Goal: Task Accomplishment & Management: Use online tool/utility

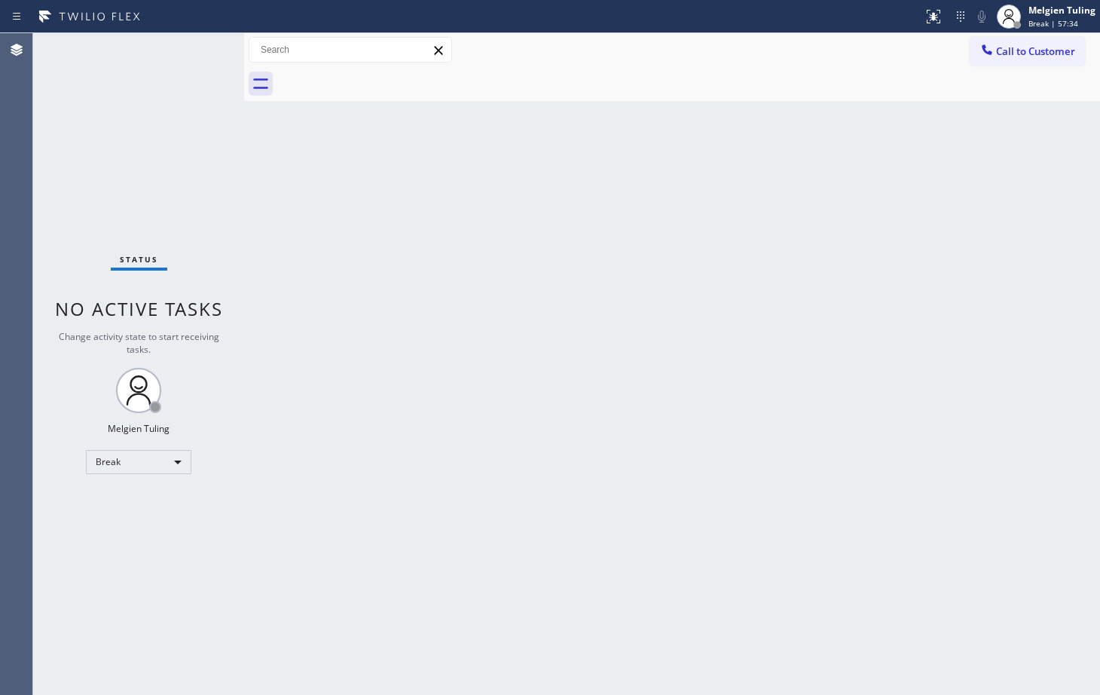
click at [794, 612] on div "Back to Dashboard Change Sender ID Customers Technicians Select a contact Outbo…" at bounding box center [672, 363] width 856 height 661
click at [453, 411] on div "Back to Dashboard Change Sender ID Customers Technicians Select a contact Outbo…" at bounding box center [672, 363] width 856 height 661
click at [142, 467] on div "Break" at bounding box center [138, 462] width 105 height 24
click at [128, 499] on li "Available" at bounding box center [138, 502] width 102 height 18
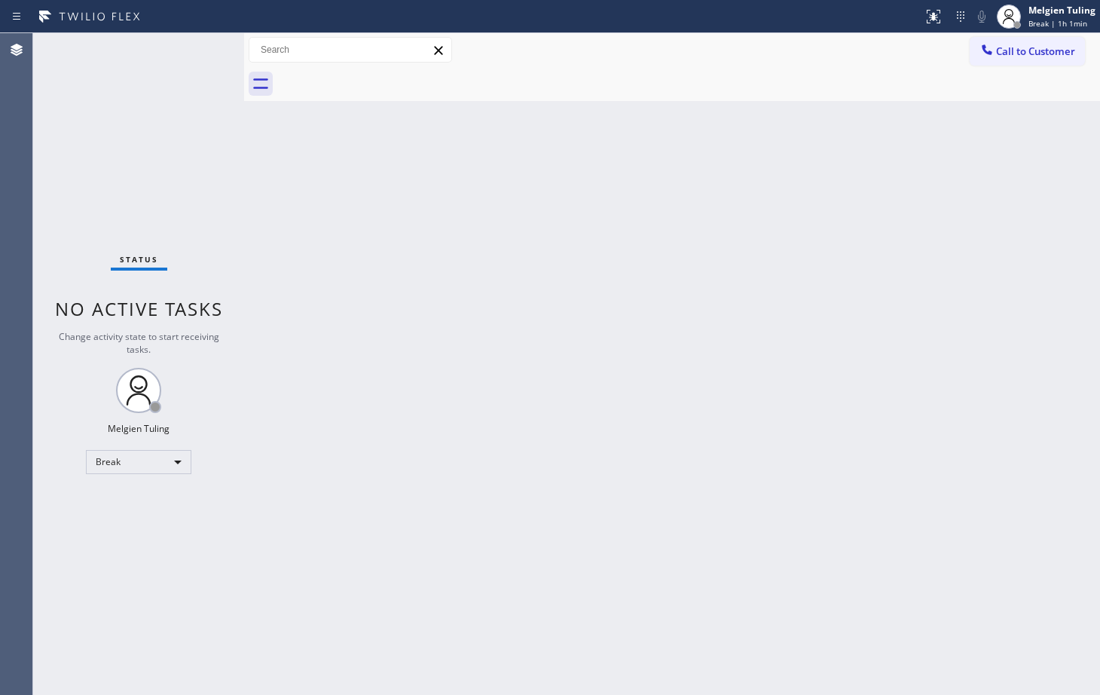
click at [545, 482] on div "Back to Dashboard Change Sender ID Customers Technicians Select a contact Outbo…" at bounding box center [672, 363] width 856 height 661
click at [332, 307] on div "Back to Dashboard Change Sender ID Customers Technicians Select a contact Outbo…" at bounding box center [672, 363] width 856 height 661
click at [522, 348] on div "Back to Dashboard Change Sender ID Customers Technicians Select a contact Outbo…" at bounding box center [672, 363] width 856 height 661
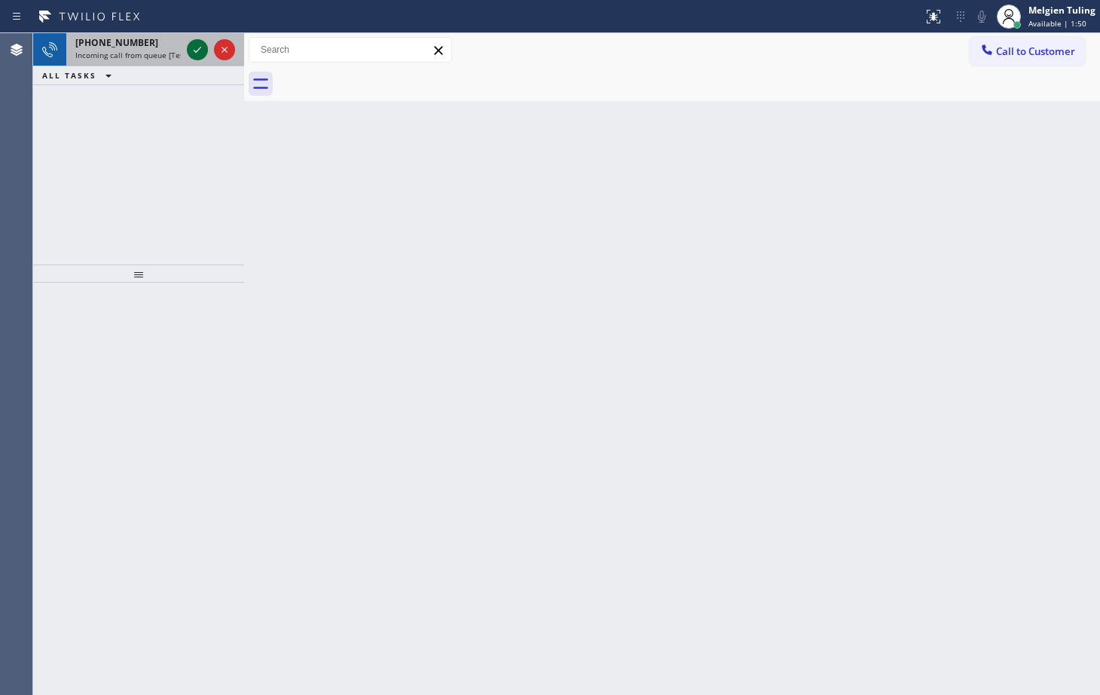
click at [197, 52] on icon at bounding box center [197, 50] width 18 height 18
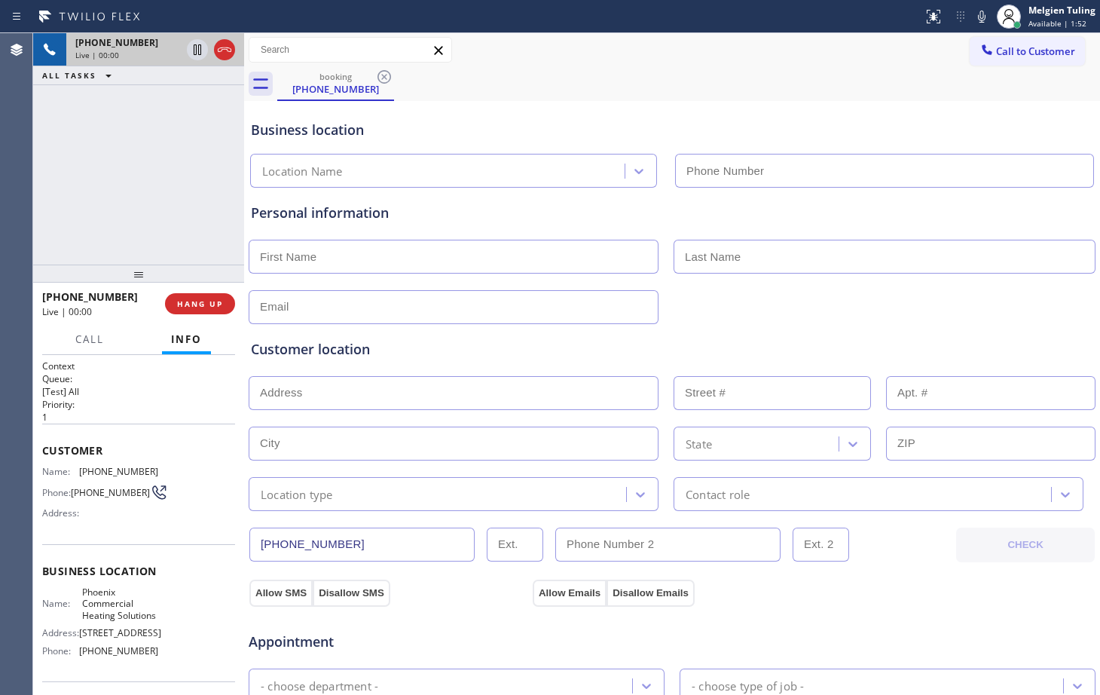
type input "[PHONE_NUMBER]"
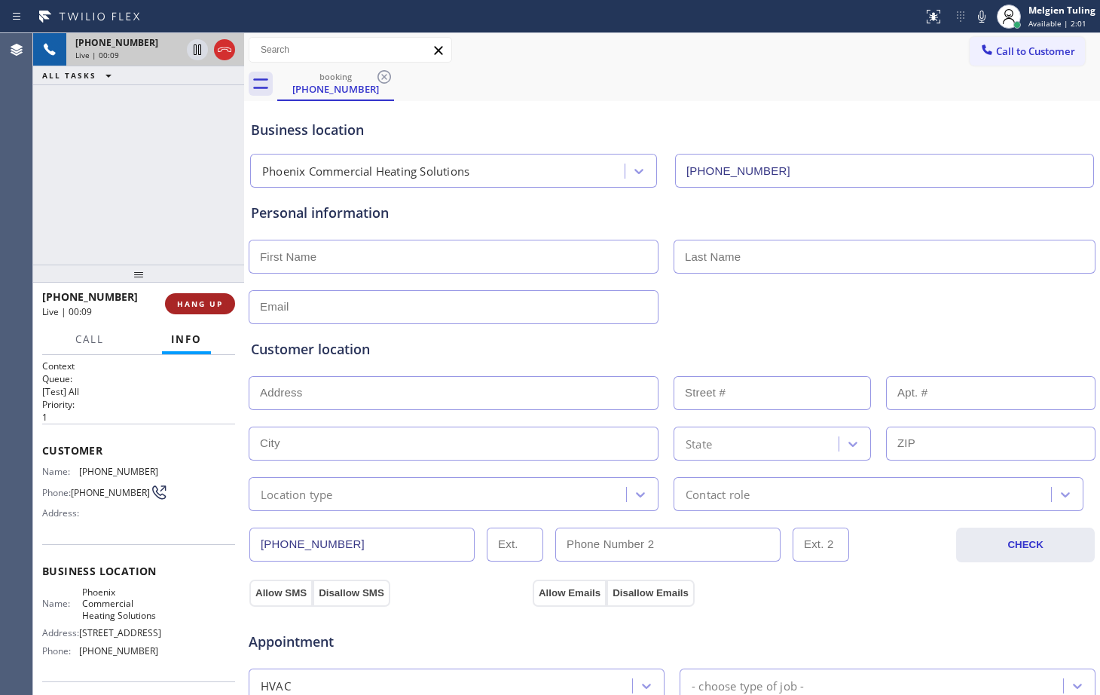
click at [208, 304] on span "HANG UP" at bounding box center [200, 303] width 46 height 11
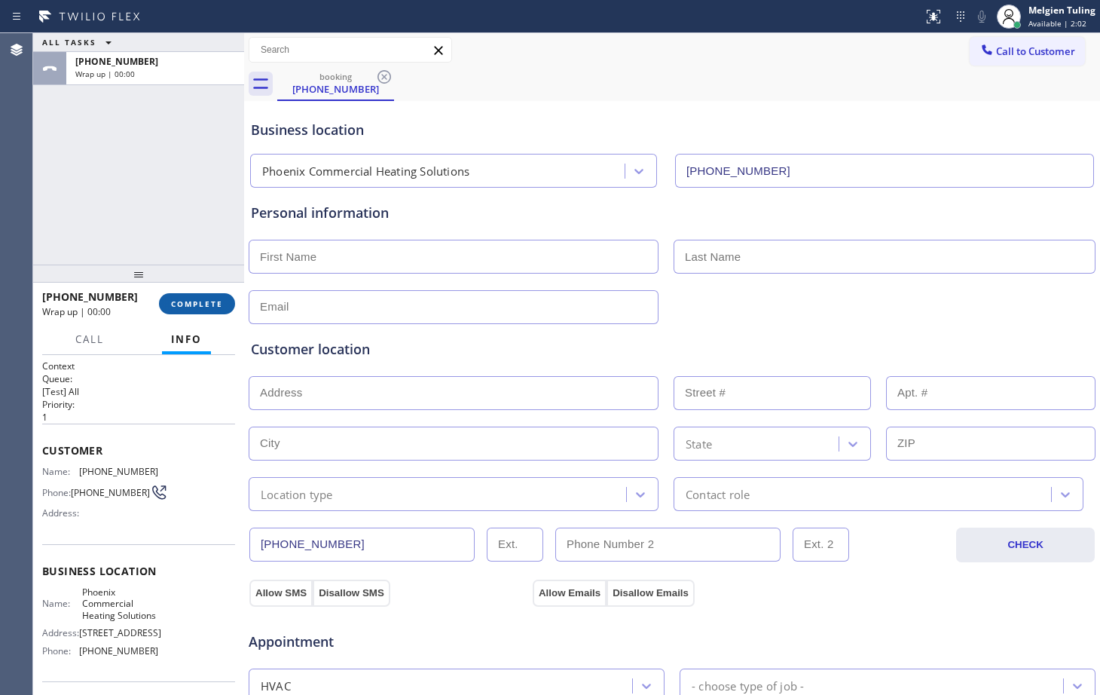
click at [208, 304] on span "COMPLETE" at bounding box center [197, 303] width 52 height 11
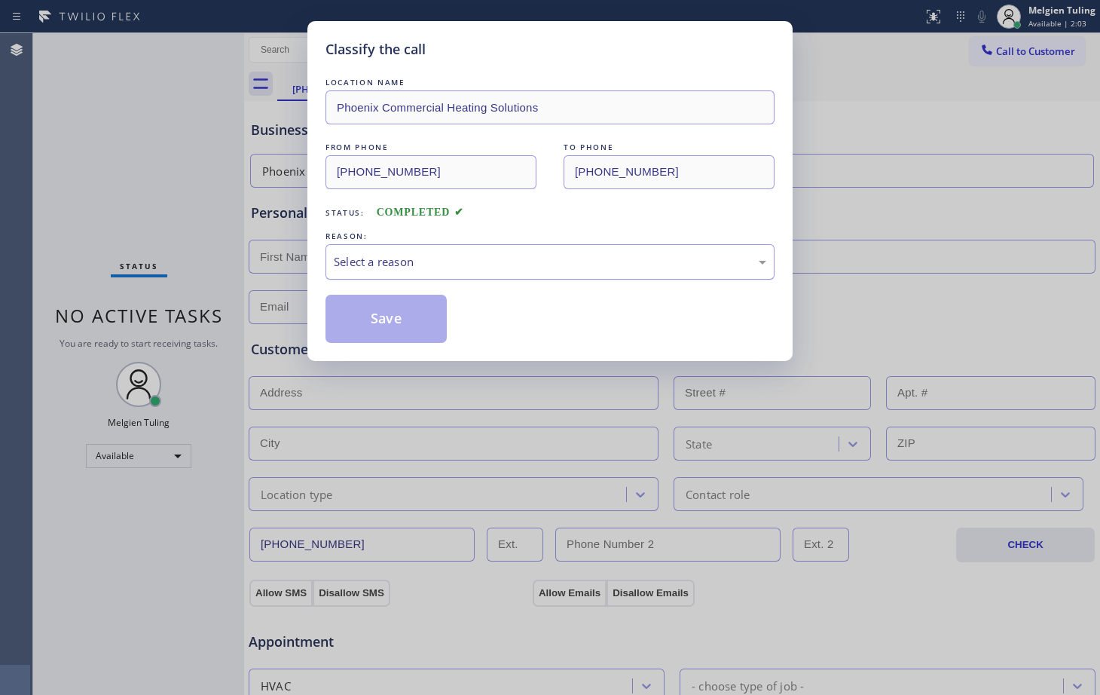
click at [406, 257] on div "Select a reason" at bounding box center [550, 261] width 432 height 17
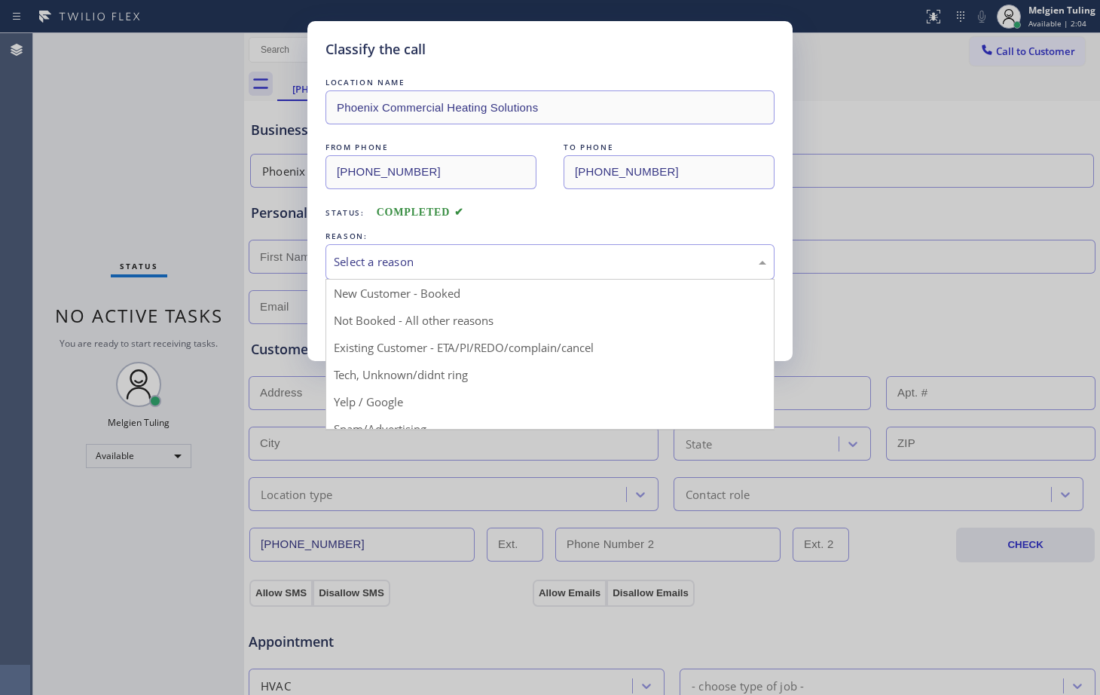
click at [406, 257] on div "Select a reason" at bounding box center [550, 261] width 432 height 17
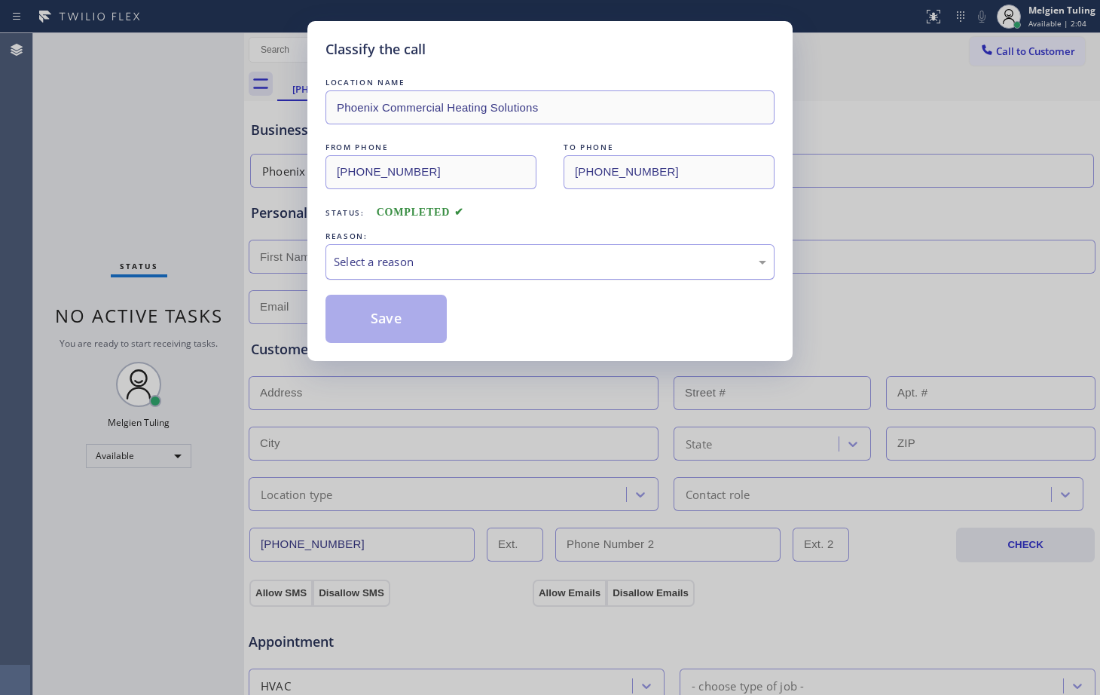
click at [408, 258] on div "Select a reason" at bounding box center [550, 261] width 432 height 17
click at [418, 322] on button "Save" at bounding box center [385, 319] width 121 height 48
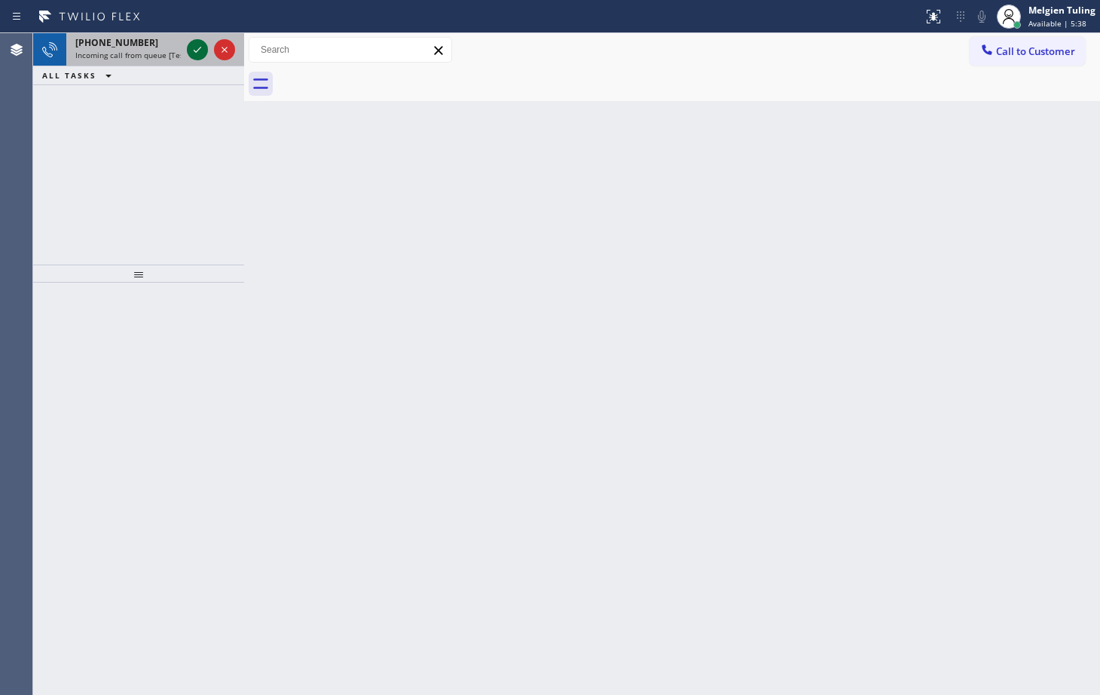
click at [194, 44] on icon at bounding box center [197, 50] width 18 height 18
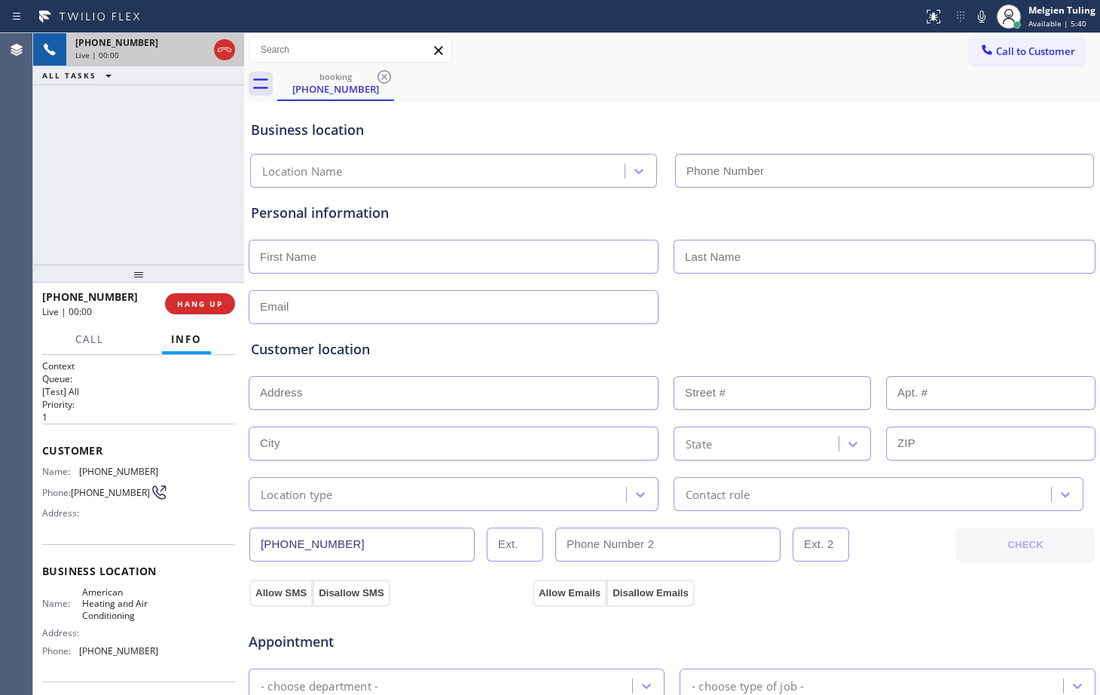
type input "[PHONE_NUMBER]"
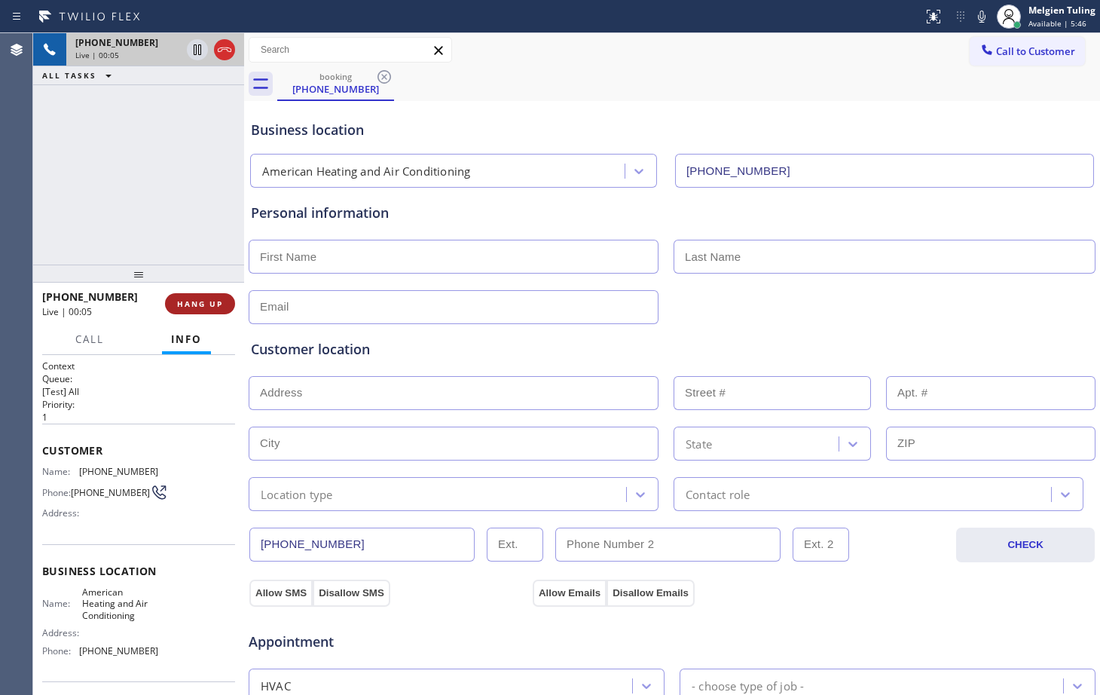
click at [188, 300] on span "HANG UP" at bounding box center [200, 303] width 46 height 11
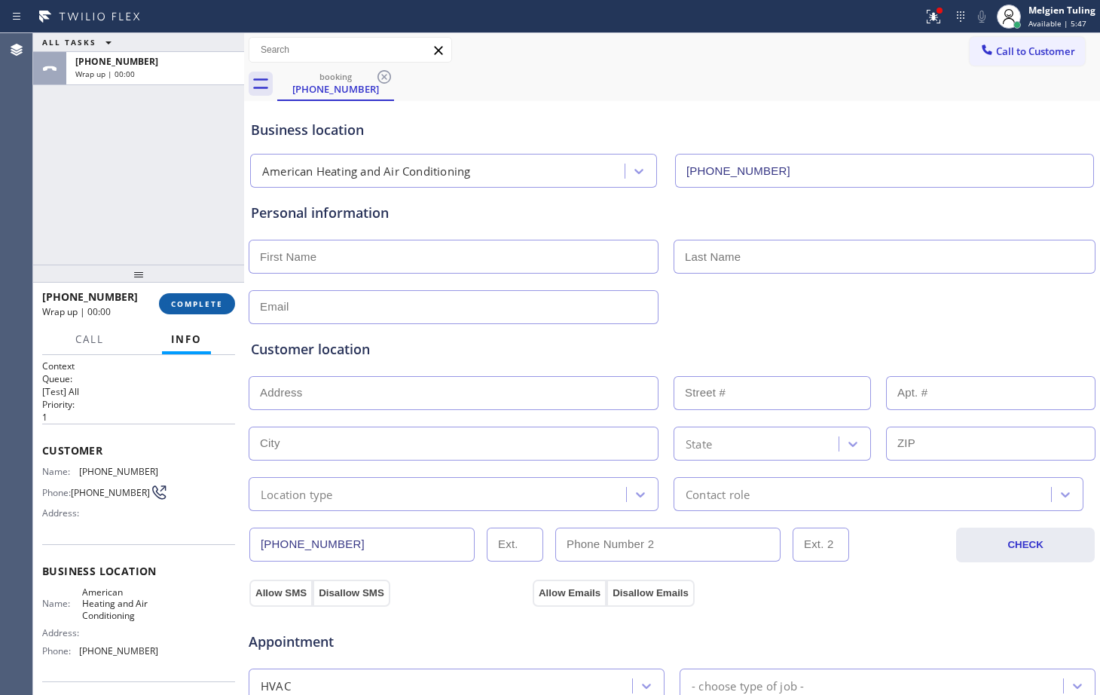
click at [188, 300] on span "COMPLETE" at bounding box center [197, 303] width 52 height 11
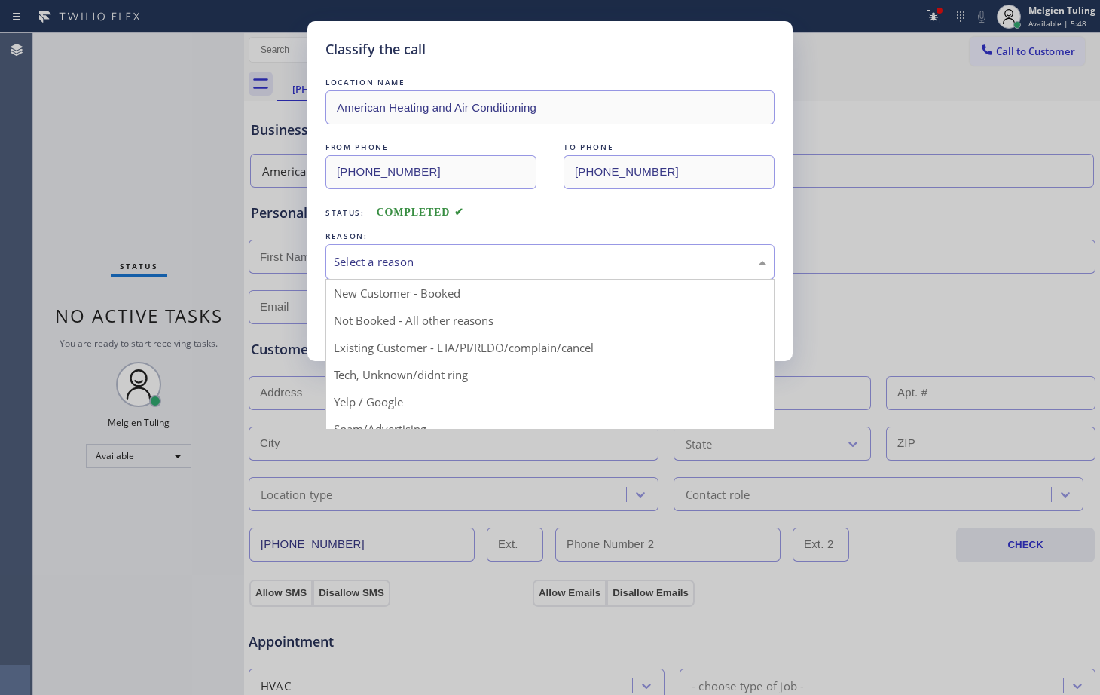
click at [356, 253] on div "Select a reason" at bounding box center [550, 261] width 432 height 17
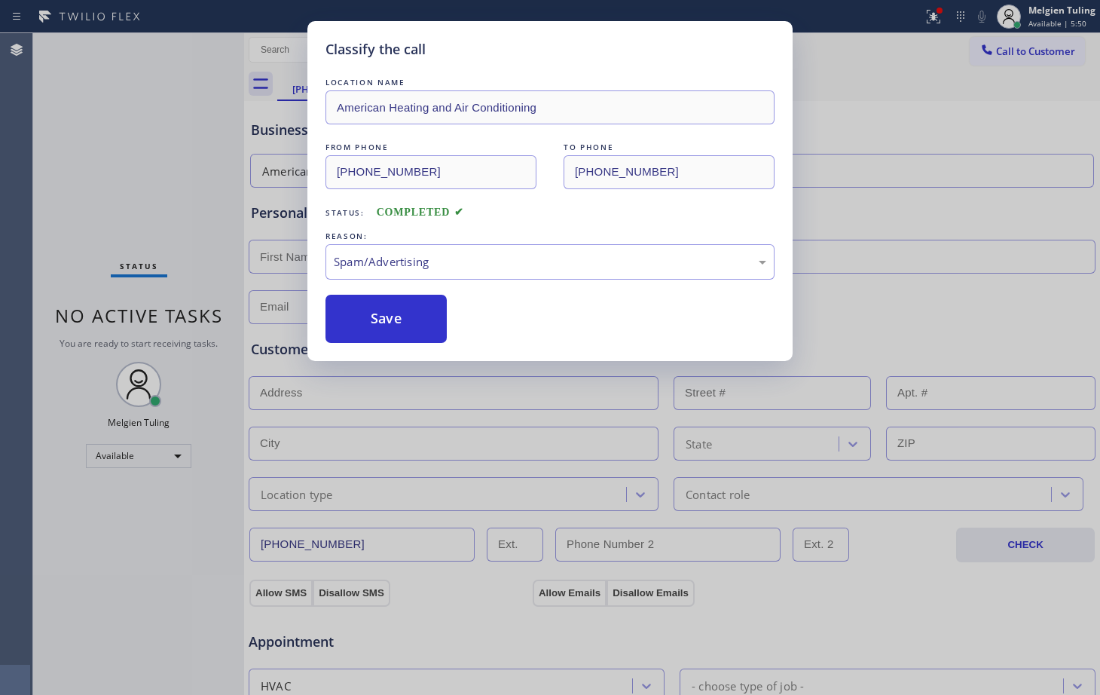
click at [417, 349] on div "Classify the call LOCATION NAME American Heating and Air Conditioning FROM PHON…" at bounding box center [549, 191] width 485 height 340
click at [422, 309] on button "Save" at bounding box center [385, 319] width 121 height 48
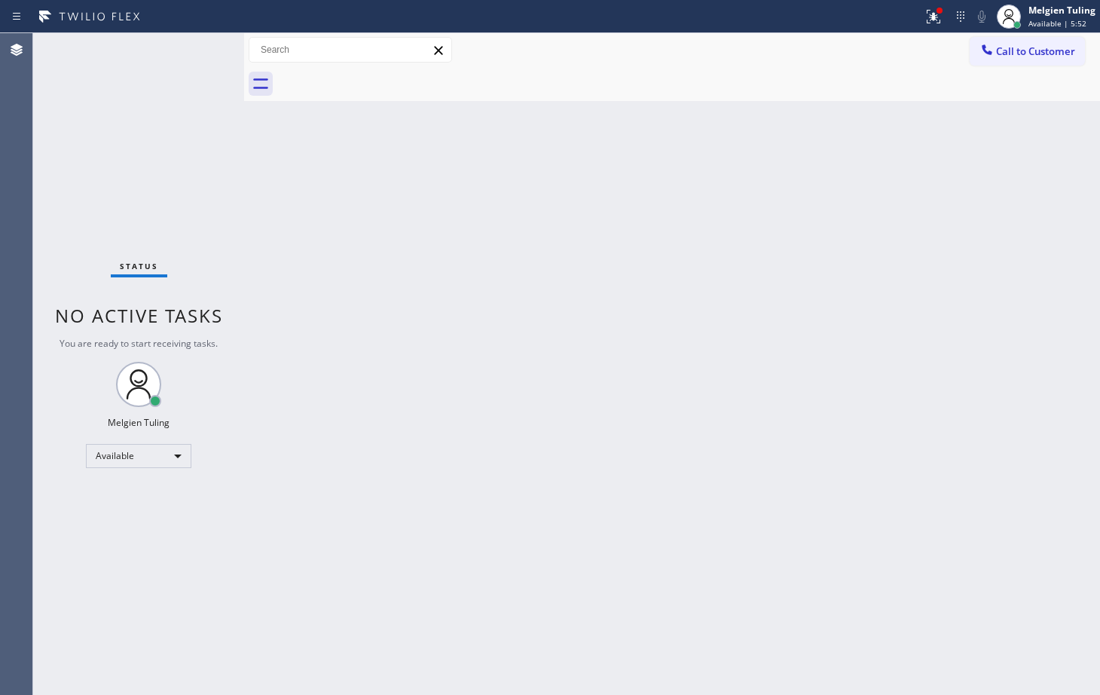
click at [244, 157] on div at bounding box center [244, 363] width 0 height 661
click at [544, 301] on div "Back to Dashboard Change Sender ID Customers Technicians Select a contact Outbo…" at bounding box center [672, 363] width 856 height 661
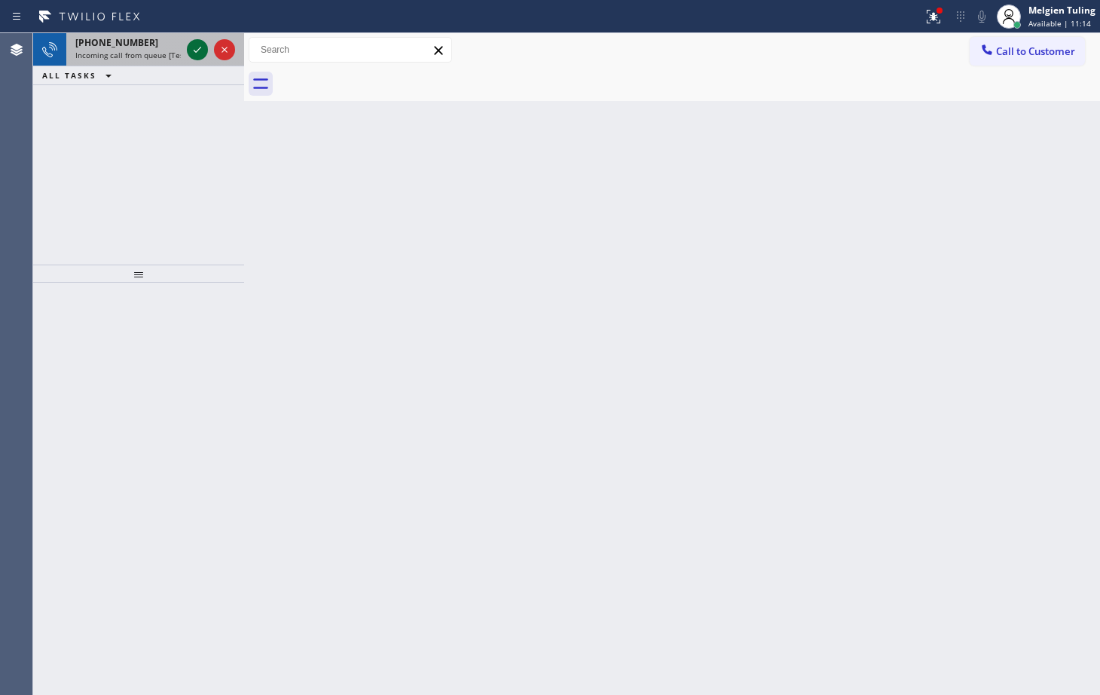
click at [192, 41] on icon at bounding box center [197, 50] width 18 height 18
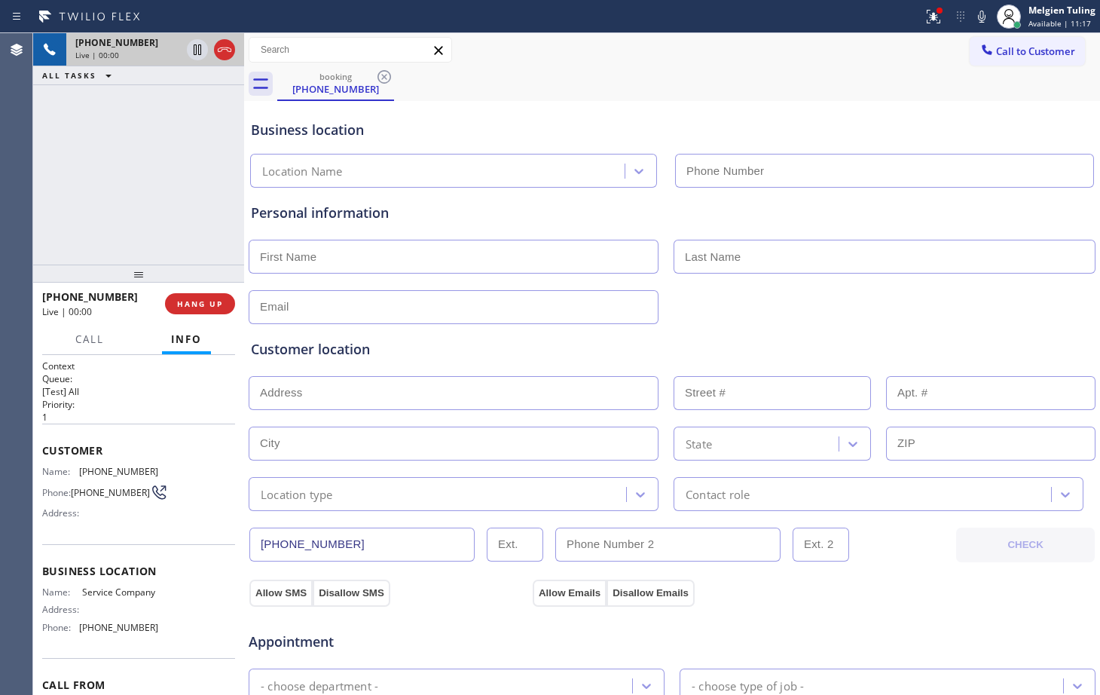
type input "[PHONE_NUMBER]"
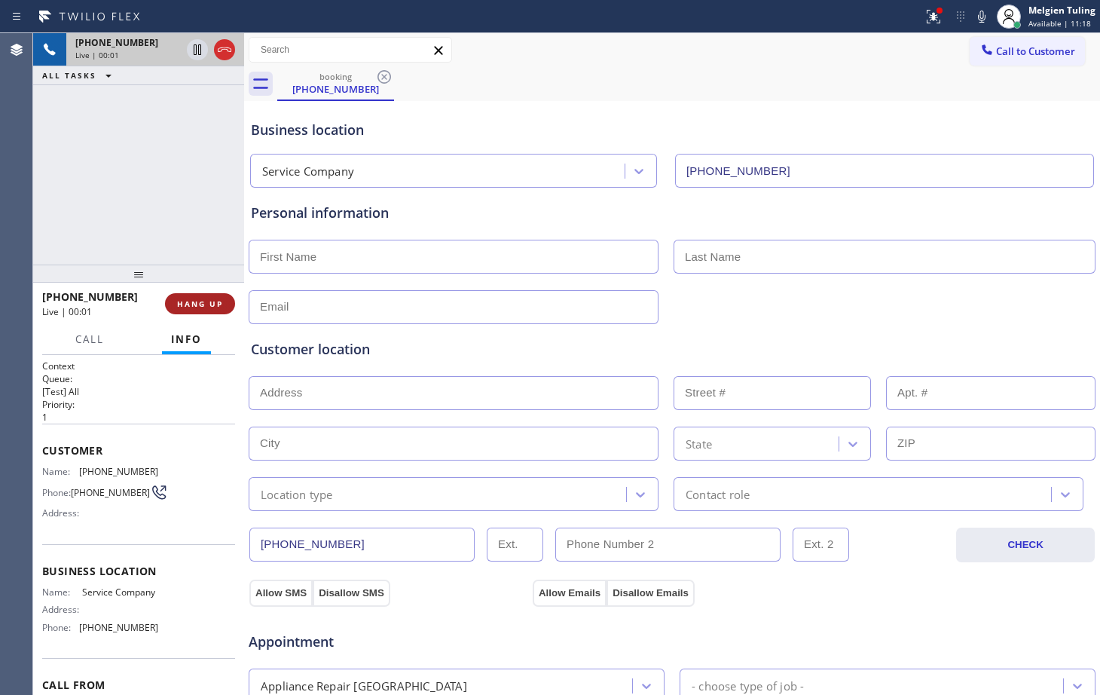
click at [194, 303] on span "HANG UP" at bounding box center [200, 303] width 46 height 11
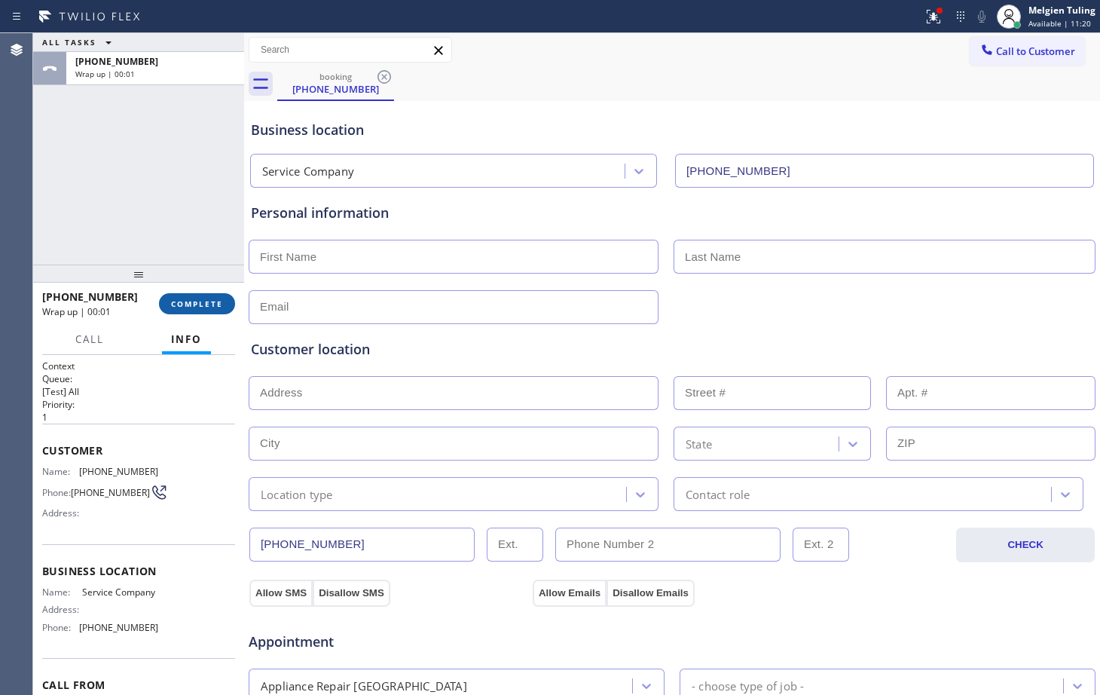
click at [200, 298] on span "COMPLETE" at bounding box center [197, 303] width 52 height 11
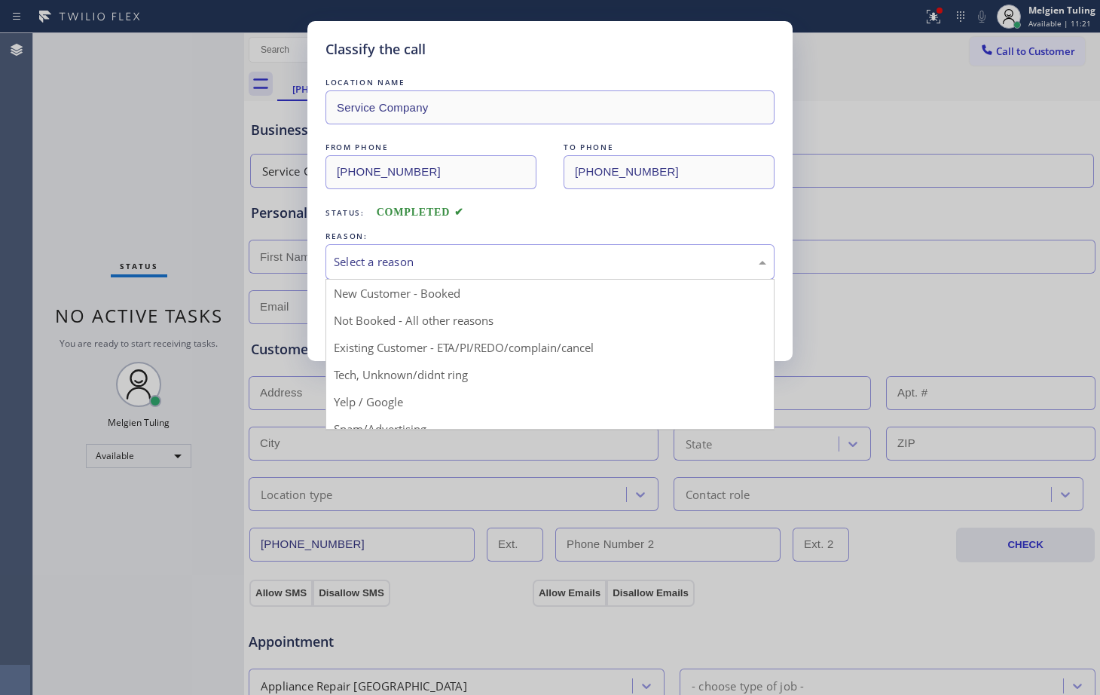
click at [353, 261] on div "Select a reason" at bounding box center [550, 261] width 432 height 17
click at [368, 421] on div "Classify the call LOCATION NAME Service Company FROM PHONE [PHONE_NUMBER] TO PH…" at bounding box center [550, 347] width 1100 height 695
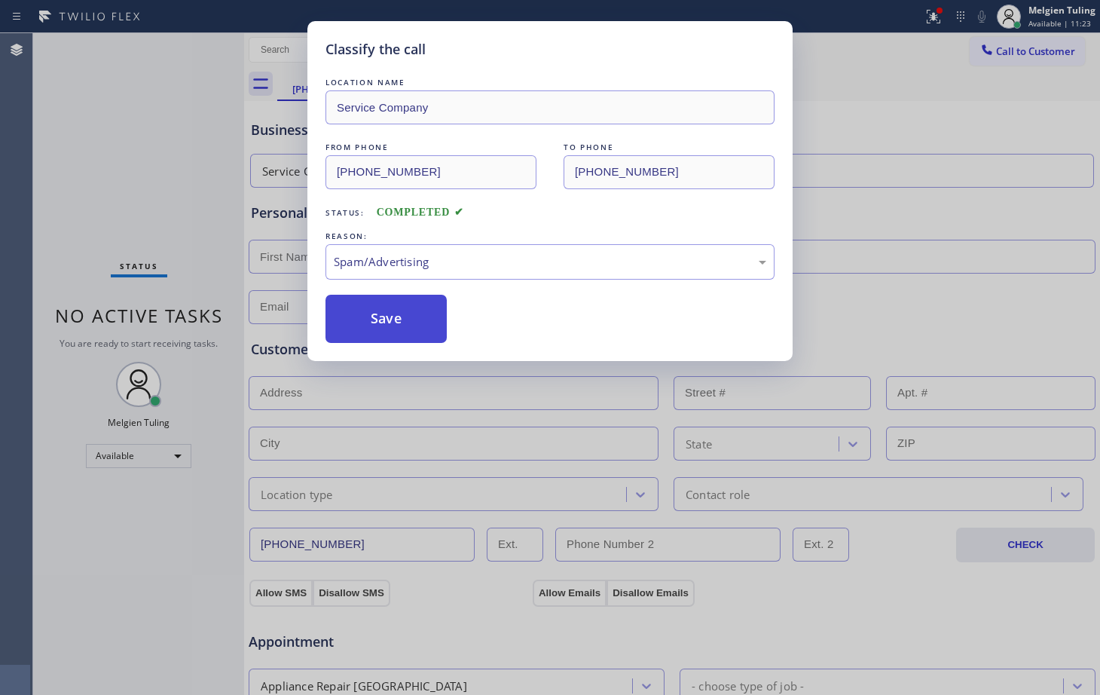
click at [405, 322] on button "Save" at bounding box center [385, 319] width 121 height 48
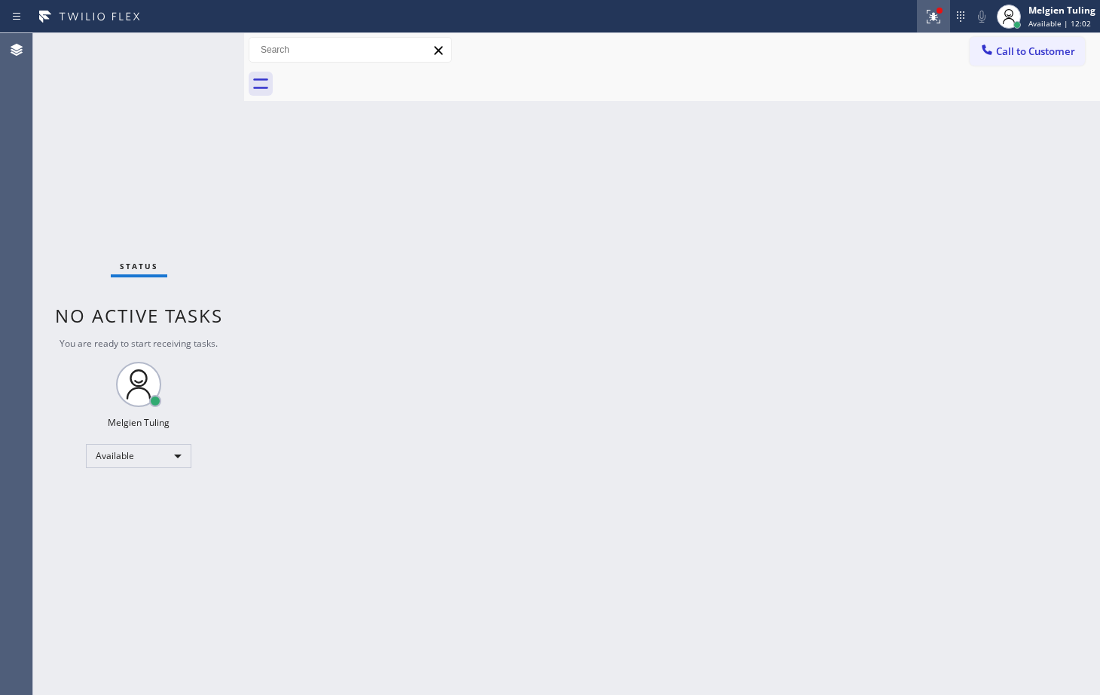
click at [938, 15] on icon at bounding box center [933, 17] width 18 height 18
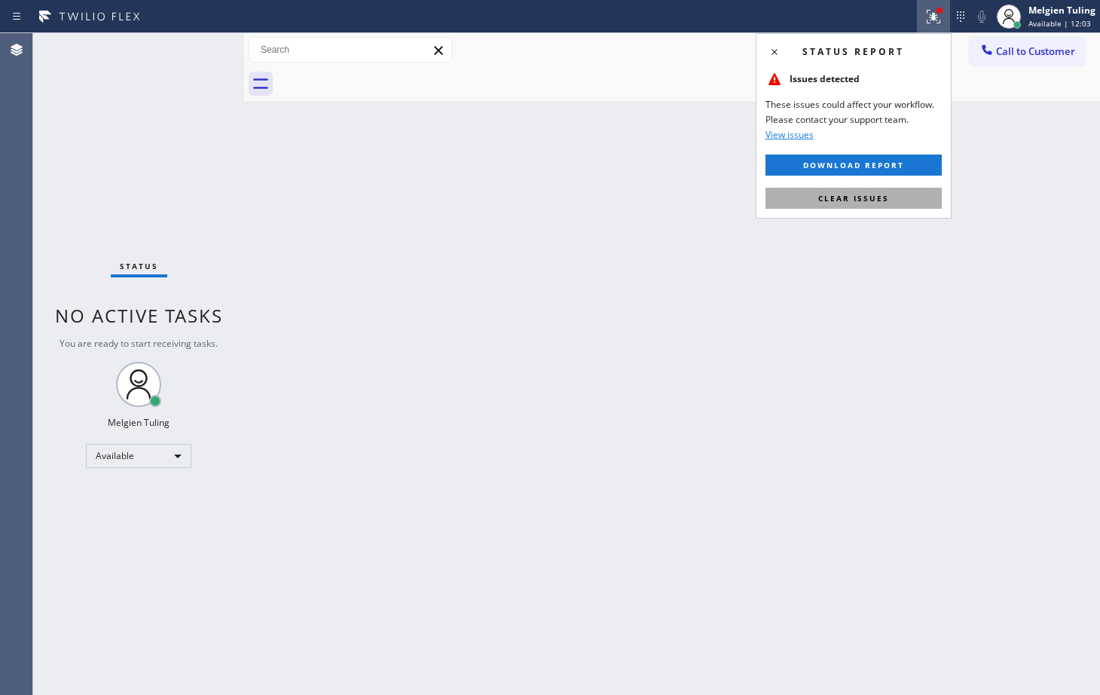
click at [836, 201] on span "Clear issues" at bounding box center [853, 198] width 71 height 11
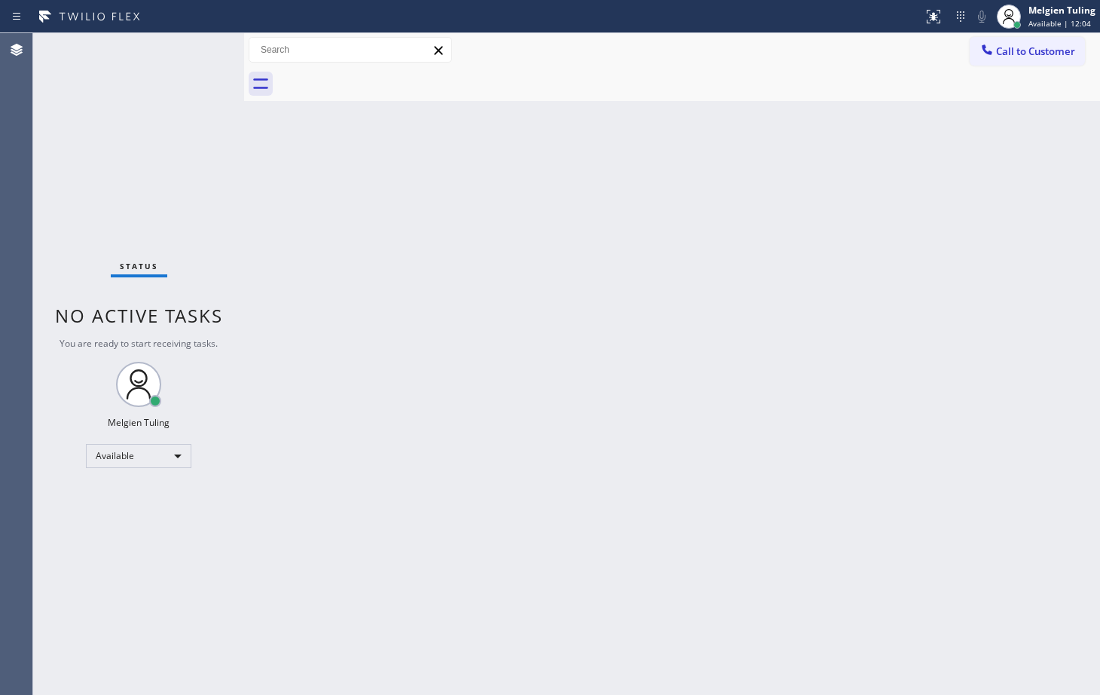
click at [836, 201] on div "Back to Dashboard Change Sender ID Customers Technicians Select a contact Outbo…" at bounding box center [672, 363] width 856 height 661
drag, startPoint x: 276, startPoint y: 485, endPoint x: 289, endPoint y: 460, distance: 28.0
click at [276, 483] on div "Back to Dashboard Change Sender ID Customers Technicians Select a contact Outbo…" at bounding box center [672, 363] width 856 height 661
click at [278, 474] on div "Back to Dashboard Change Sender ID Customers Technicians Select a contact Outbo…" at bounding box center [672, 363] width 856 height 661
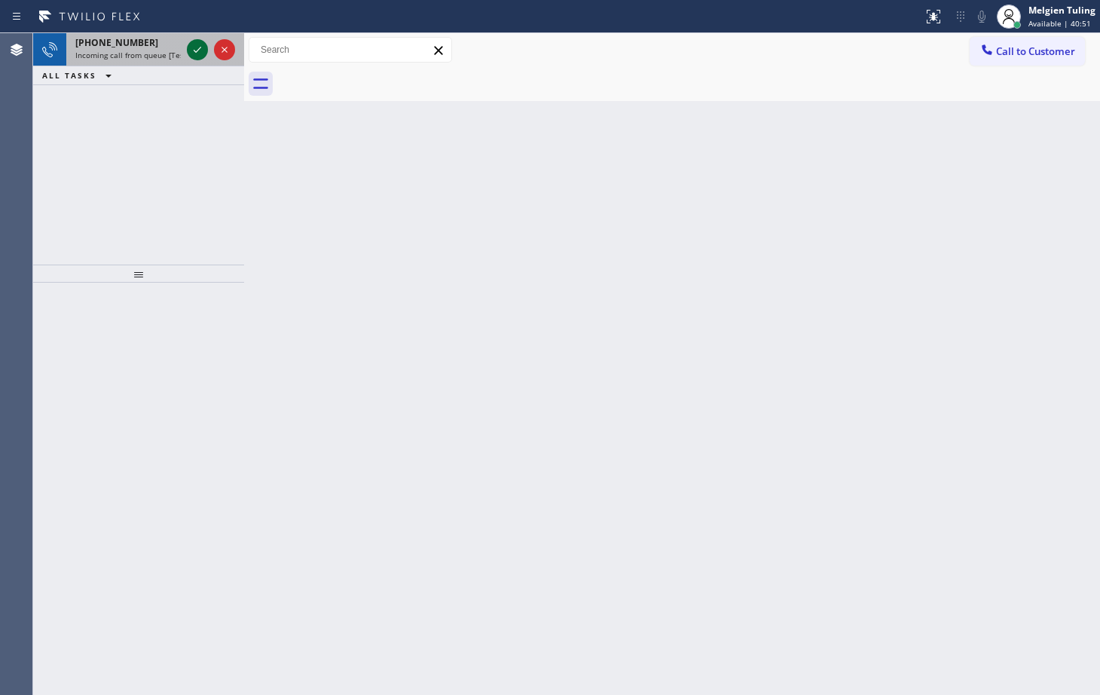
click at [197, 44] on icon at bounding box center [197, 50] width 18 height 18
click at [199, 35] on div at bounding box center [211, 49] width 54 height 33
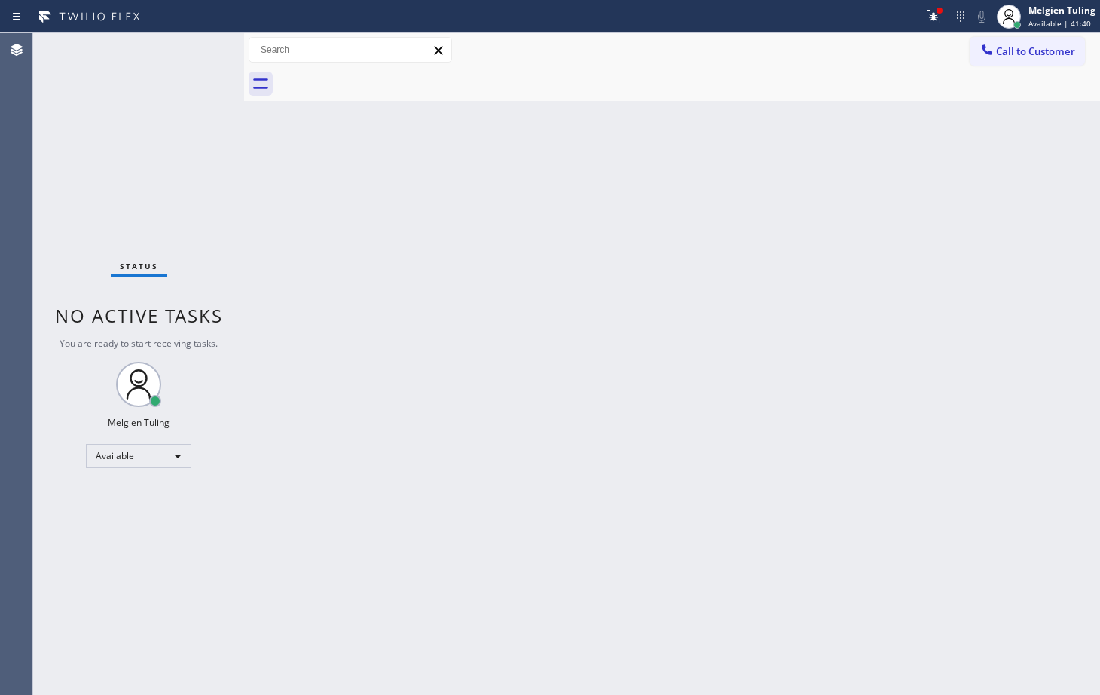
click at [634, 189] on div "Back to Dashboard Change Sender ID Customers Technicians Select a contact Outbo…" at bounding box center [672, 363] width 856 height 661
click at [671, 178] on div "Back to Dashboard Change Sender ID Customers Technicians Select a contact Outbo…" at bounding box center [672, 363] width 856 height 661
drag, startPoint x: 671, startPoint y: 177, endPoint x: 678, endPoint y: 243, distance: 66.6
click at [676, 231] on div "Back to Dashboard Change Sender ID Customers Technicians Select a contact Outbo…" at bounding box center [672, 363] width 856 height 661
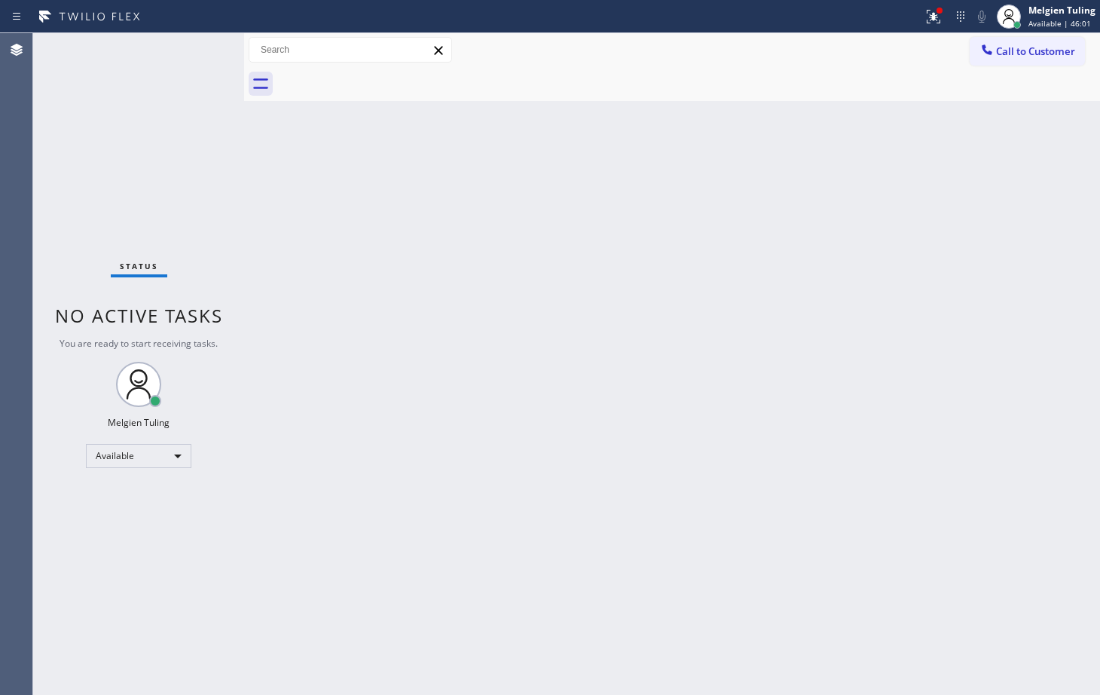
click at [176, 57] on div "Status No active tasks You are ready to start receiving tasks. Melgien Tuling A…" at bounding box center [138, 363] width 211 height 661
click at [173, 57] on div "Status No active tasks You are ready to start receiving tasks. Melgien Tuling A…" at bounding box center [138, 363] width 211 height 661
click at [312, 231] on div "Back to Dashboard Change Sender ID Customers Technicians Select a contact Outbo…" at bounding box center [672, 363] width 856 height 661
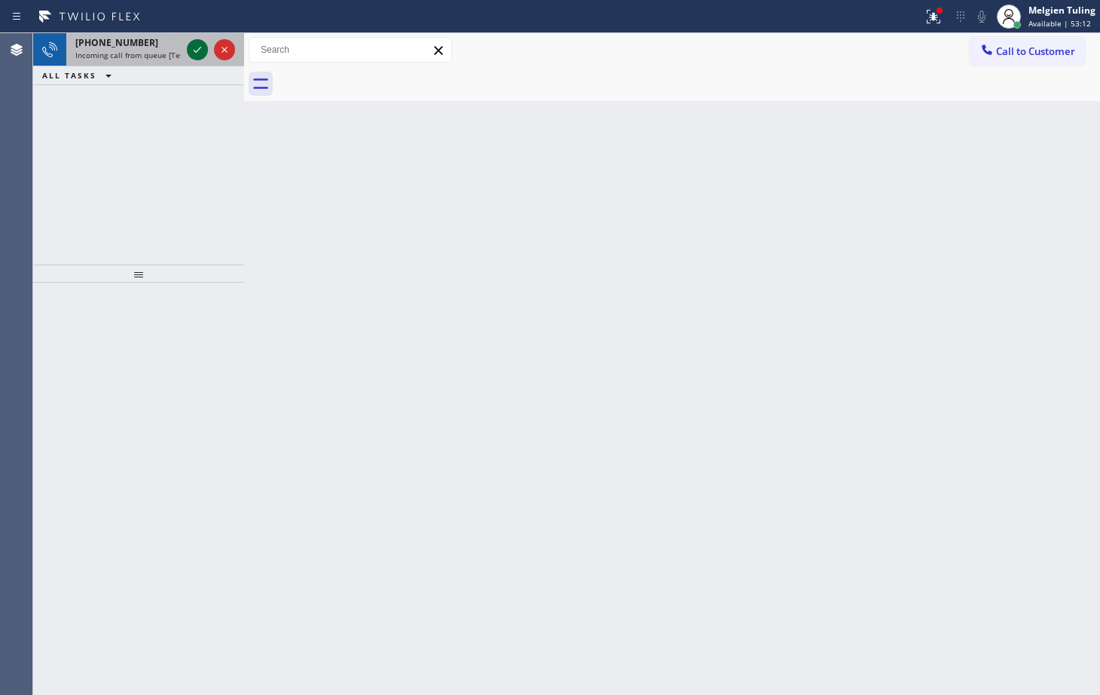
click at [206, 49] on icon at bounding box center [197, 50] width 18 height 18
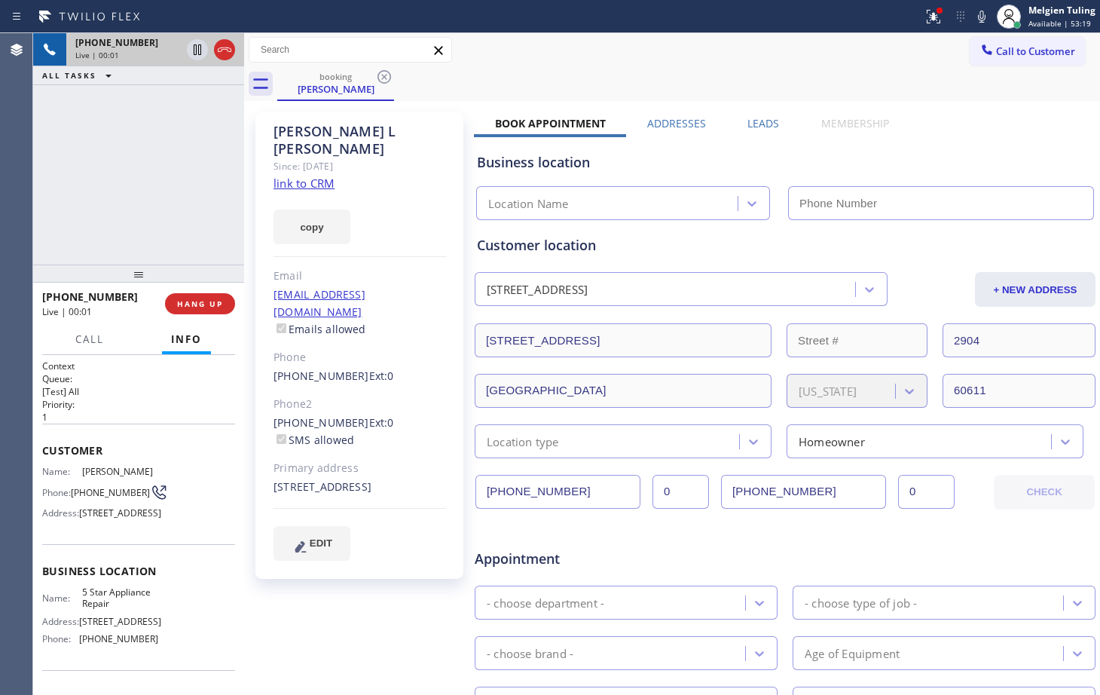
type input "[PHONE_NUMBER]"
click at [305, 176] on link "link to CRM" at bounding box center [303, 183] width 61 height 15
drag, startPoint x: 166, startPoint y: 118, endPoint x: 214, endPoint y: 100, distance: 50.5
click at [166, 118] on div "[PHONE_NUMBER] Live | 03:07 ALL TASKS ALL TASKS ACTIVE TASKS TASKS IN WRAP UP" at bounding box center [138, 148] width 211 height 231
click at [753, 19] on div at bounding box center [461, 17] width 911 height 24
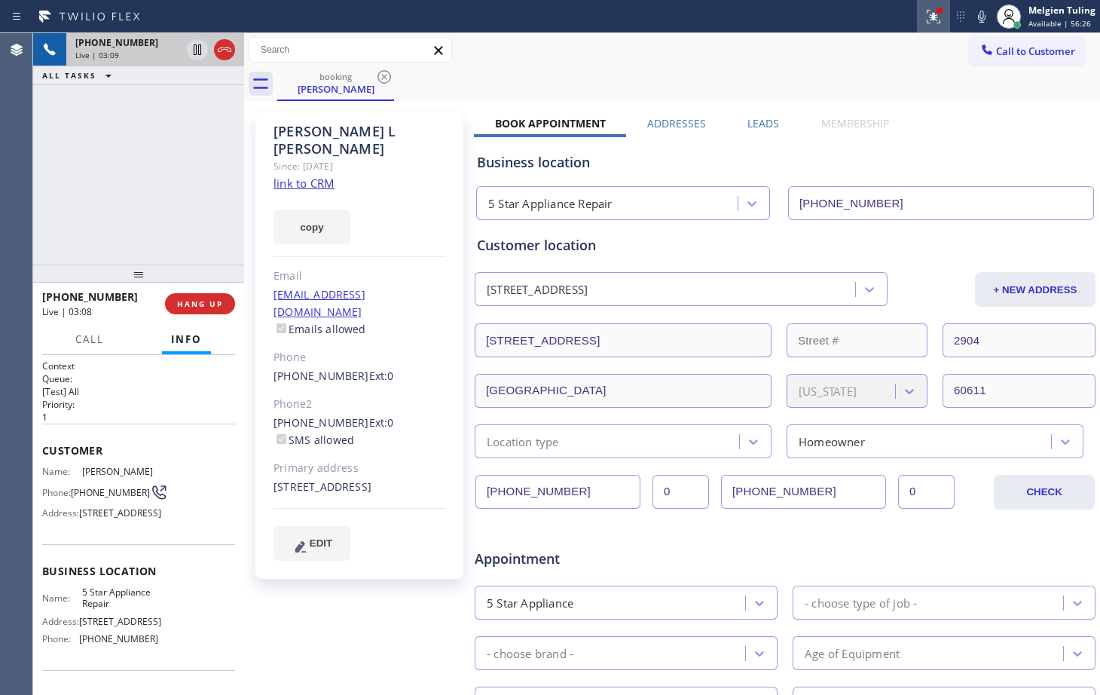
click at [927, 15] on icon at bounding box center [933, 17] width 18 height 18
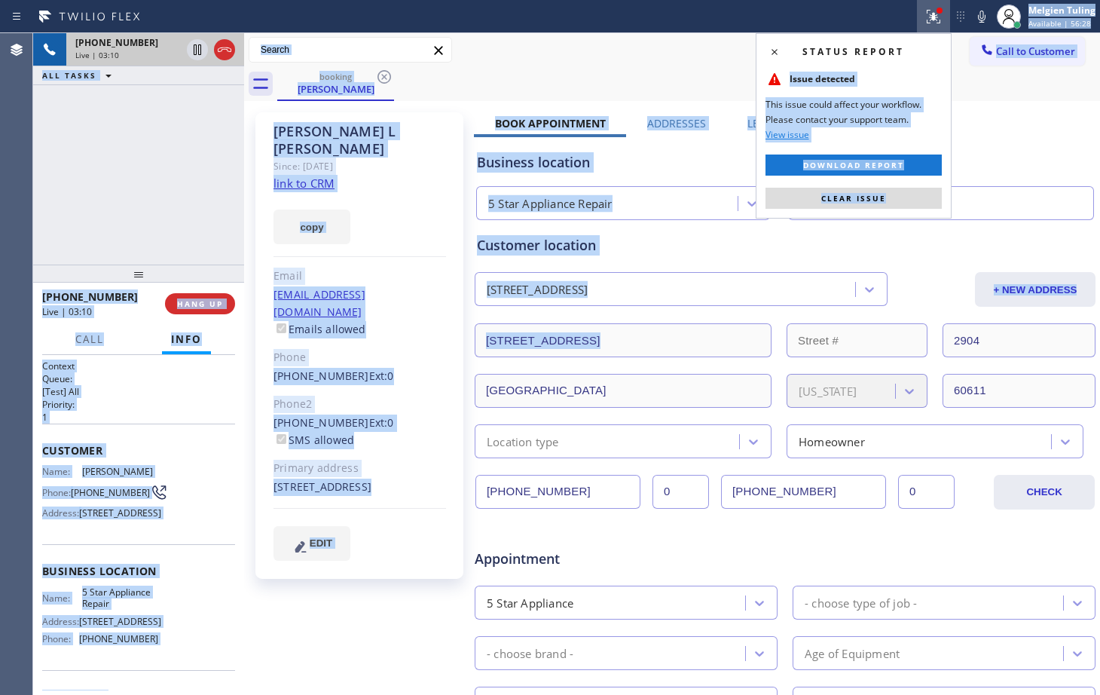
click at [853, 336] on div "Status report Issue detected This issue could affect your workflow. Please cont…" at bounding box center [550, 347] width 1100 height 695
click at [877, 195] on span "Clear issue" at bounding box center [853, 198] width 65 height 11
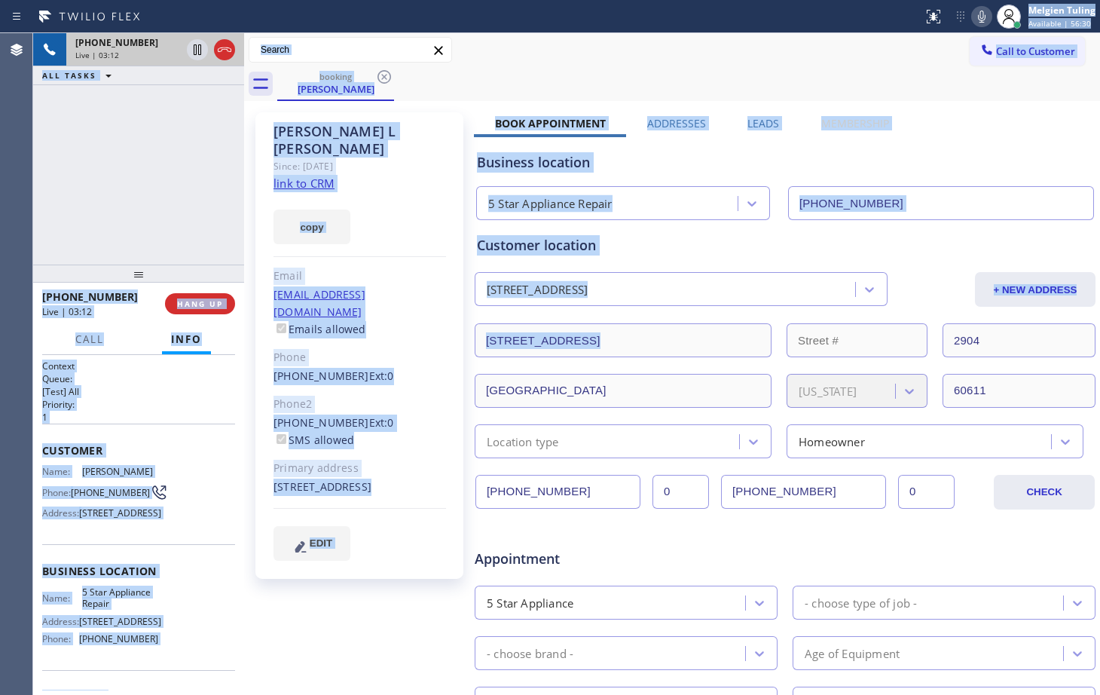
click at [985, 13] on icon at bounding box center [982, 17] width 18 height 18
click at [199, 48] on icon at bounding box center [198, 49] width 8 height 11
click at [112, 150] on div "[PHONE_NUMBER] Live | 05:59 ALL TASKS ALL TASKS ACTIVE TASKS TASKS IN WRAP UP" at bounding box center [138, 148] width 211 height 231
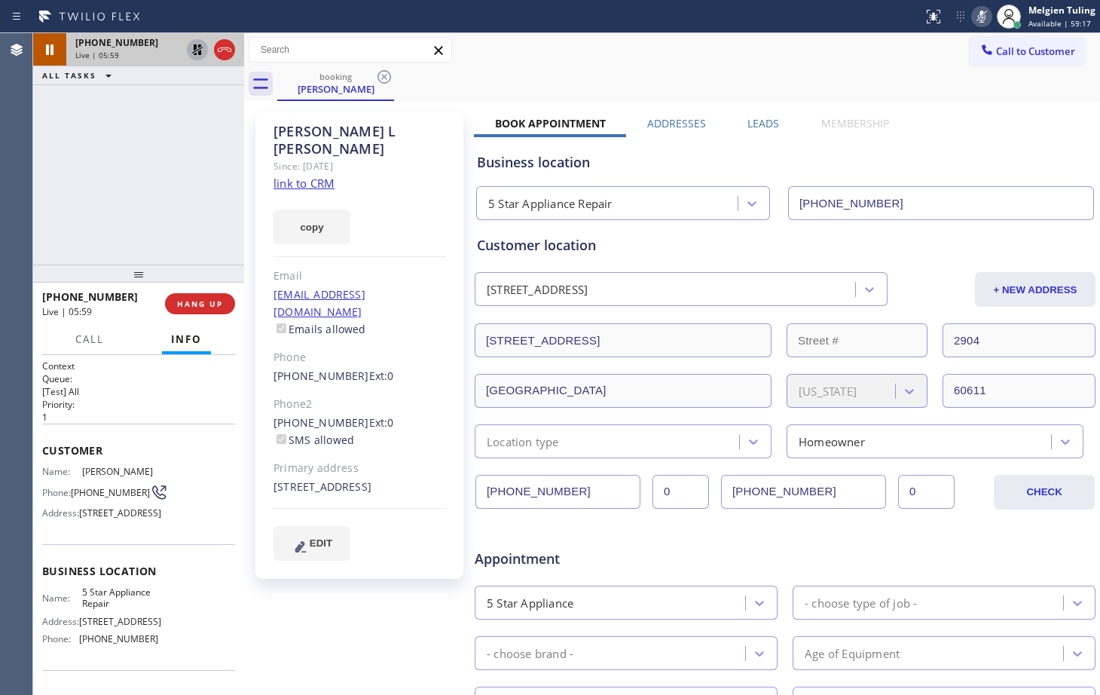
click at [118, 147] on div "[PHONE_NUMBER] Live | 05:59 ALL TASKS ALL TASKS ACTIVE TASKS TASKS IN WRAP UP" at bounding box center [138, 148] width 211 height 231
click at [193, 47] on icon at bounding box center [197, 50] width 18 height 18
click at [980, 16] on icon at bounding box center [982, 17] width 18 height 18
click at [834, 33] on div "Call to Customer Outbound call Location Search location Your caller id phone nu…" at bounding box center [672, 50] width 856 height 34
click at [315, 609] on div "[PERSON_NAME] Since: [DATE] link to CRM copy Email [EMAIL_ADDRESS][DOMAIN_NAME]…" at bounding box center [361, 593] width 226 height 976
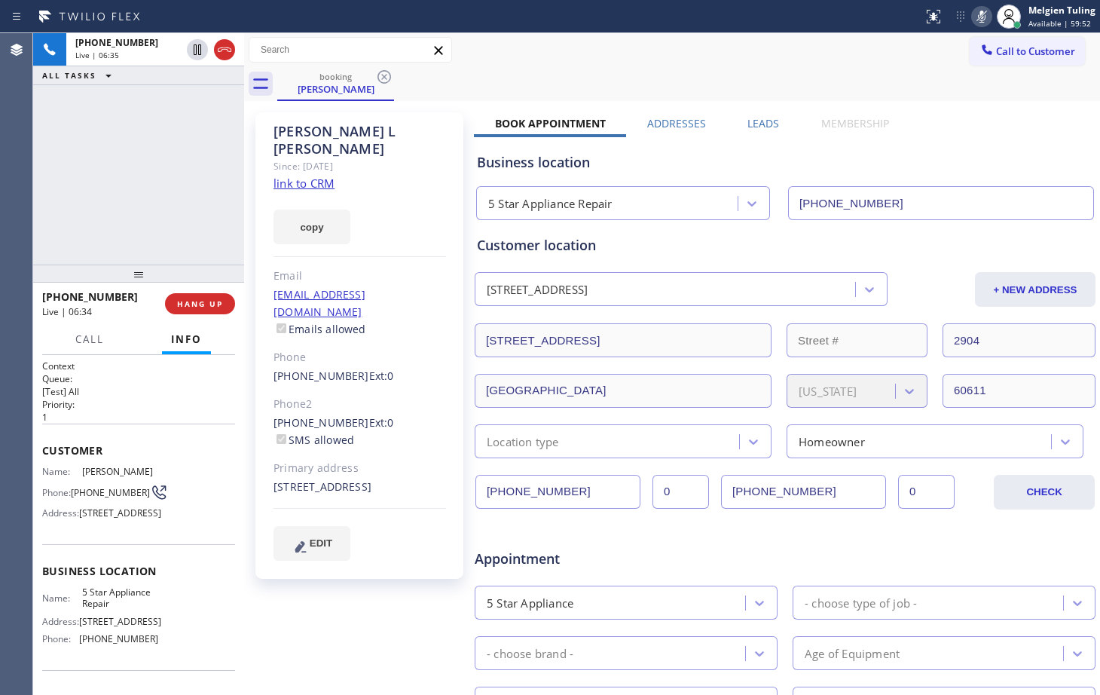
click at [313, 618] on div "[PERSON_NAME] Since: [DATE] link to CRM copy Email [EMAIL_ADDRESS][DOMAIN_NAME]…" at bounding box center [361, 593] width 226 height 976
click at [982, 16] on rect at bounding box center [981, 15] width 11 height 11
click at [983, 14] on icon at bounding box center [982, 17] width 8 height 12
click at [804, 41] on div "Call to Customer Outbound call Location Search location Your caller id phone nu…" at bounding box center [672, 50] width 856 height 26
click at [654, 48] on div "Call to Customer Outbound call Location Search location Your caller id phone nu…" at bounding box center [672, 50] width 856 height 26
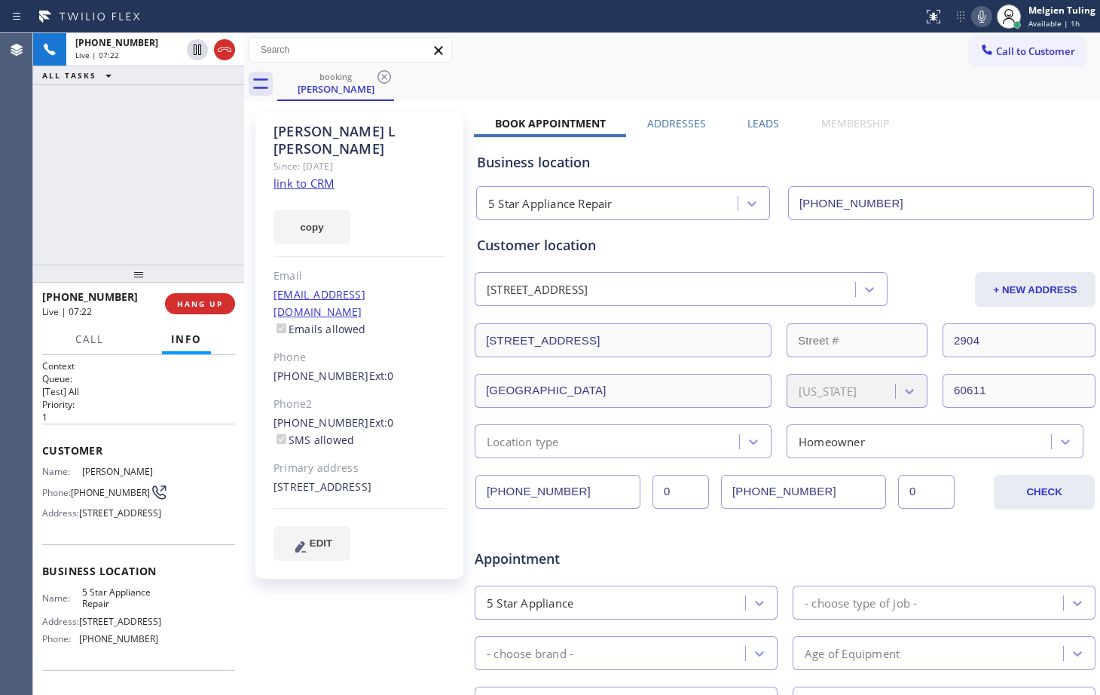
click at [271, 606] on div "[PERSON_NAME] Since: [DATE] link to CRM copy Email [EMAIL_ADDRESS][DOMAIN_NAME]…" at bounding box center [361, 593] width 226 height 976
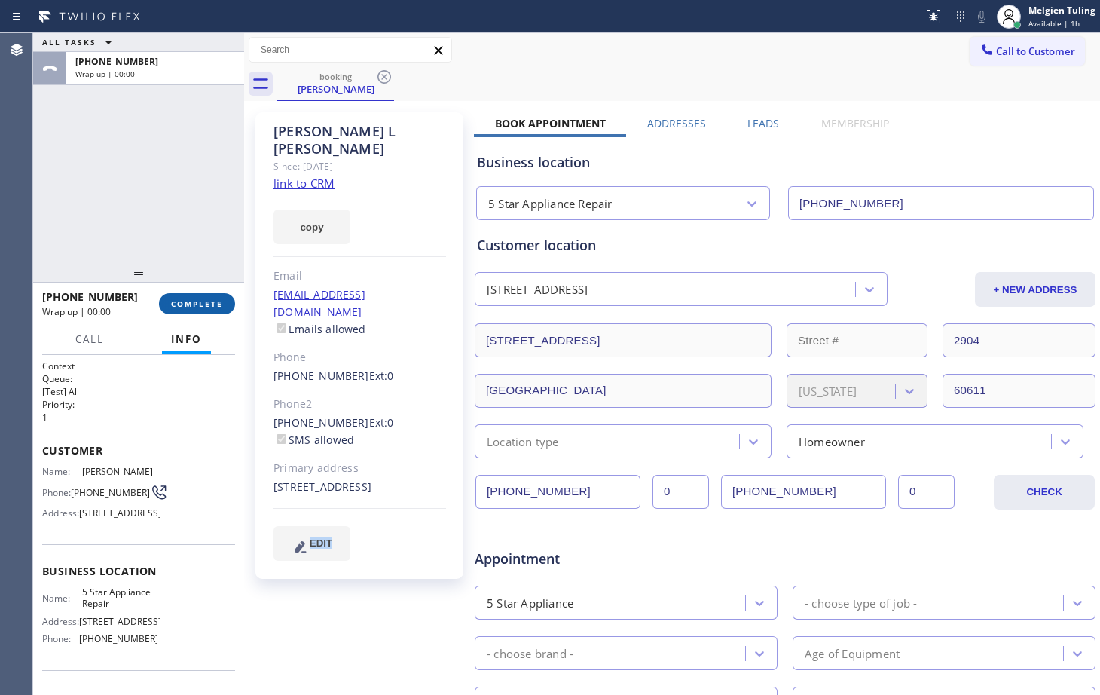
click at [181, 299] on span "COMPLETE" at bounding box center [197, 303] width 52 height 11
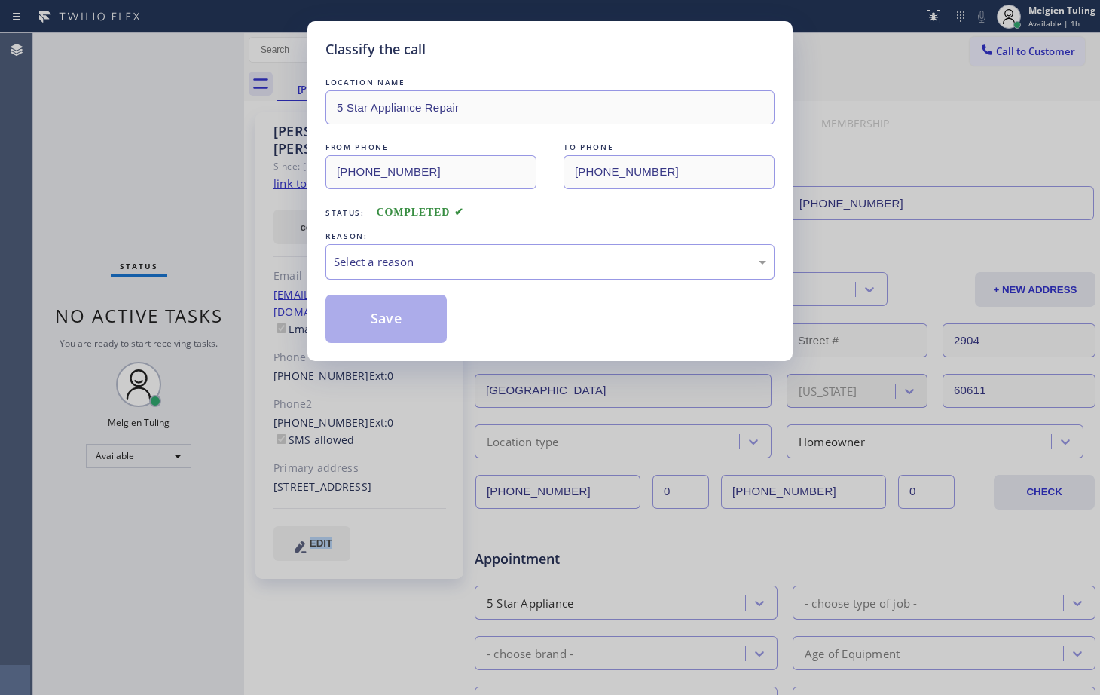
click at [359, 257] on div "Select a reason" at bounding box center [550, 261] width 432 height 17
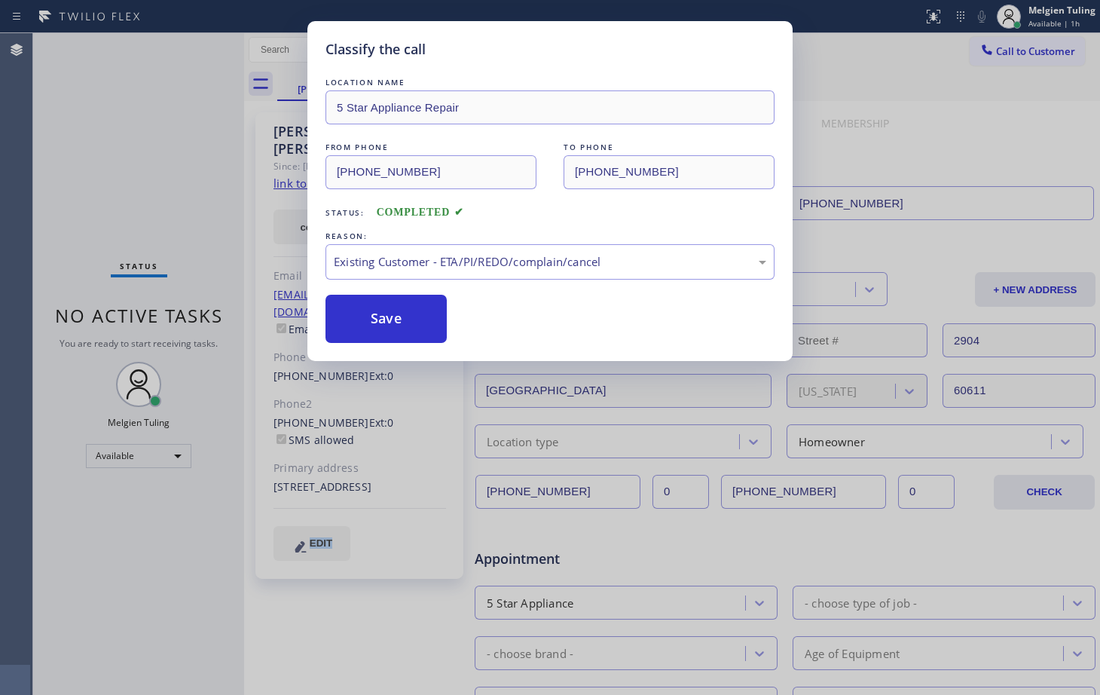
click at [350, 348] on div "Classify the call LOCATION NAME 5 Star Appliance Repair FROM PHONE [PHONE_NUMBE…" at bounding box center [549, 191] width 485 height 340
click at [374, 322] on button "Save" at bounding box center [385, 319] width 121 height 48
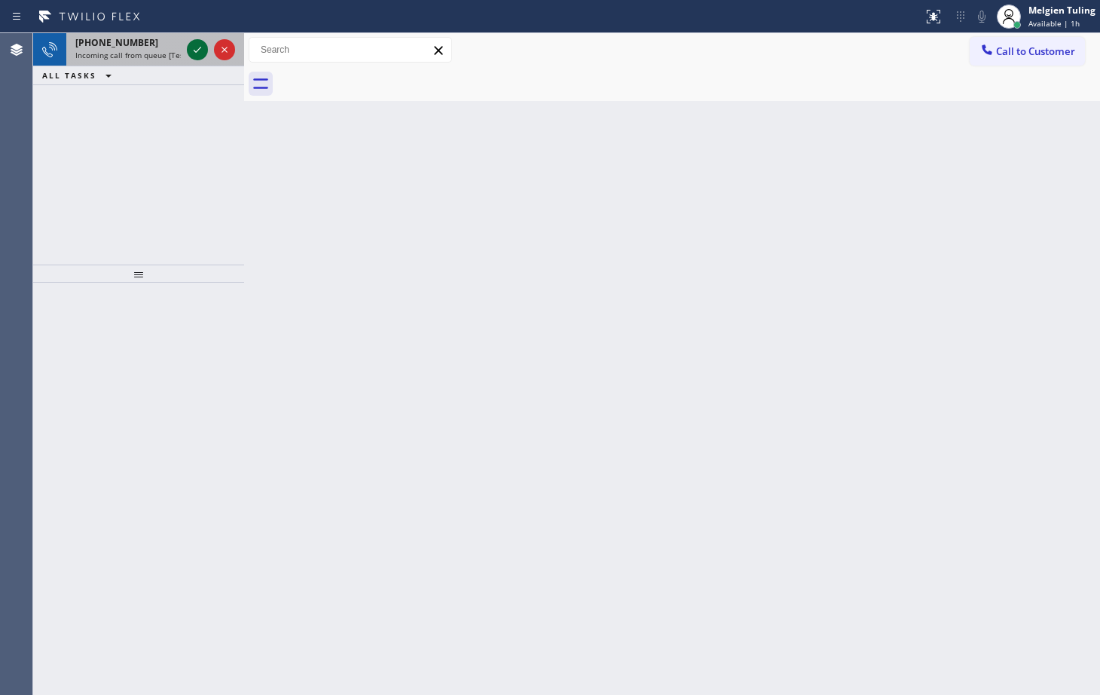
click at [196, 53] on icon at bounding box center [197, 50] width 18 height 18
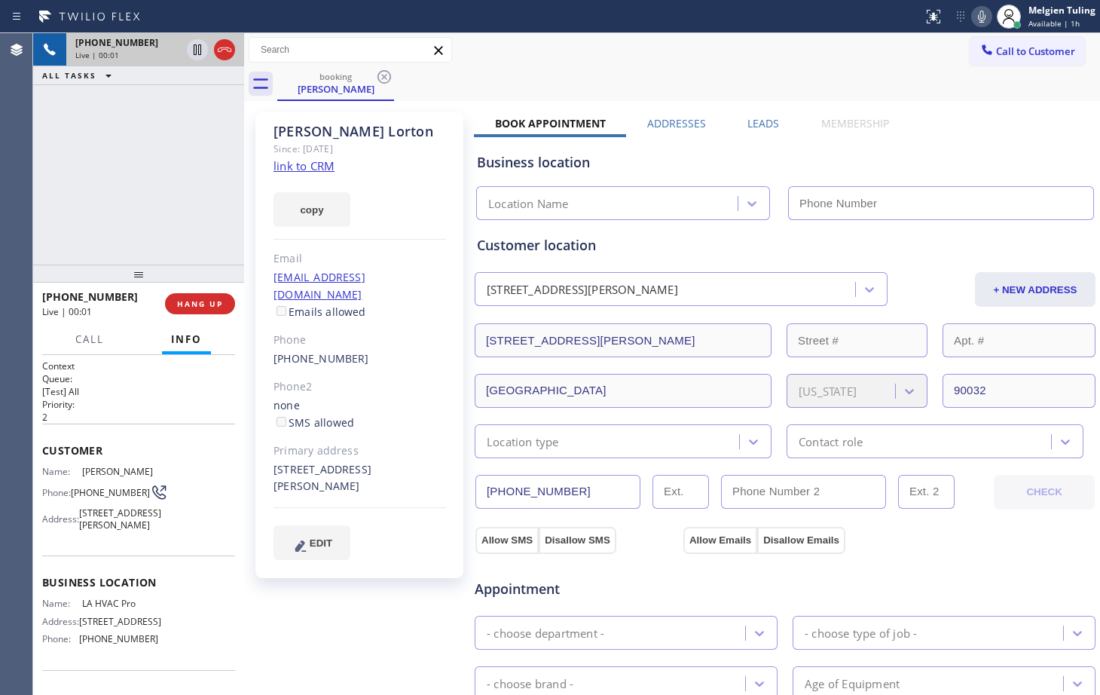
type input "[PHONE_NUMBER]"
click at [578, 201] on div "LA HVAC Pro" at bounding box center [609, 204] width 257 height 26
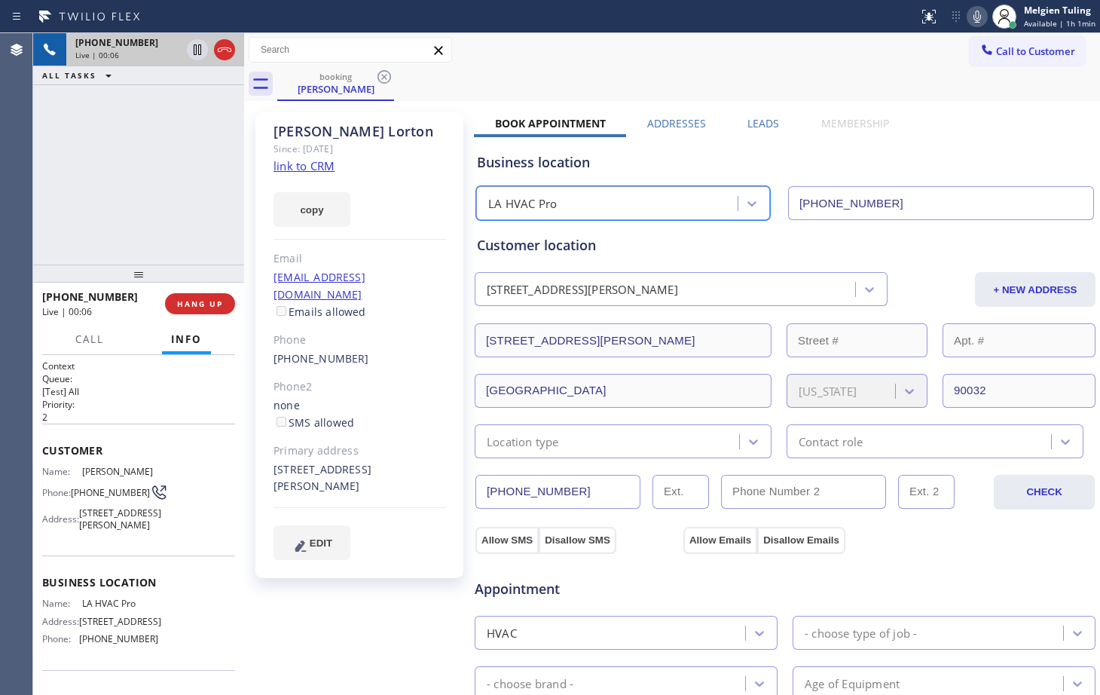
click at [312, 166] on link "link to CRM" at bounding box center [303, 165] width 61 height 15
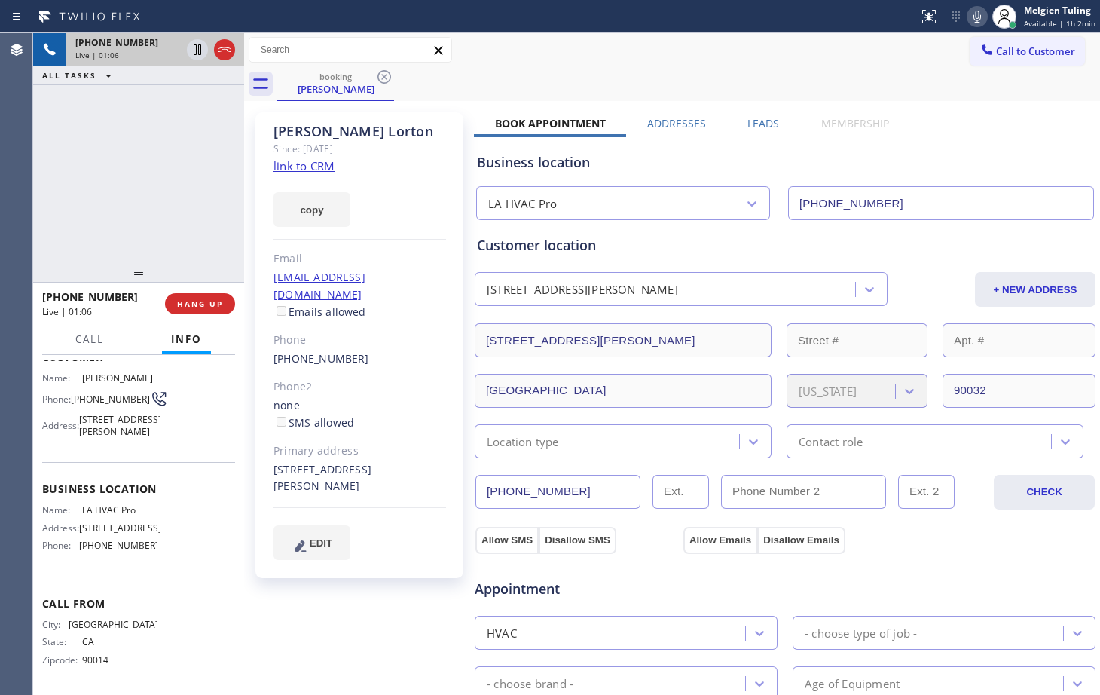
scroll to position [134, 0]
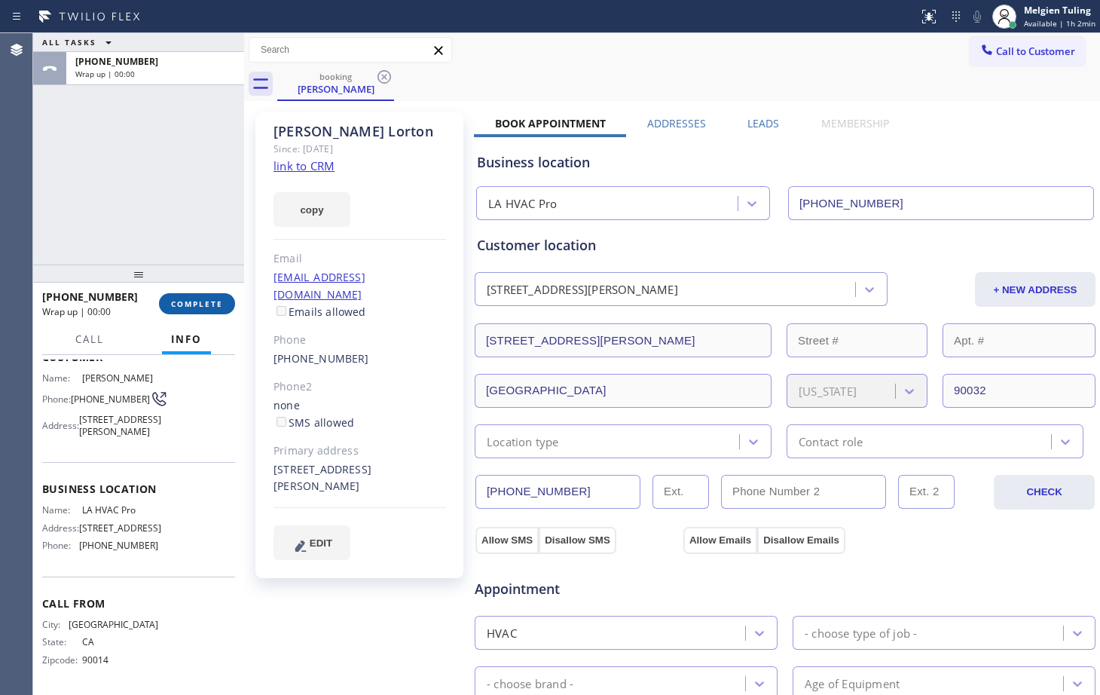
click at [193, 301] on span "COMPLETE" at bounding box center [197, 303] width 52 height 11
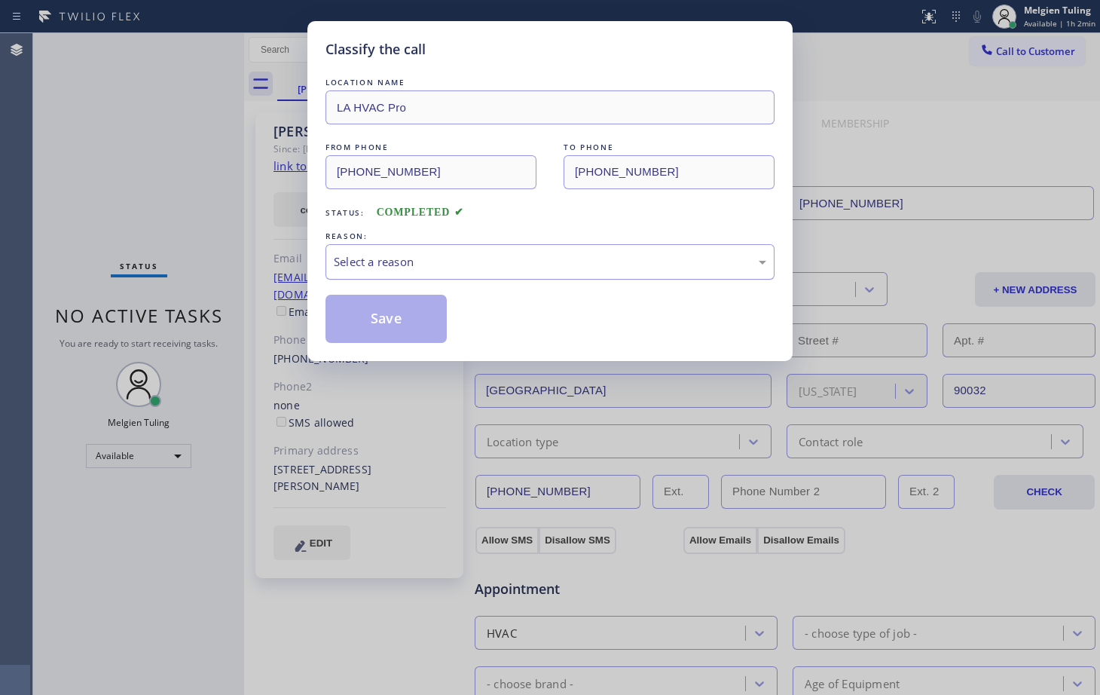
click at [385, 249] on div "Select a reason" at bounding box center [549, 261] width 449 height 35
click at [383, 270] on div "Select a reason" at bounding box center [550, 261] width 432 height 17
click at [375, 313] on button "Save" at bounding box center [385, 319] width 121 height 48
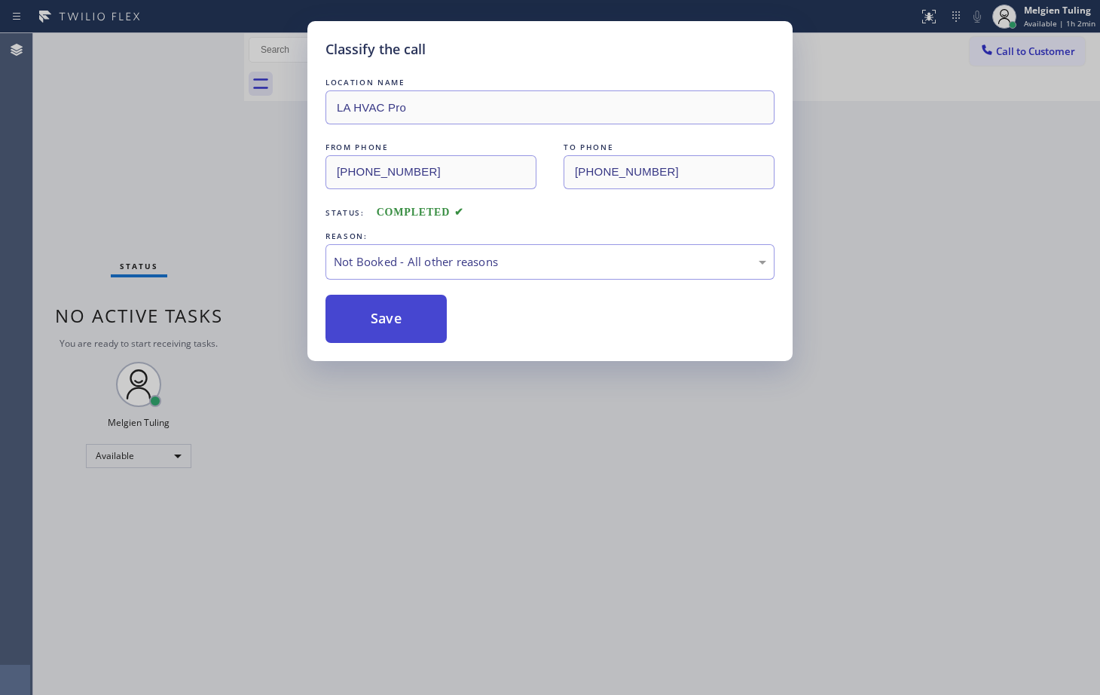
click at [375, 313] on button "Save" at bounding box center [385, 319] width 121 height 48
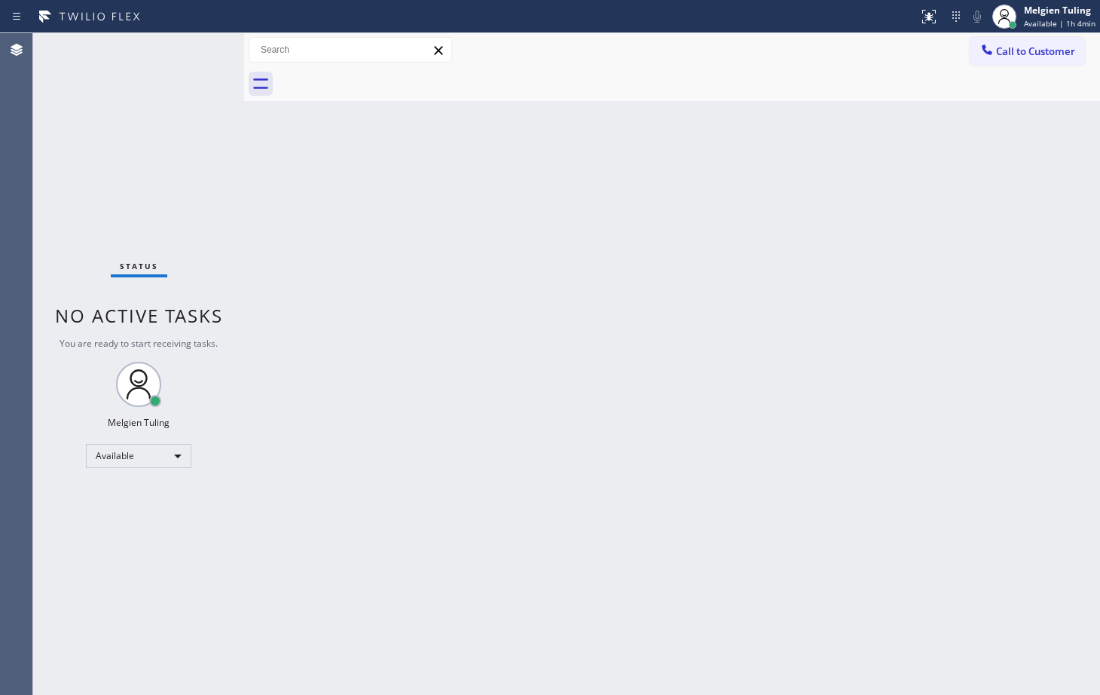
click at [197, 50] on div "Status No active tasks You are ready to start receiving tasks. Melgien Tuling A…" at bounding box center [138, 363] width 211 height 661
click at [197, 49] on div "Status No active tasks You are ready to start receiving tasks. Melgien Tuling A…" at bounding box center [138, 363] width 211 height 661
click at [350, 250] on div "Back to Dashboard Change Sender ID Customers Technicians Select a contact Outbo…" at bounding box center [672, 363] width 856 height 661
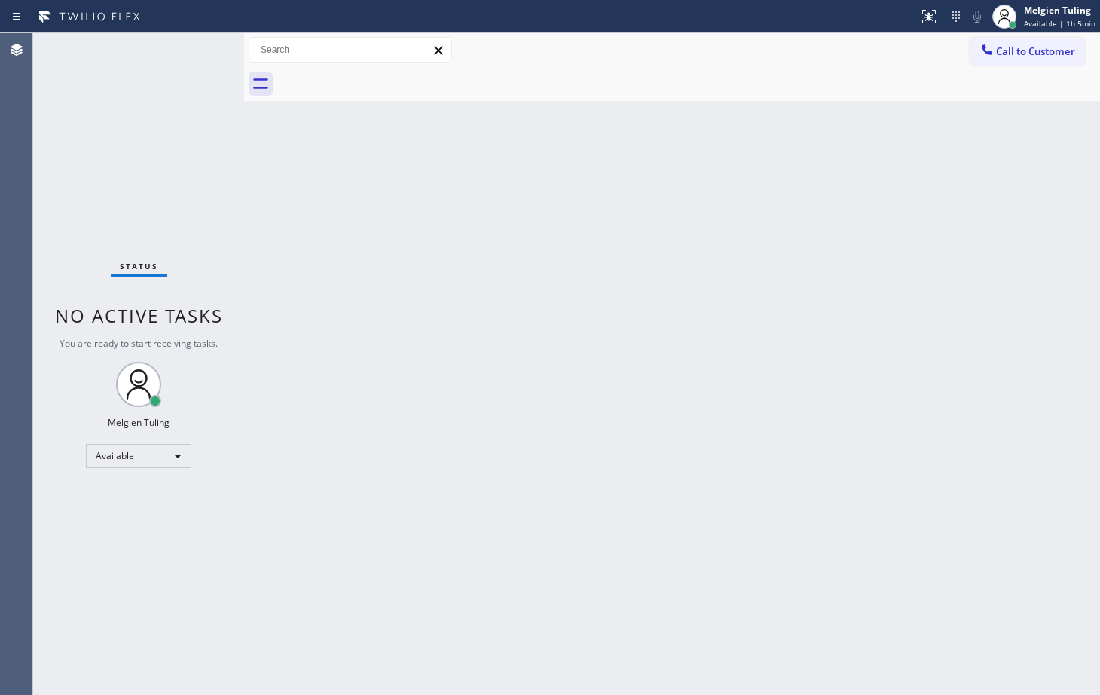
click at [405, 392] on div "Back to Dashboard Change Sender ID Customers Technicians Select a contact Outbo…" at bounding box center [672, 363] width 856 height 661
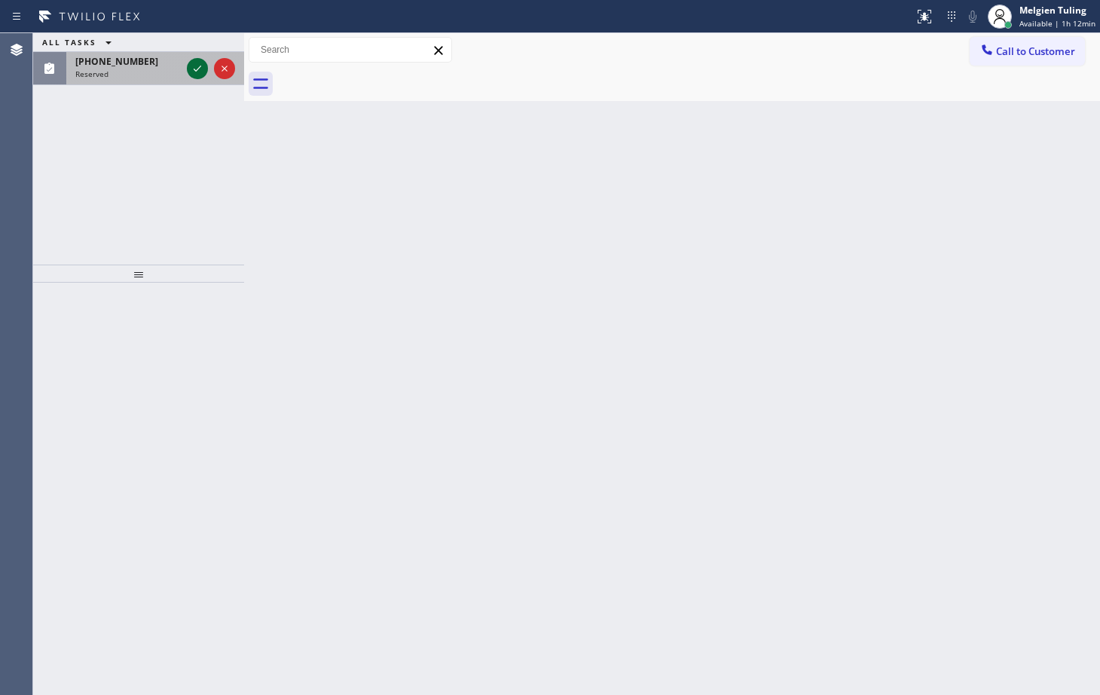
click at [198, 66] on icon at bounding box center [197, 69] width 18 height 18
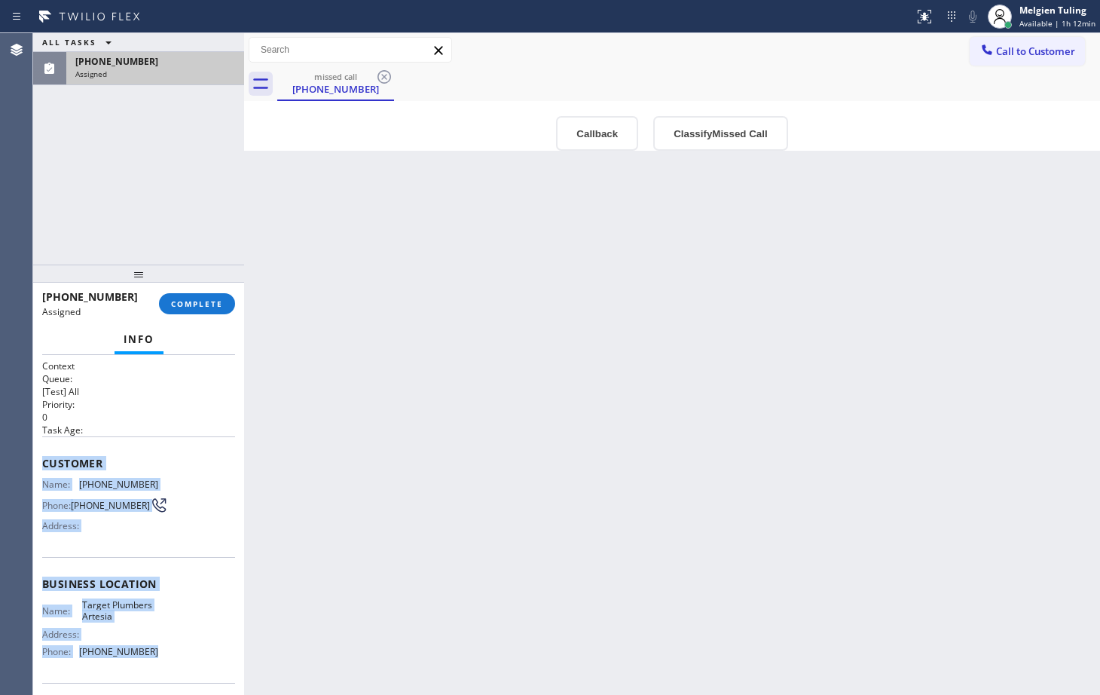
drag, startPoint x: 39, startPoint y: 459, endPoint x: 148, endPoint y: 654, distance: 223.6
click at [148, 654] on div "Context Queue: [Test] All Priority: 0 Task Age: Customer Name: [PHONE_NUMBER] P…" at bounding box center [138, 525] width 211 height 340
copy div "Customer Name: [PHONE_NUMBER] Phone: [PHONE_NUMBER] Address: Business location …"
click at [185, 303] on span "COMPLETE" at bounding box center [197, 303] width 52 height 11
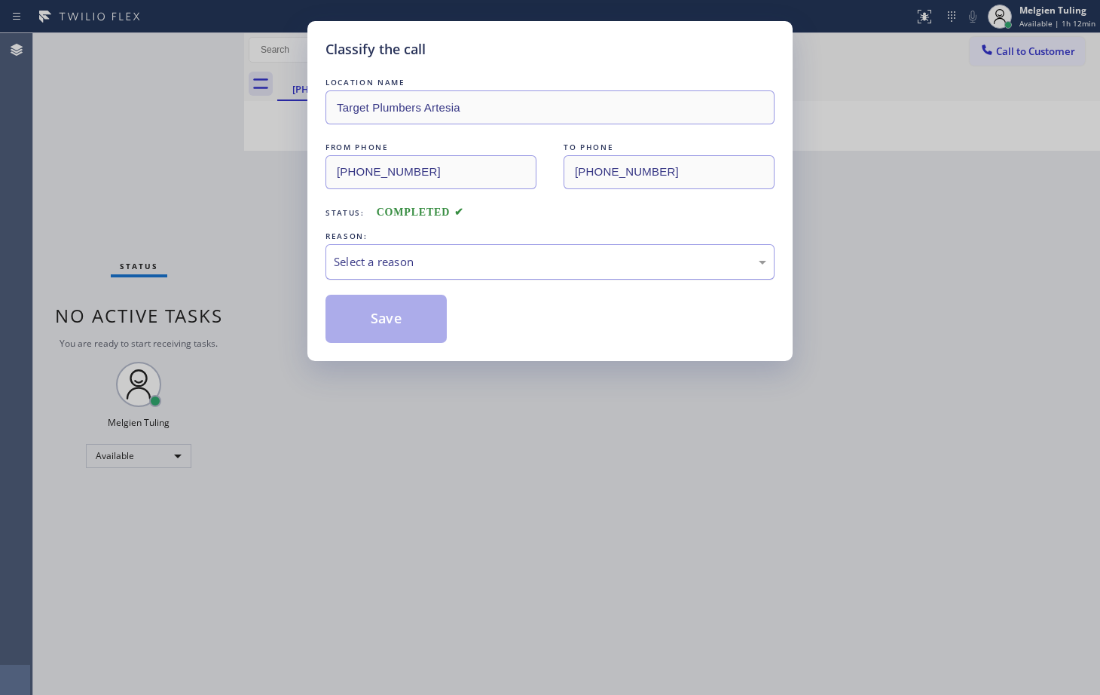
click at [362, 257] on div "Select a reason" at bounding box center [550, 261] width 432 height 17
click at [393, 322] on button "Save" at bounding box center [385, 319] width 121 height 48
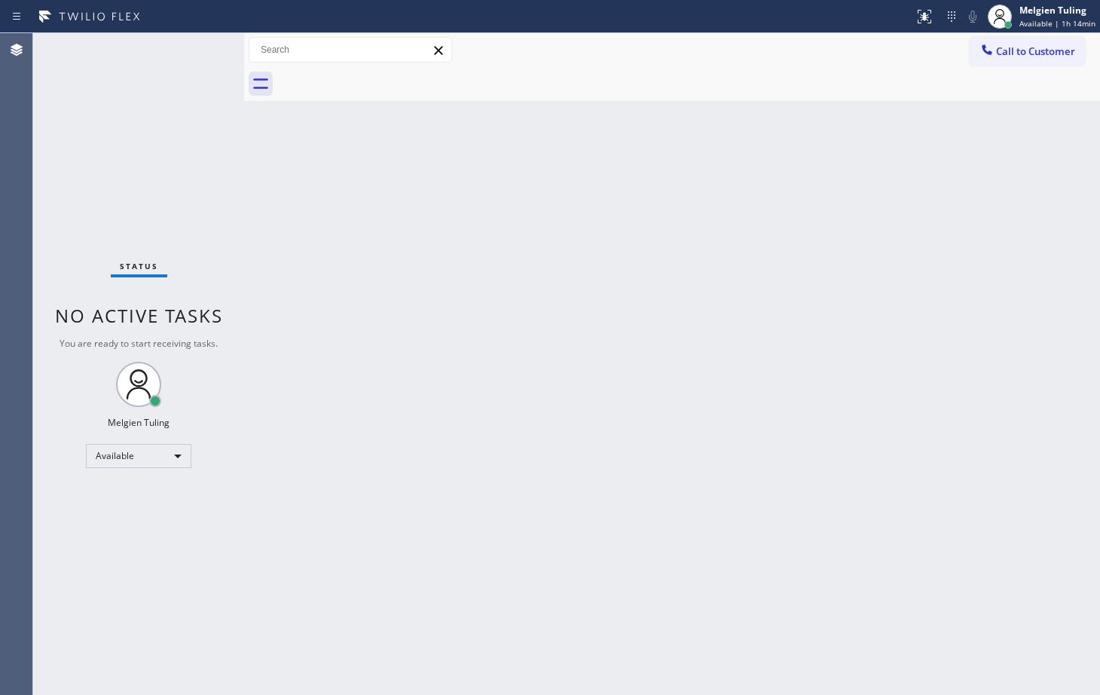
click at [399, 265] on div "Back to Dashboard Change Sender ID Customers Technicians Select a contact Outbo…" at bounding box center [672, 363] width 856 height 661
click at [209, 43] on div "Status No active tasks You are ready to start receiving tasks. Melgien Tuling A…" at bounding box center [138, 363] width 211 height 661
click at [309, 224] on div "Back to Dashboard Change Sender ID Customers Technicians Select a contact Outbo…" at bounding box center [672, 363] width 856 height 661
click at [234, 201] on div "Status No active tasks You are ready to start receiving tasks. Melgien Tuling A…" at bounding box center [138, 363] width 211 height 661
click at [182, 130] on div "Status No active tasks You are ready to start receiving tasks. Melgien Tuling A…" at bounding box center [138, 363] width 211 height 661
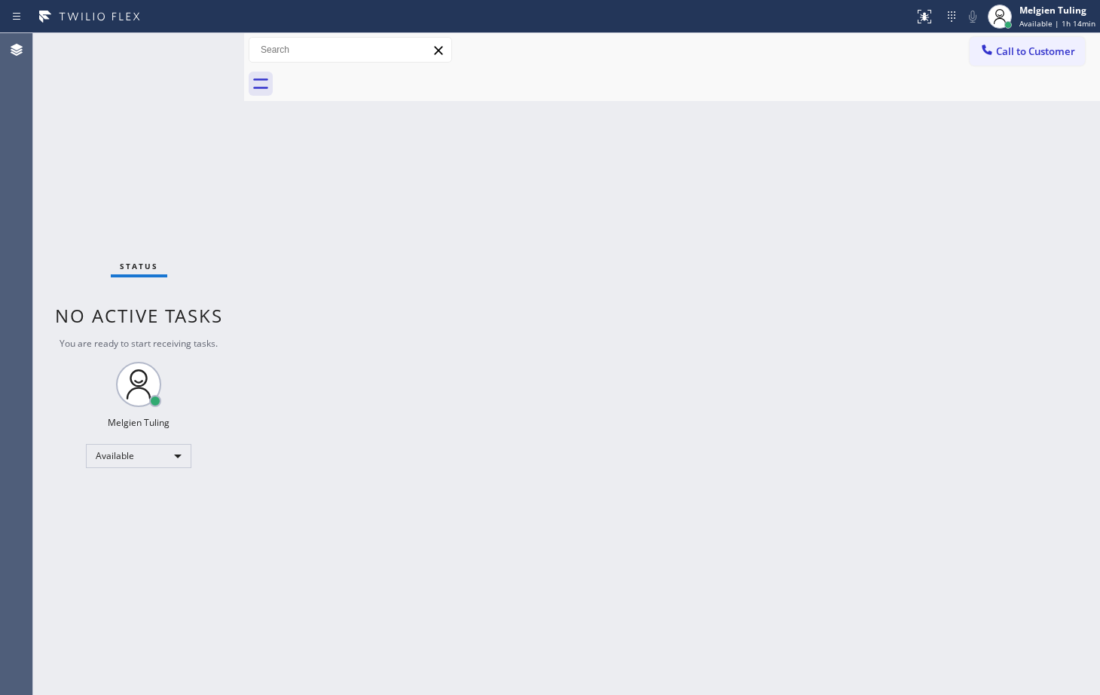
click at [182, 130] on div "Status No active tasks You are ready to start receiving tasks. Melgien Tuling A…" at bounding box center [138, 363] width 211 height 661
click at [197, 57] on div "Status No active tasks You are ready to start receiving tasks. Melgien Tuling A…" at bounding box center [138, 363] width 211 height 661
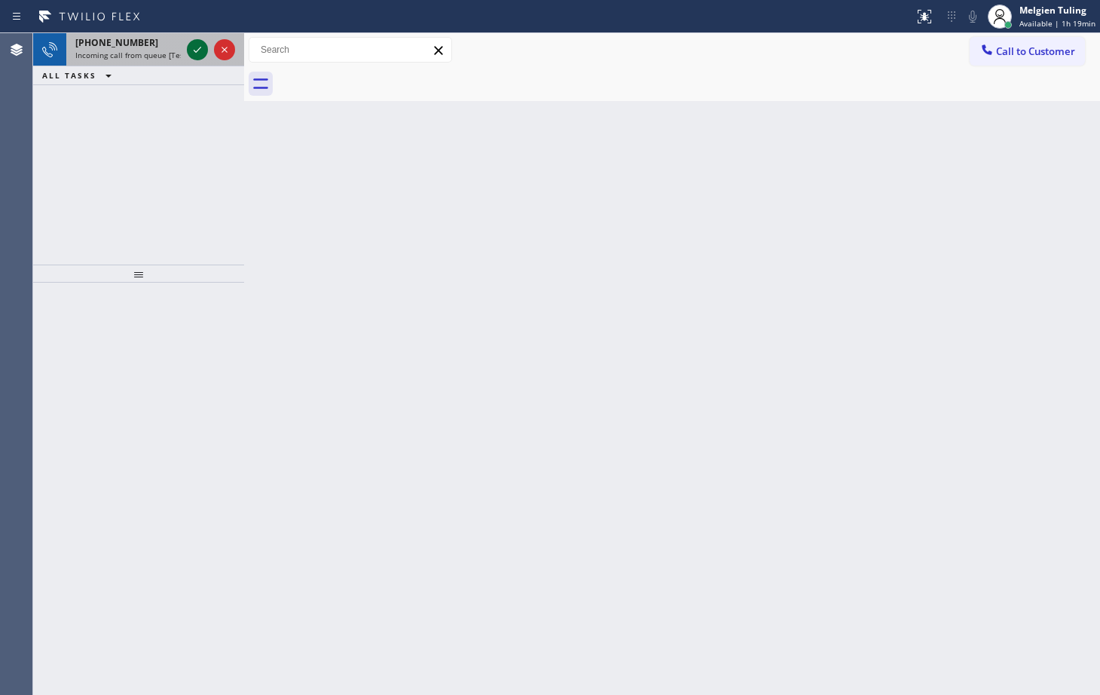
click at [197, 57] on icon at bounding box center [197, 50] width 18 height 18
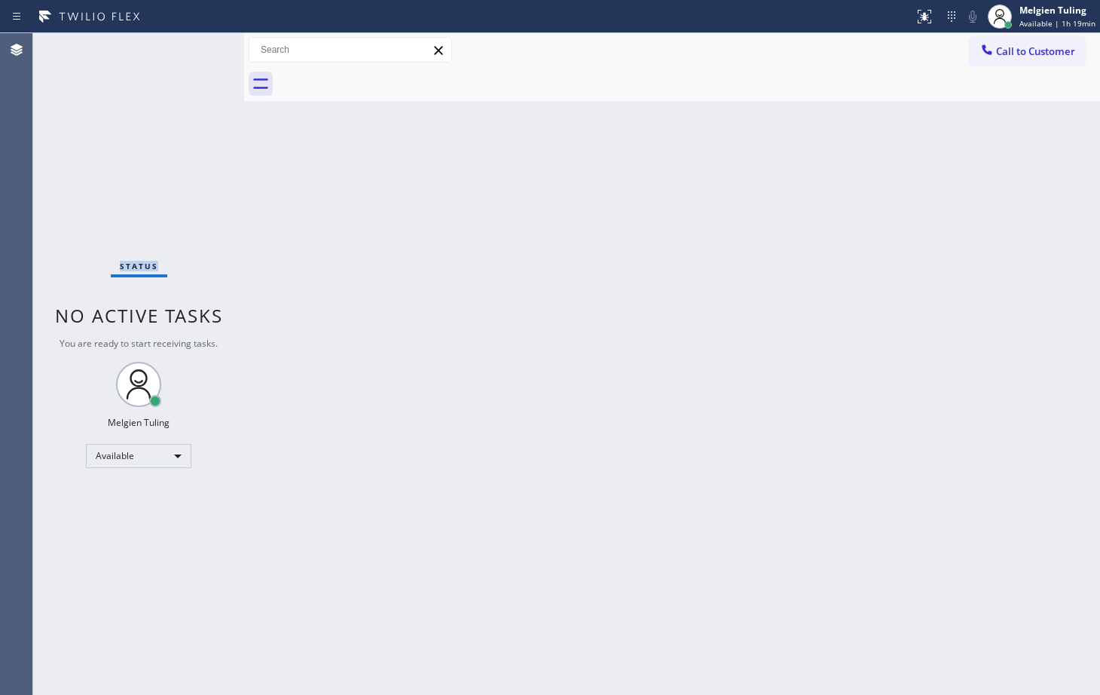
click at [197, 57] on div "Status No active tasks You are ready to start receiving tasks. Melgien Tuling A…" at bounding box center [138, 363] width 211 height 661
click at [154, 241] on div "Status No active tasks You are ready to start receiving tasks. Melgien Tuling A…" at bounding box center [138, 363] width 211 height 661
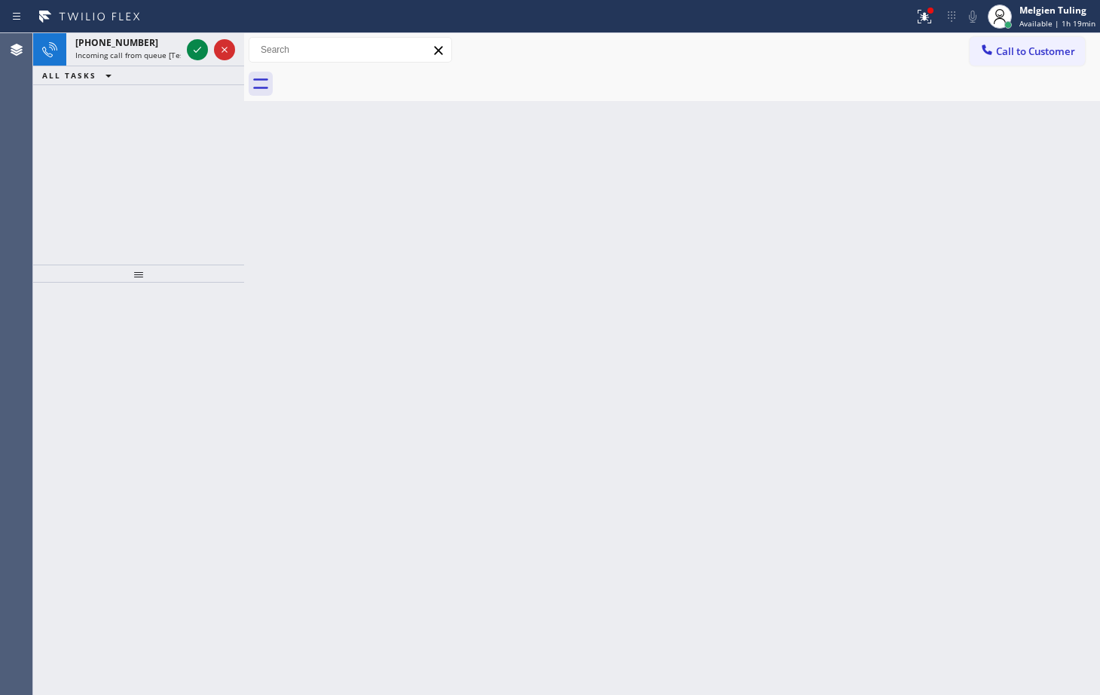
click at [187, 69] on div "ALL TASKS ALL TASKS ACTIVE TASKS TASKS IN WRAP UP" at bounding box center [138, 75] width 211 height 19
click at [189, 50] on icon at bounding box center [197, 50] width 18 height 18
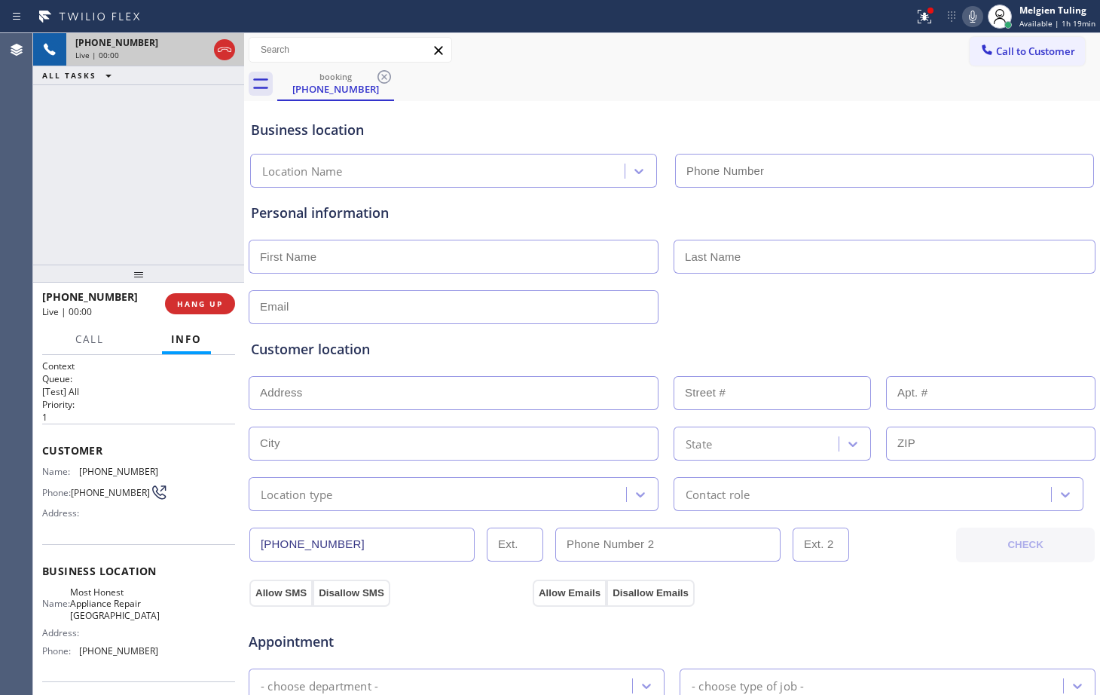
type input "[PHONE_NUMBER]"
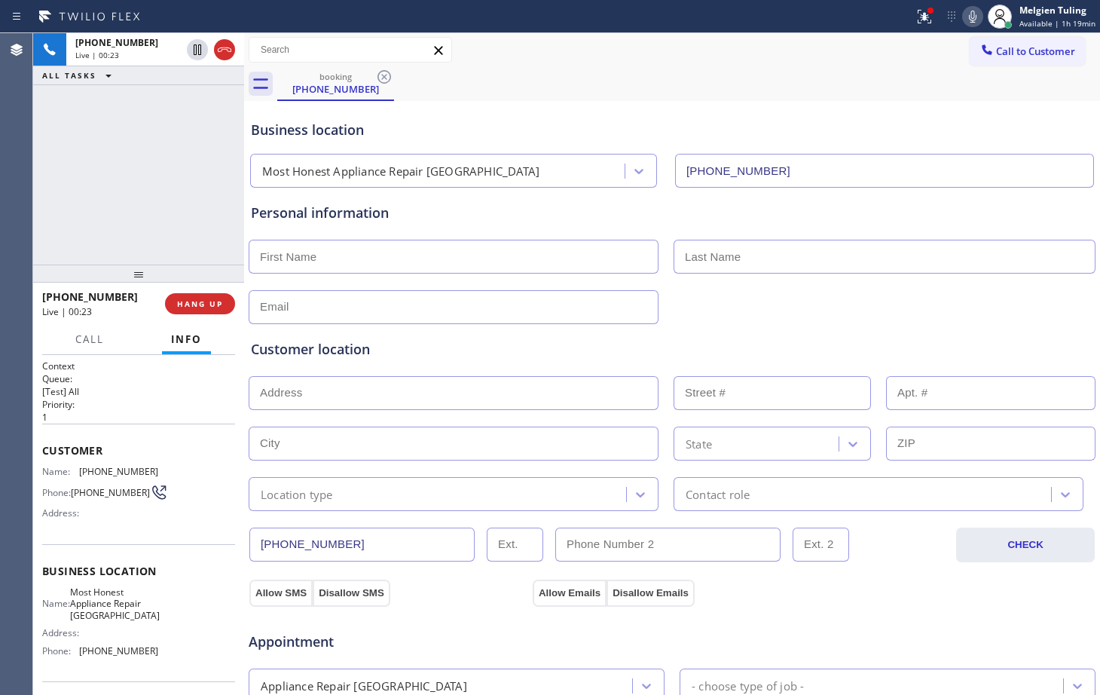
click at [397, 252] on input "text" at bounding box center [454, 257] width 410 height 34
click at [392, 273] on div "Personal information" at bounding box center [672, 263] width 842 height 121
drag, startPoint x: 197, startPoint y: 301, endPoint x: 194, endPoint y: 332, distance: 31.0
click at [194, 328] on div "[PHONE_NUMBER] Live | 00:33 HANG UP Call Info [PHONE_NUMBER] Live Context Queue…" at bounding box center [138, 489] width 211 height 412
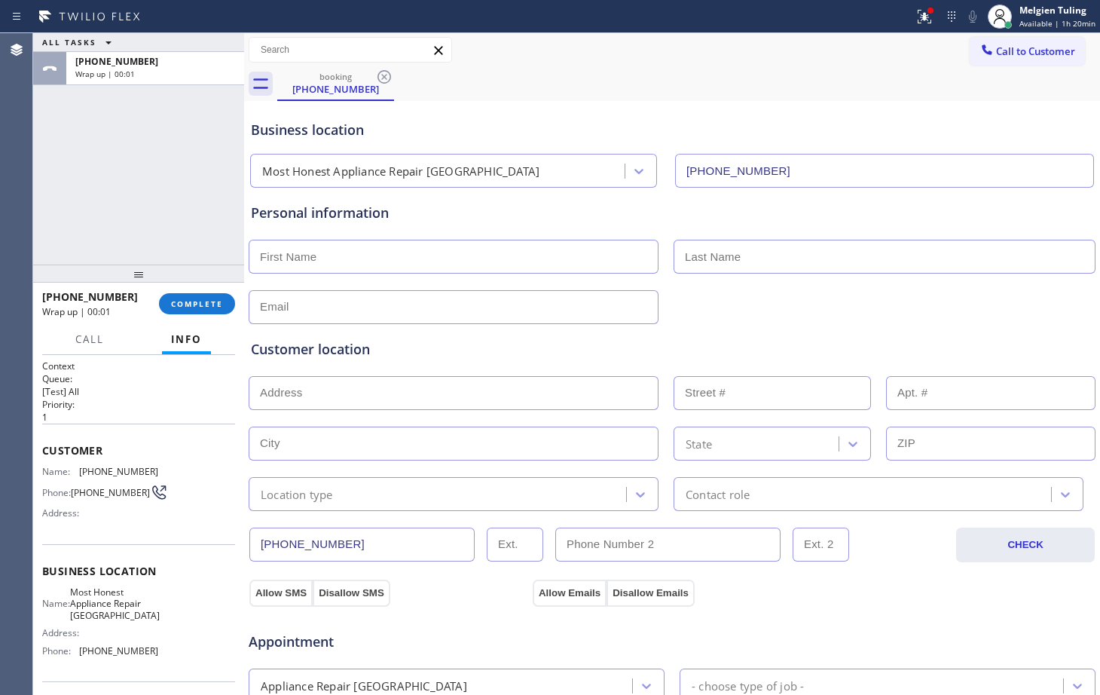
click at [208, 292] on div "[PHONE_NUMBER] Wrap up | 00:01 COMPLETE" at bounding box center [138, 303] width 193 height 39
click at [178, 302] on span "COMPLETE" at bounding box center [197, 303] width 52 height 11
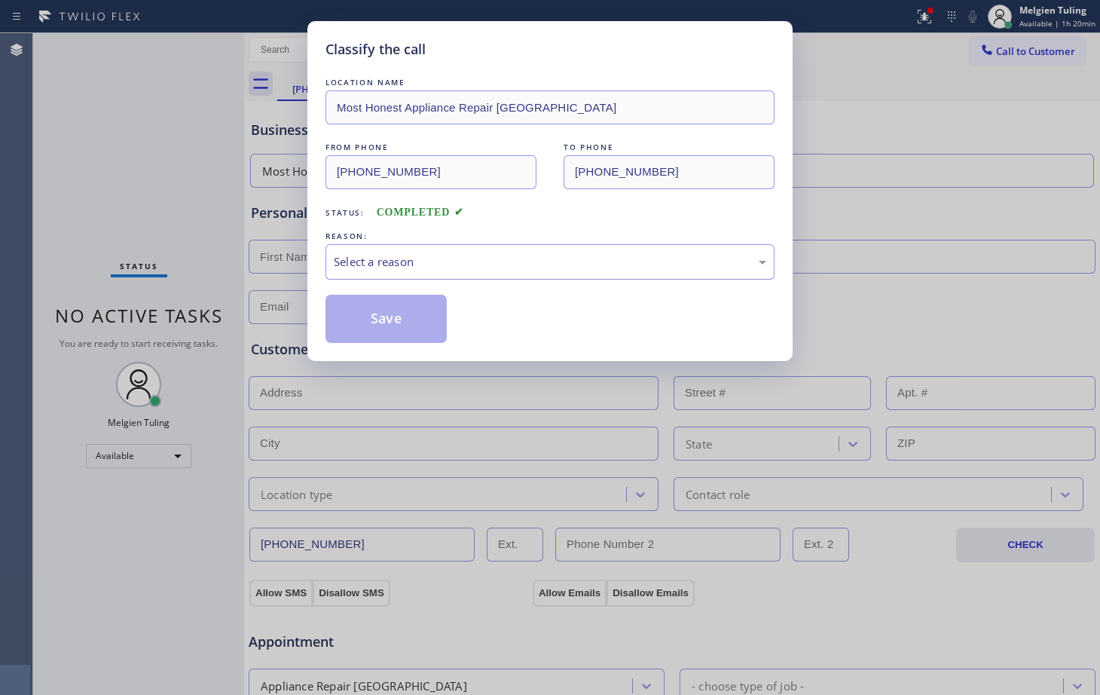
click at [358, 244] on div "Select a reason" at bounding box center [549, 261] width 449 height 35
click at [374, 264] on div "Select a reason" at bounding box center [550, 261] width 432 height 17
click at [354, 314] on button "Save" at bounding box center [385, 319] width 121 height 48
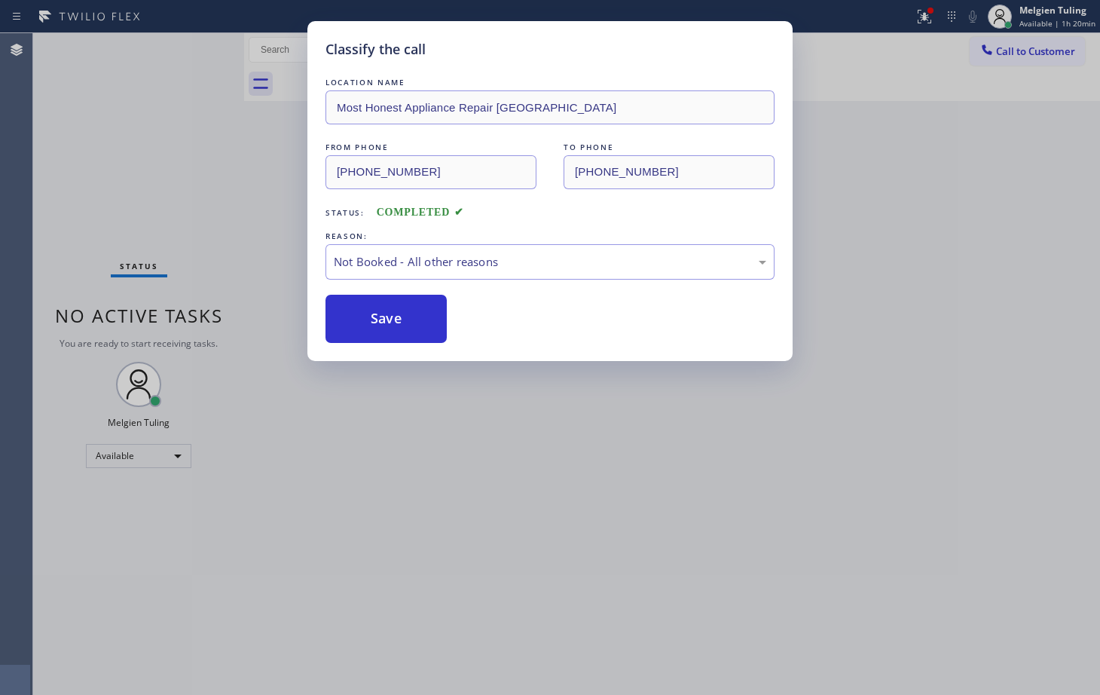
click at [207, 145] on div "Status No active tasks You are ready to start receiving tasks. Melgien Tuling A…" at bounding box center [138, 363] width 211 height 661
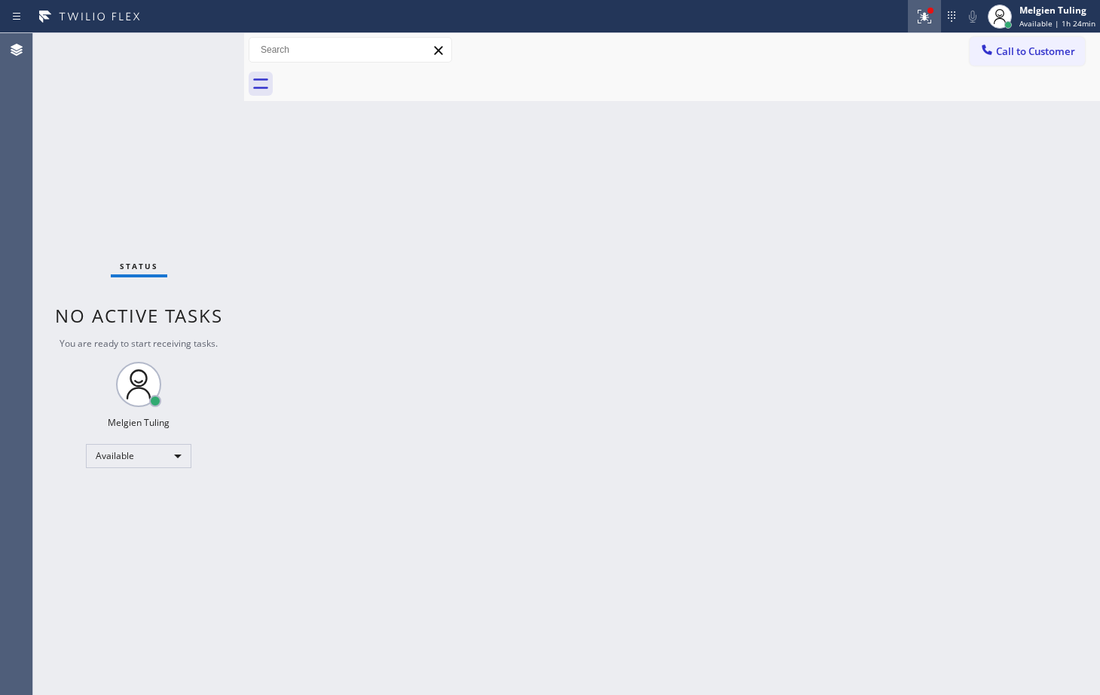
click at [924, 13] on icon at bounding box center [924, 17] width 18 height 18
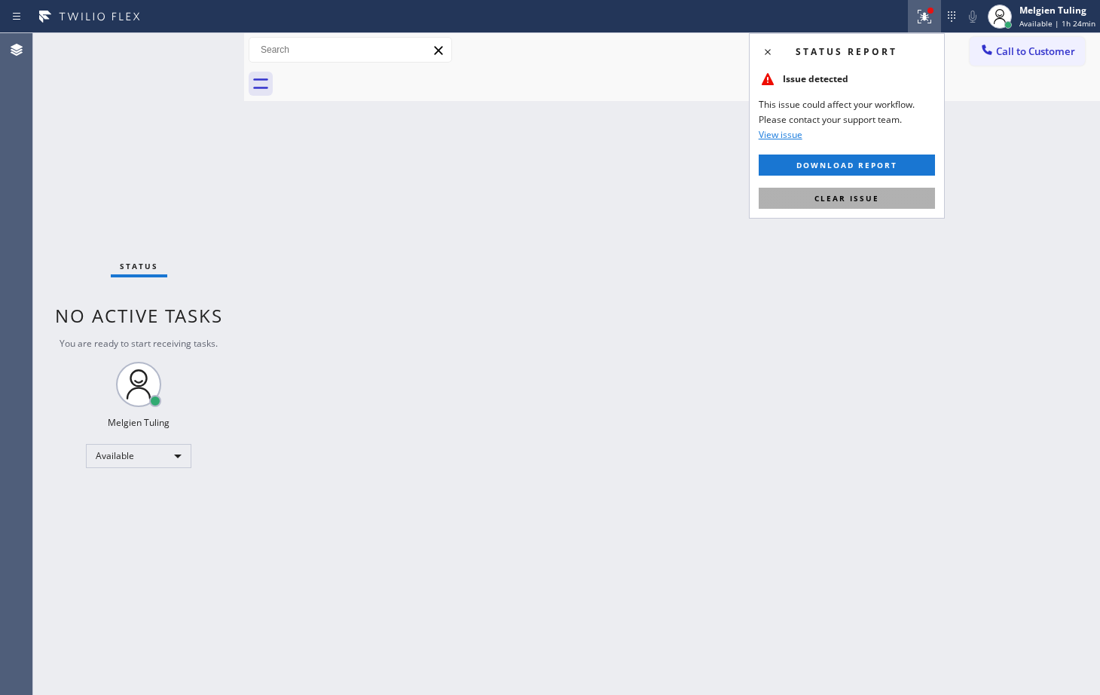
click at [821, 196] on span "Clear issue" at bounding box center [846, 198] width 65 height 11
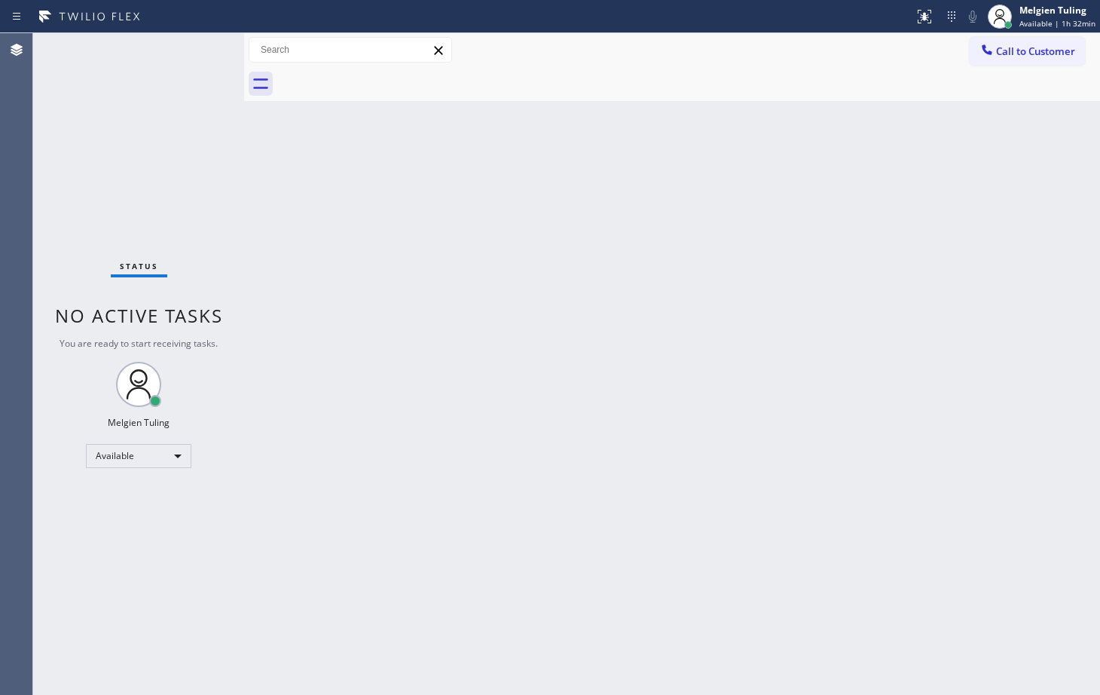
click at [188, 47] on div "Status No active tasks You are ready to start receiving tasks. Melgien Tuling A…" at bounding box center [138, 363] width 211 height 661
drag, startPoint x: 188, startPoint y: 47, endPoint x: 200, endPoint y: 73, distance: 29.0
click at [192, 55] on div "Status No active tasks You are ready to start receiving tasks. Melgien Tuling A…" at bounding box center [138, 363] width 211 height 661
click at [200, 73] on div "Status No active tasks You are ready to start receiving tasks. Melgien Tuling A…" at bounding box center [138, 363] width 211 height 661
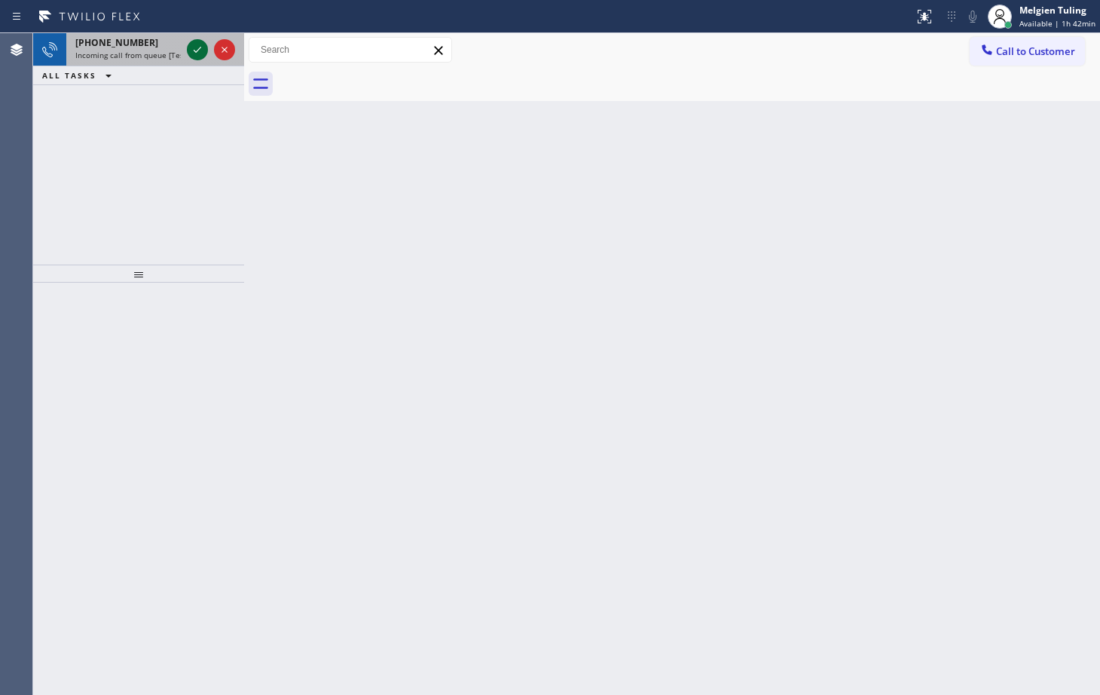
click at [198, 48] on icon at bounding box center [197, 50] width 18 height 18
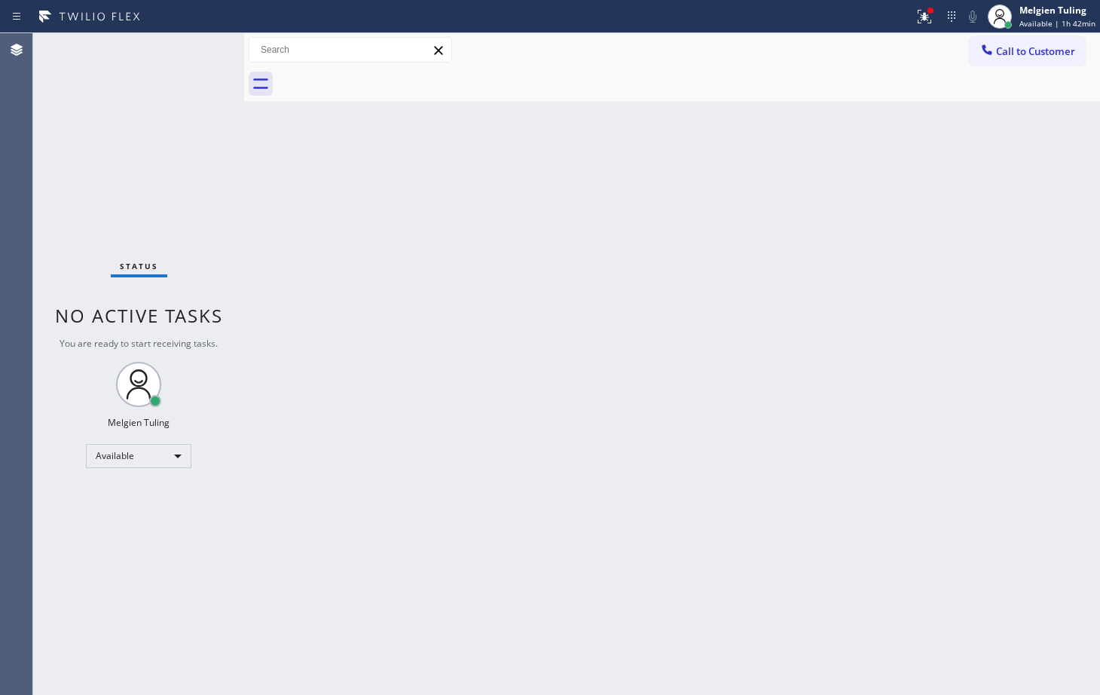
click at [198, 49] on div "Status No active tasks You are ready to start receiving tasks. Melgien Tuling A…" at bounding box center [138, 363] width 211 height 661
click at [285, 347] on div "Back to Dashboard Change Sender ID Customers Technicians Select a contact Outbo…" at bounding box center [672, 363] width 856 height 661
click at [200, 53] on div "Status No active tasks You are ready to start receiving tasks. Melgien Tuling A…" at bounding box center [138, 363] width 211 height 661
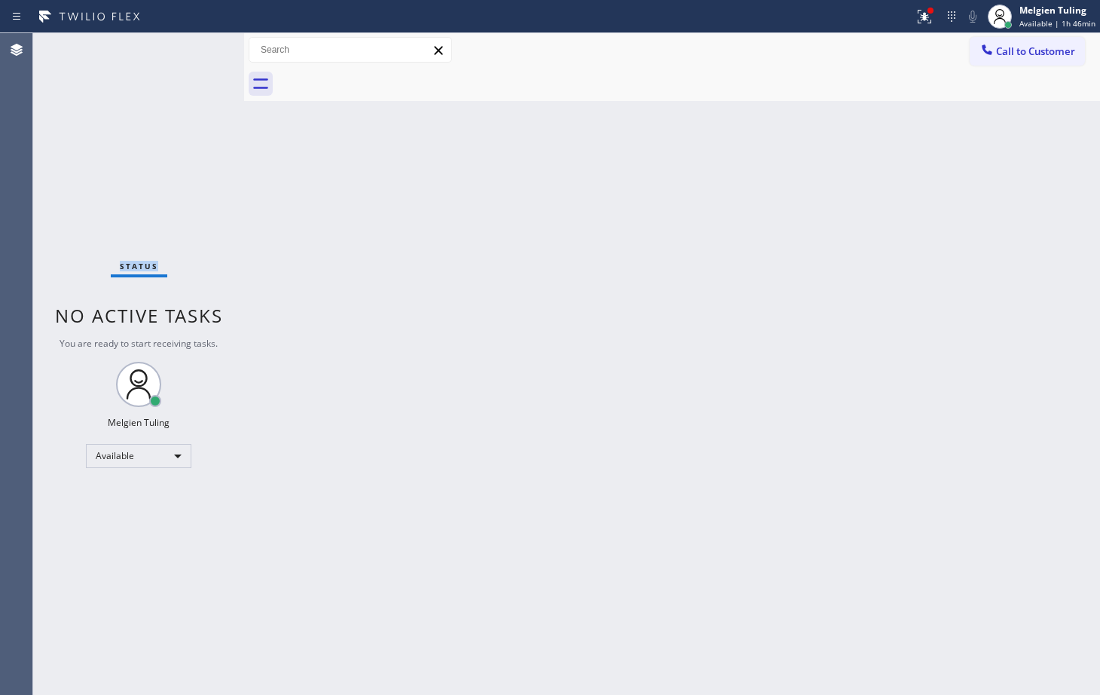
click at [200, 53] on div "Status No active tasks You are ready to start receiving tasks. Melgien Tuling A…" at bounding box center [138, 363] width 211 height 661
click at [148, 130] on div "Status No active tasks You are ready to start receiving tasks. Melgien Tuling A…" at bounding box center [138, 363] width 211 height 661
click at [189, 45] on div "Status No active tasks You are ready to start receiving tasks. Melgien Tuling A…" at bounding box center [138, 363] width 211 height 661
click at [190, 46] on div "Status No active tasks You are ready to start receiving tasks. Melgien Tuling A…" at bounding box center [138, 363] width 211 height 661
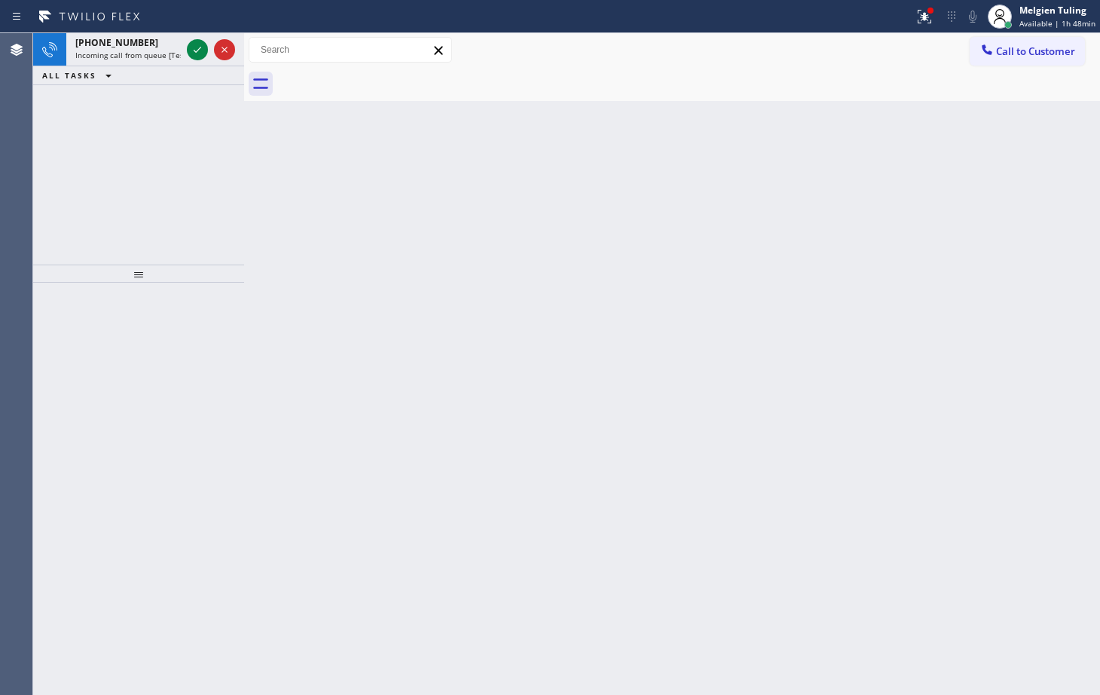
click at [355, 331] on div "Back to Dashboard Change Sender ID Customers Technicians Select a contact Outbo…" at bounding box center [672, 363] width 856 height 661
drag, startPoint x: 151, startPoint y: 148, endPoint x: 160, endPoint y: 143, distance: 9.4
click at [152, 148] on div "[PHONE_NUMBER] Incoming call from queue [Test] All ALL TASKS ALL TASKS ACTIVE T…" at bounding box center [138, 148] width 211 height 231
click at [177, 63] on div "[PHONE_NUMBER] Incoming call from queue [Test] All" at bounding box center [125, 49] width 118 height 33
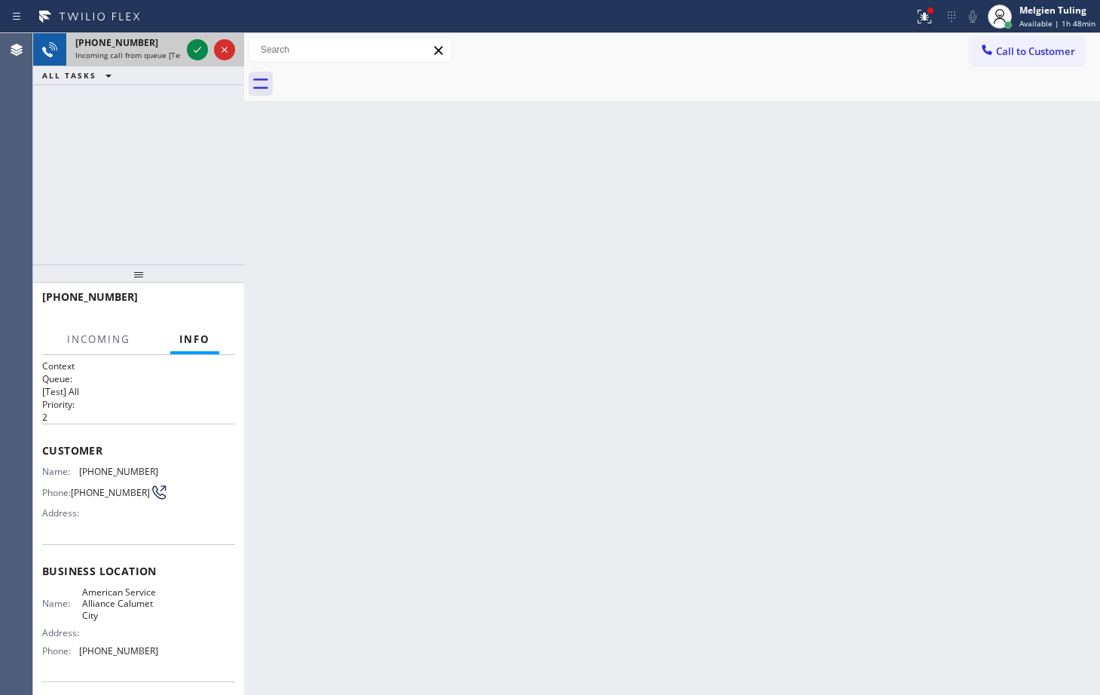
click at [176, 61] on div "[PHONE_NUMBER] Incoming call from queue [Test] All" at bounding box center [125, 49] width 118 height 33
click at [190, 48] on icon at bounding box center [197, 50] width 18 height 18
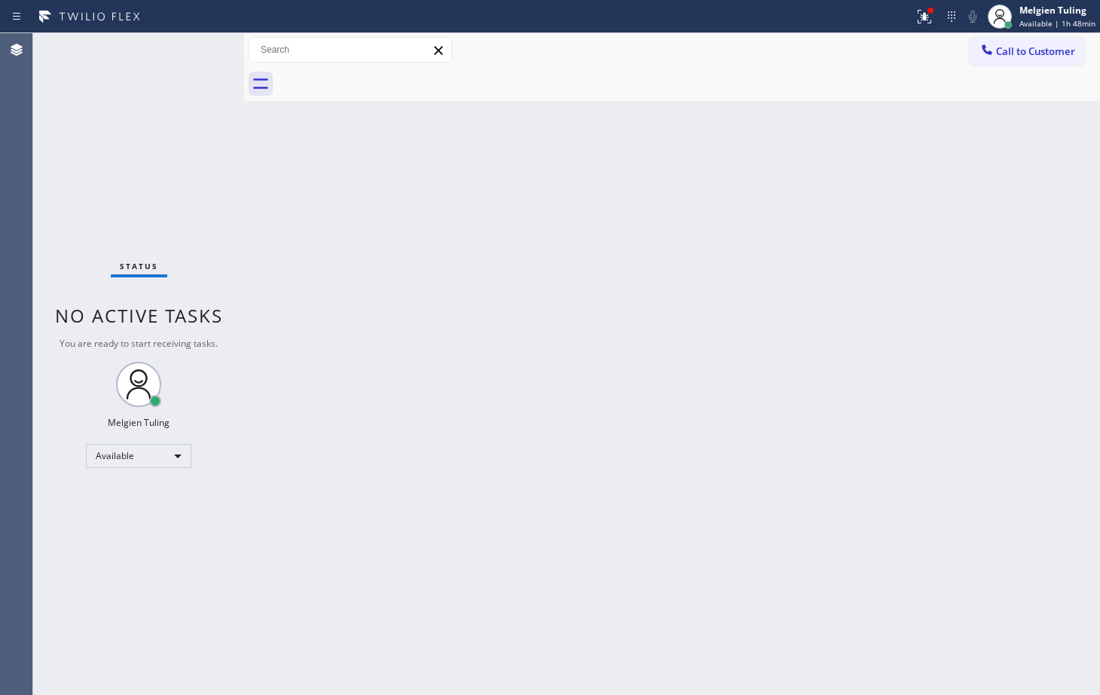
click at [191, 48] on div "Status No active tasks You are ready to start receiving tasks. Melgien Tuling A…" at bounding box center [138, 363] width 211 height 661
click at [97, 88] on div "Status No active tasks You are ready to start receiving tasks. Melgien Tuling A…" at bounding box center [138, 363] width 211 height 661
click at [332, 321] on div "Back to Dashboard Change Sender ID Customers Technicians Select a contact Outbo…" at bounding box center [672, 363] width 856 height 661
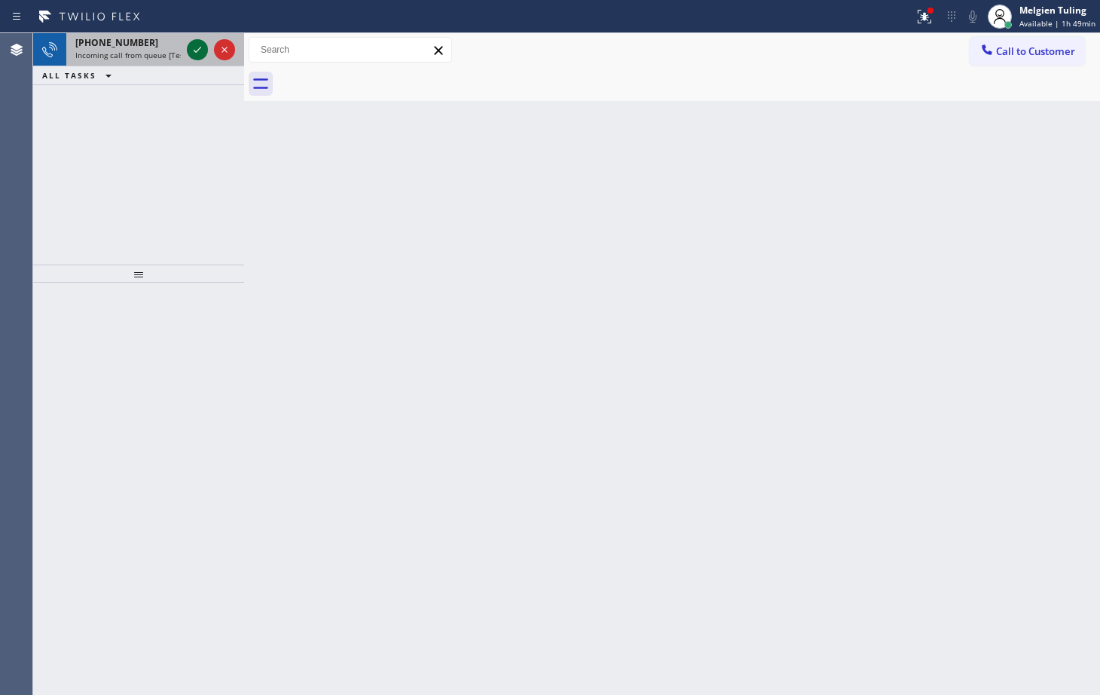
click at [196, 46] on icon at bounding box center [197, 50] width 18 height 18
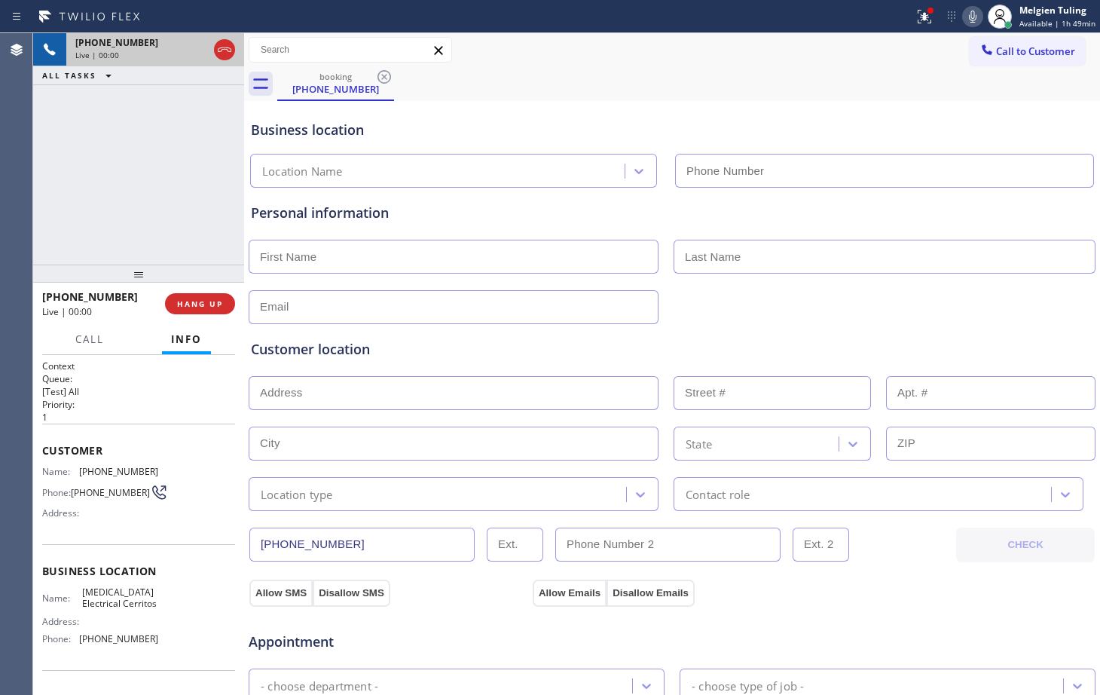
type input "[PHONE_NUMBER]"
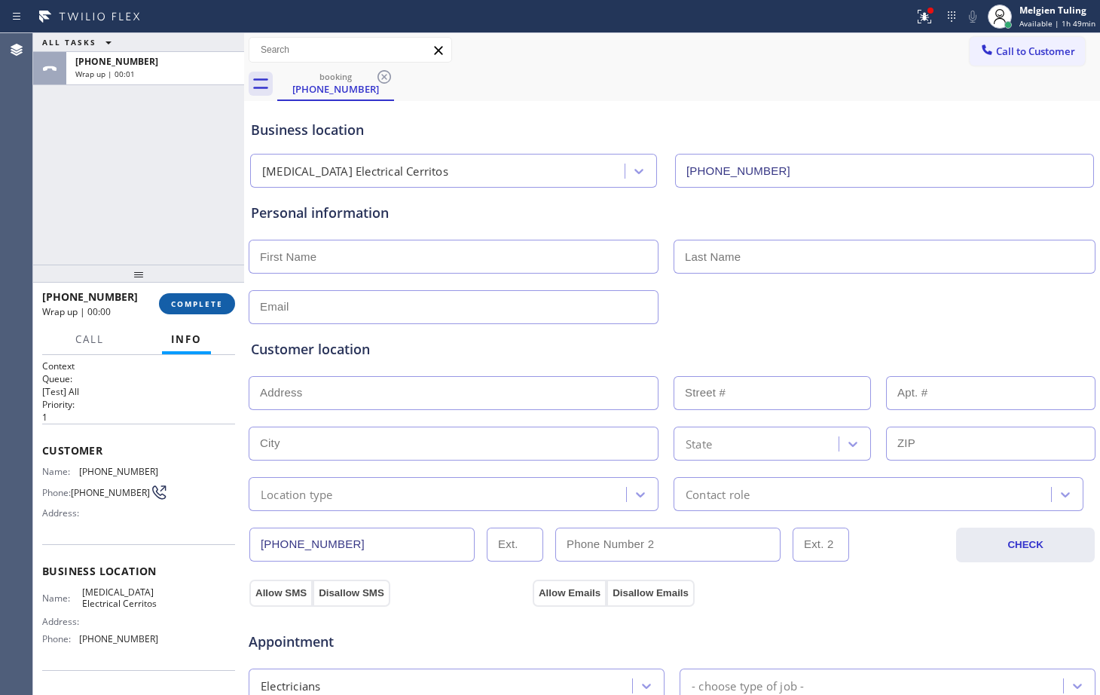
click at [206, 298] on span "COMPLETE" at bounding box center [197, 303] width 52 height 11
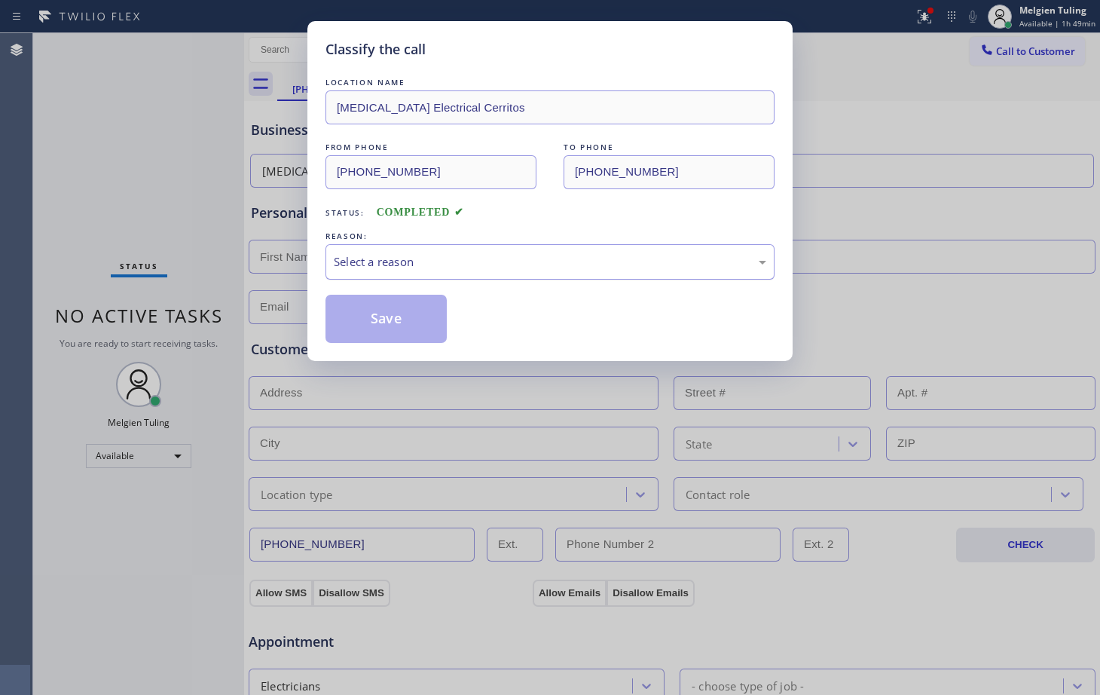
click at [535, 259] on div "Select a reason" at bounding box center [550, 261] width 432 height 17
click at [417, 317] on button "Save" at bounding box center [385, 319] width 121 height 48
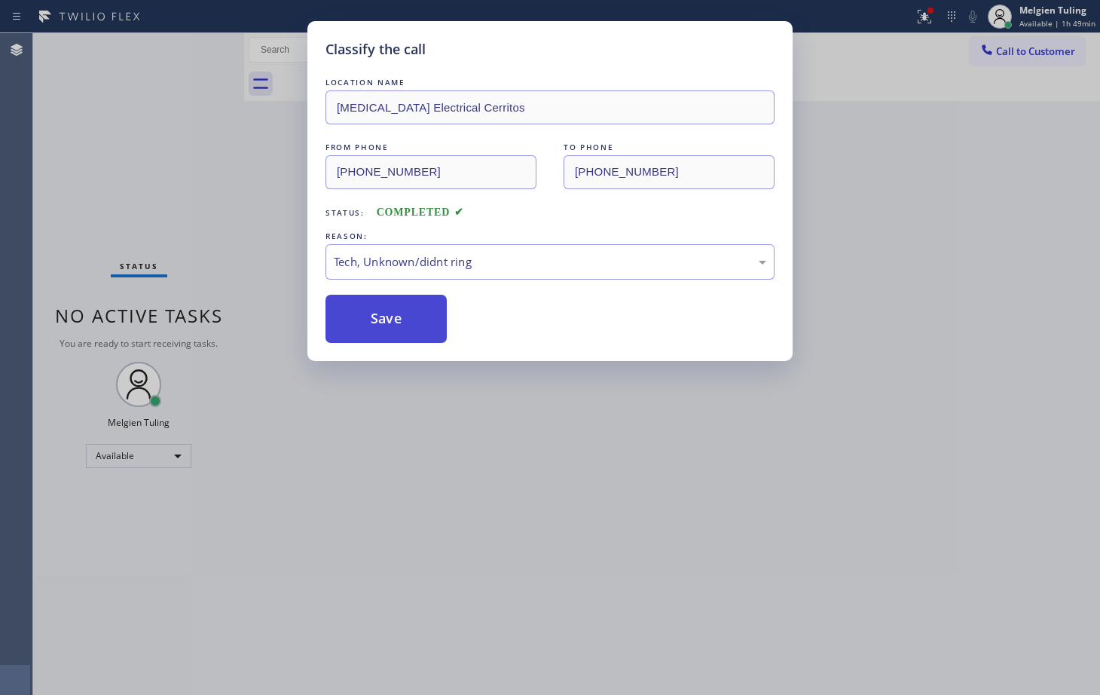
click at [417, 317] on button "Save" at bounding box center [385, 319] width 121 height 48
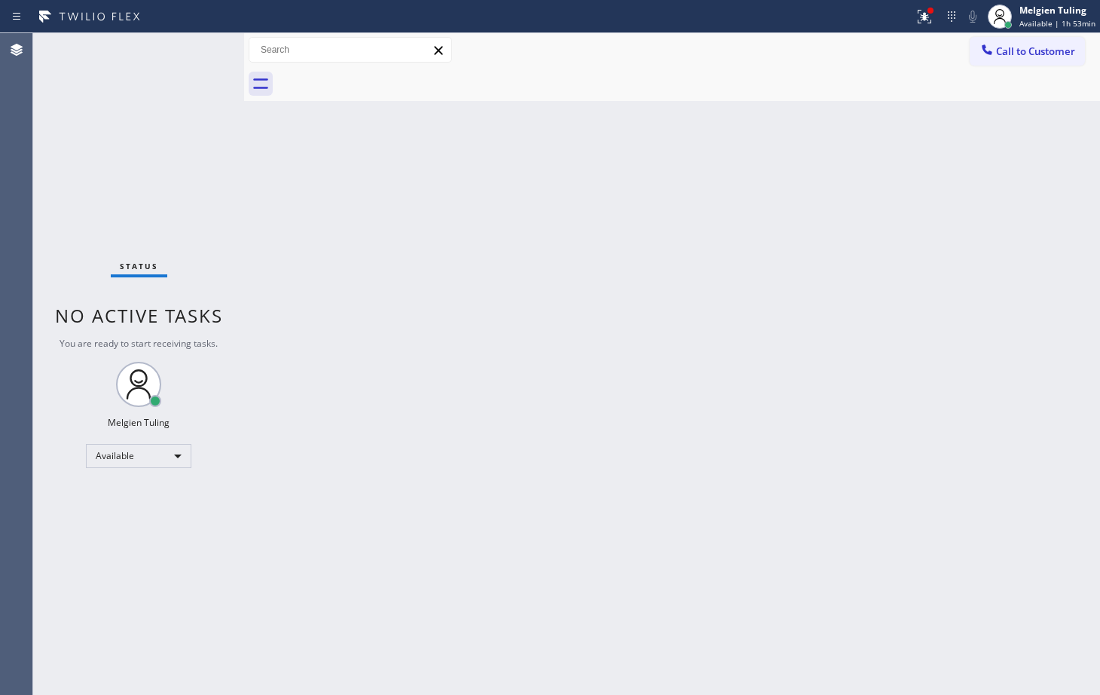
click at [188, 46] on div "Status No active tasks You are ready to start receiving tasks. Melgien Tuling A…" at bounding box center [138, 363] width 211 height 661
drag, startPoint x: 188, startPoint y: 46, endPoint x: 196, endPoint y: 56, distance: 12.4
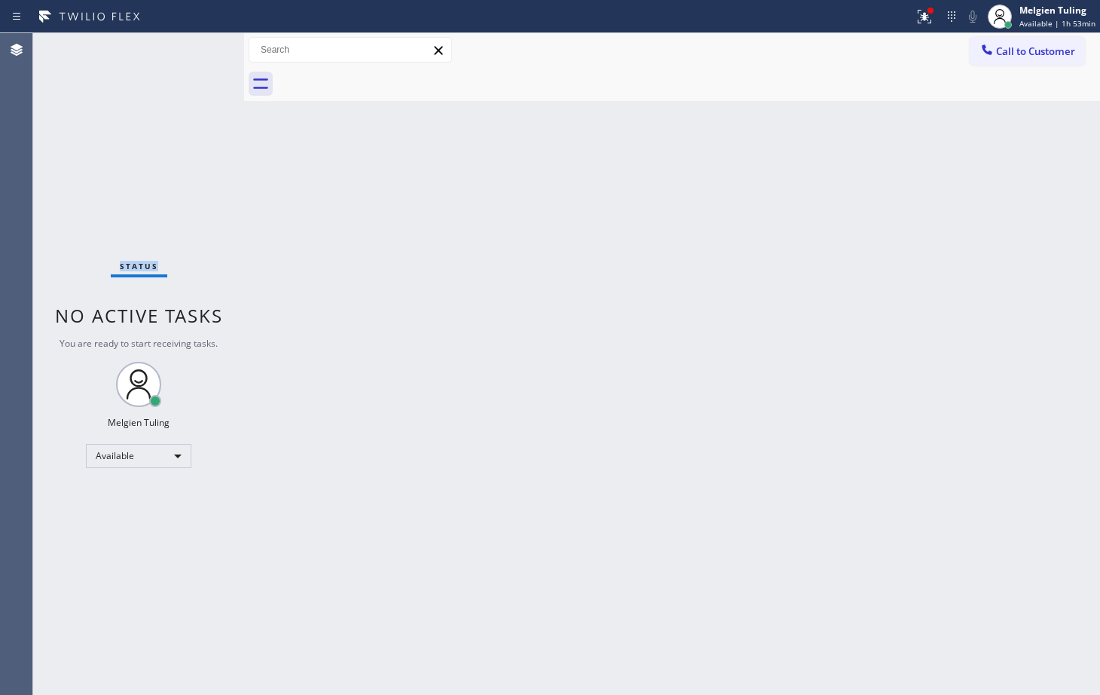
click at [188, 46] on div "Status No active tasks You are ready to start receiving tasks. Melgien Tuling A…" at bounding box center [138, 363] width 211 height 661
click at [194, 52] on div "Status No active tasks You are ready to start receiving tasks. Melgien Tuling A…" at bounding box center [138, 363] width 211 height 661
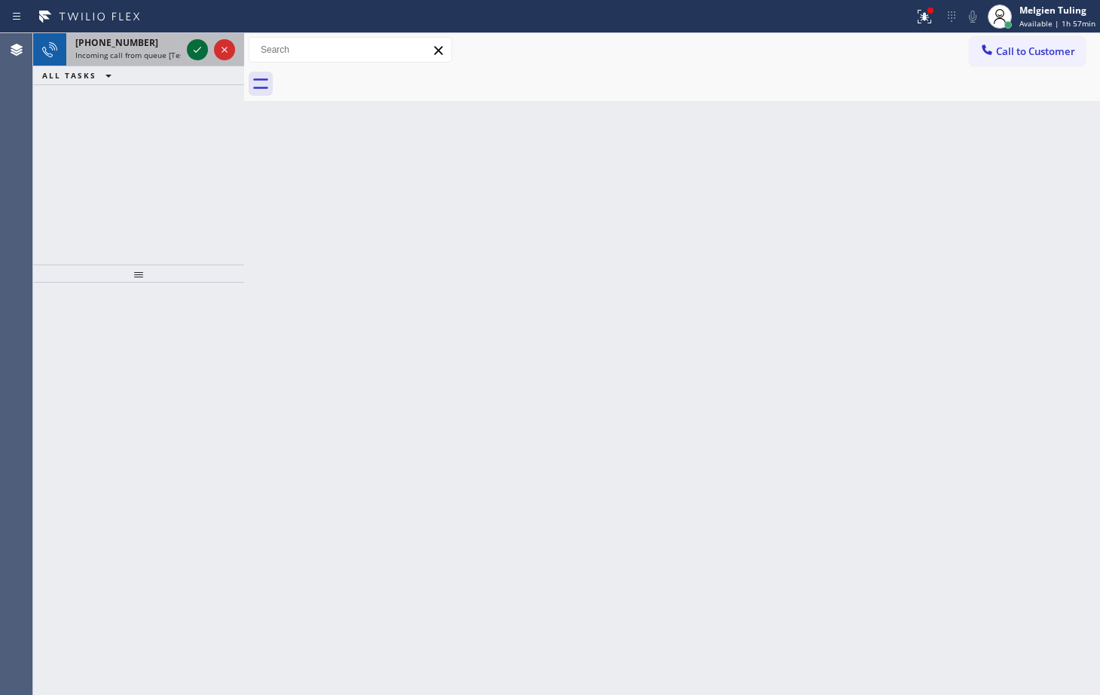
click at [195, 49] on icon at bounding box center [197, 50] width 18 height 18
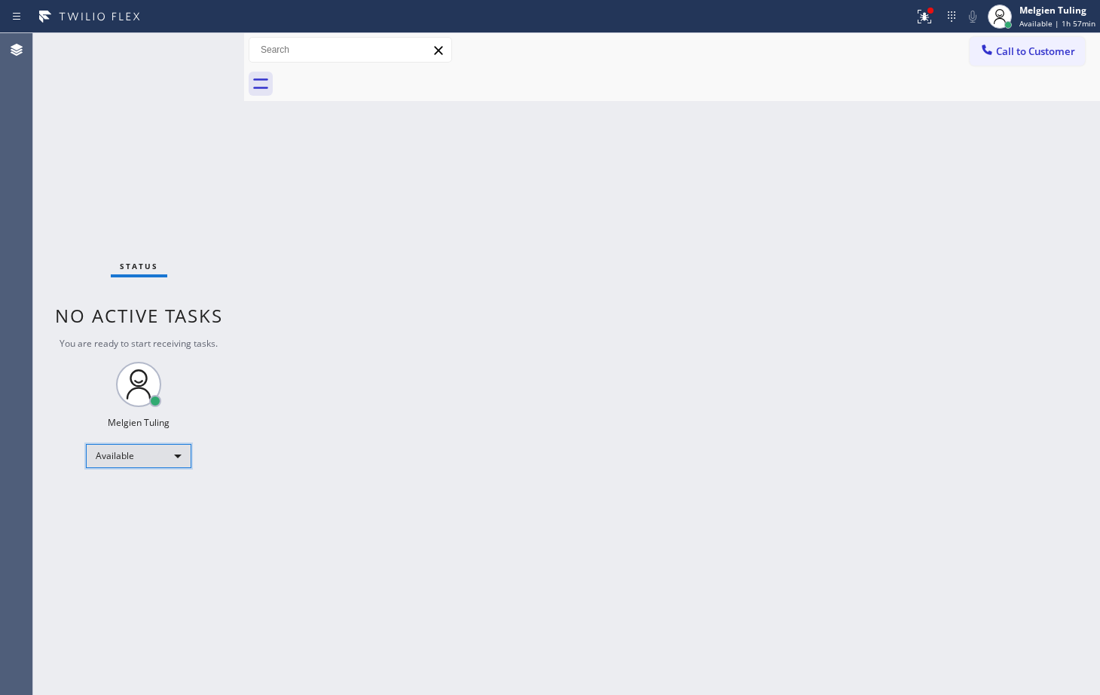
click at [163, 449] on div "Available" at bounding box center [138, 456] width 105 height 24
click at [111, 531] on li "Break" at bounding box center [138, 533] width 102 height 18
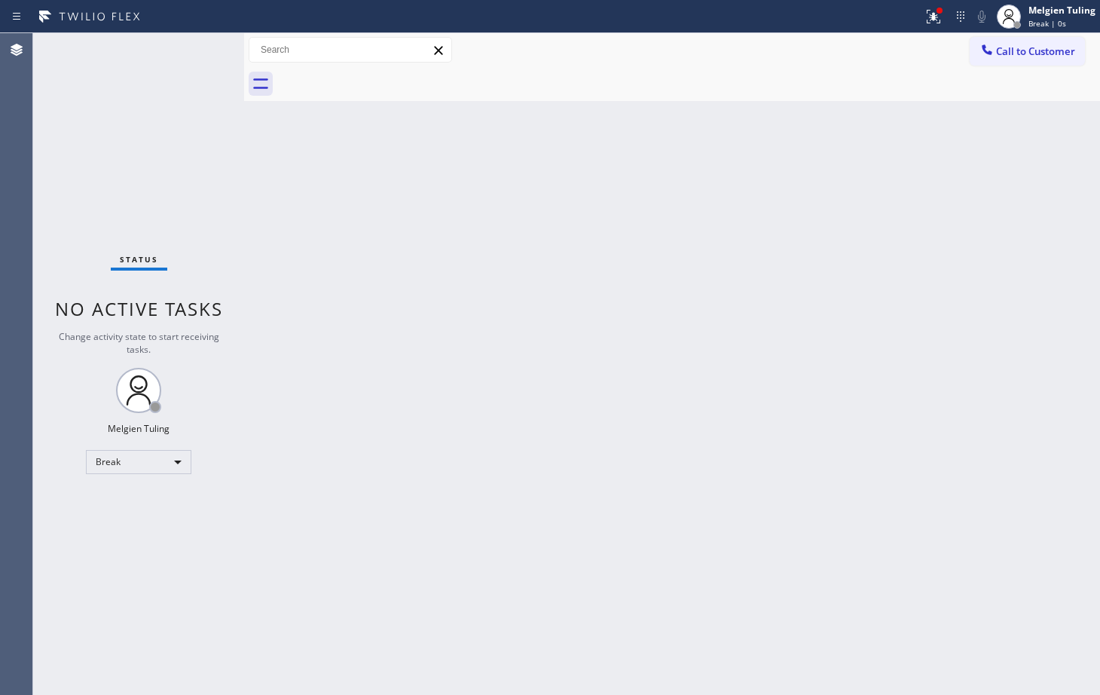
click at [576, 448] on div "Back to Dashboard Change Sender ID Customers Technicians Select a contact Outbo…" at bounding box center [672, 363] width 856 height 661
click at [924, 347] on div "Back to Dashboard Change Sender ID Customers Technicians Select a contact Outbo…" at bounding box center [672, 363] width 856 height 661
click at [928, 11] on icon at bounding box center [931, 15] width 9 height 11
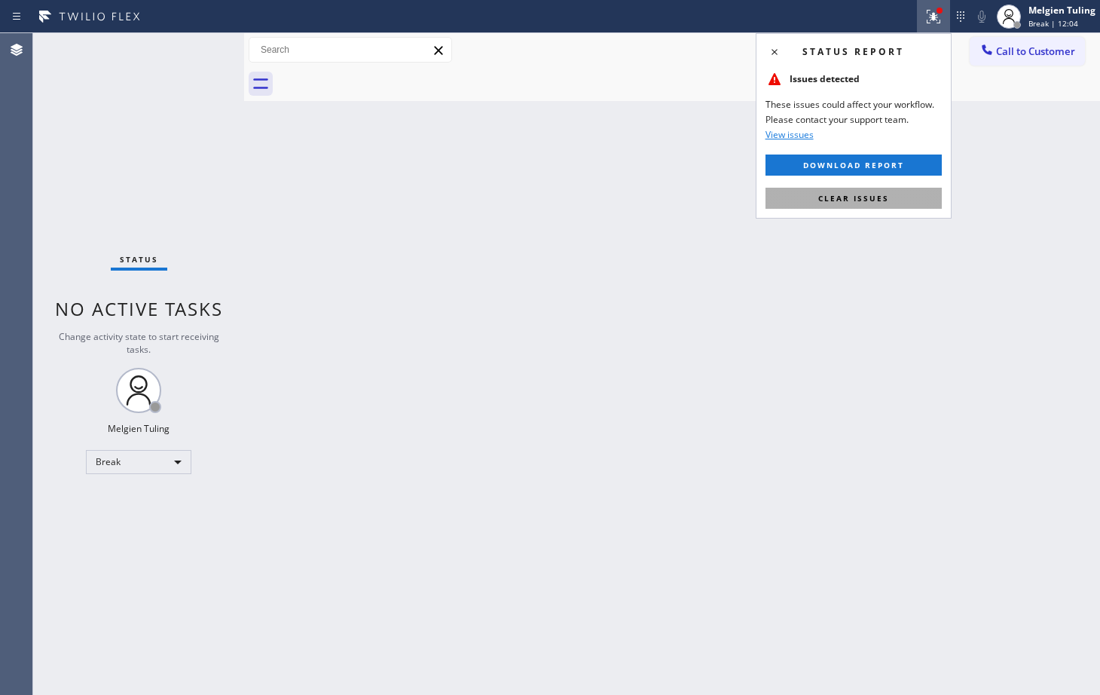
click at [848, 197] on span "Clear issues" at bounding box center [853, 198] width 71 height 11
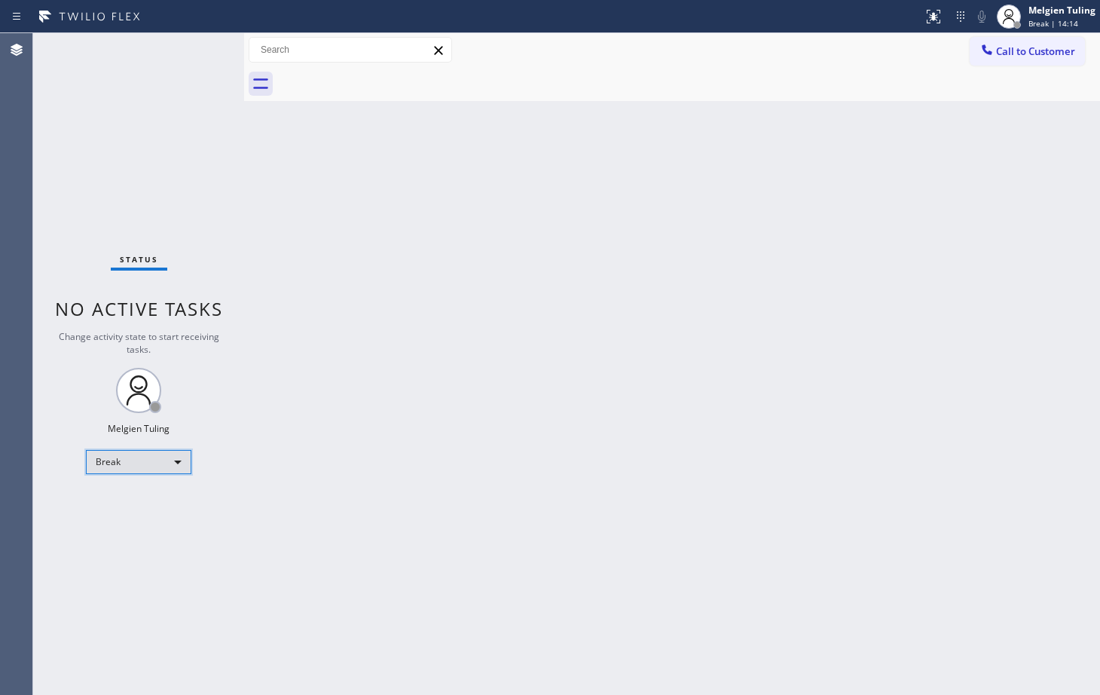
click at [176, 467] on div "Break" at bounding box center [138, 462] width 105 height 24
click at [178, 463] on div "Break" at bounding box center [138, 462] width 105 height 24
click at [160, 503] on li "Available" at bounding box center [138, 502] width 102 height 18
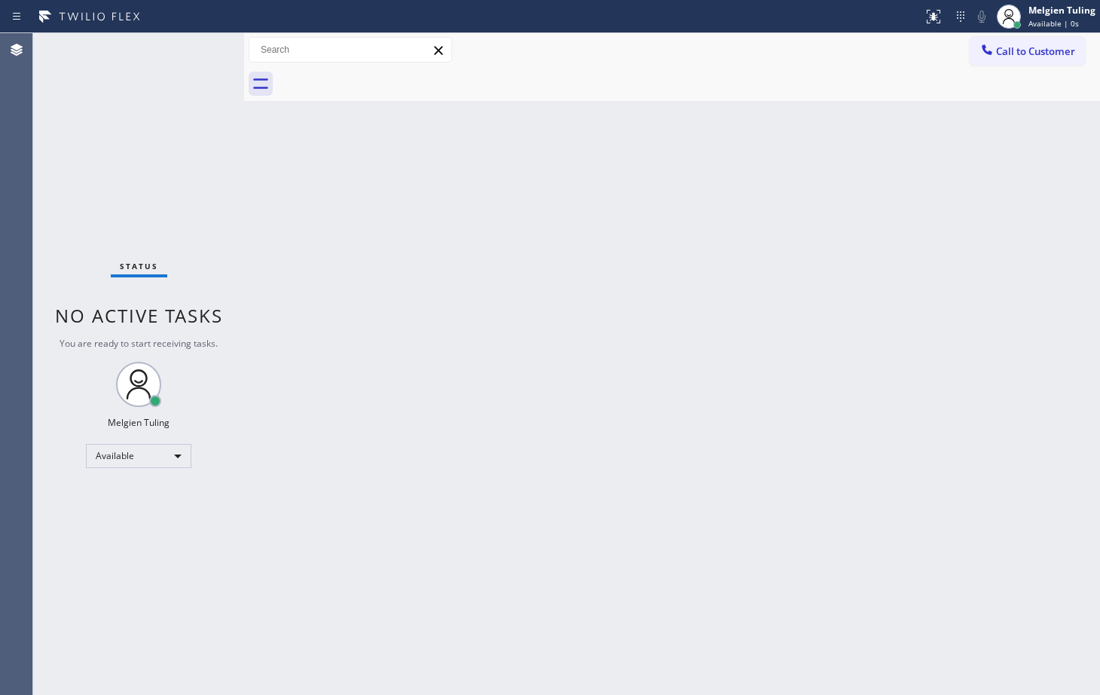
click at [380, 409] on div "Back to Dashboard Change Sender ID Customers Technicians Select a contact Outbo…" at bounding box center [672, 363] width 856 height 661
click at [192, 48] on div "Status No active tasks You are ready to start receiving tasks. Melgien Tuling A…" at bounding box center [138, 363] width 211 height 661
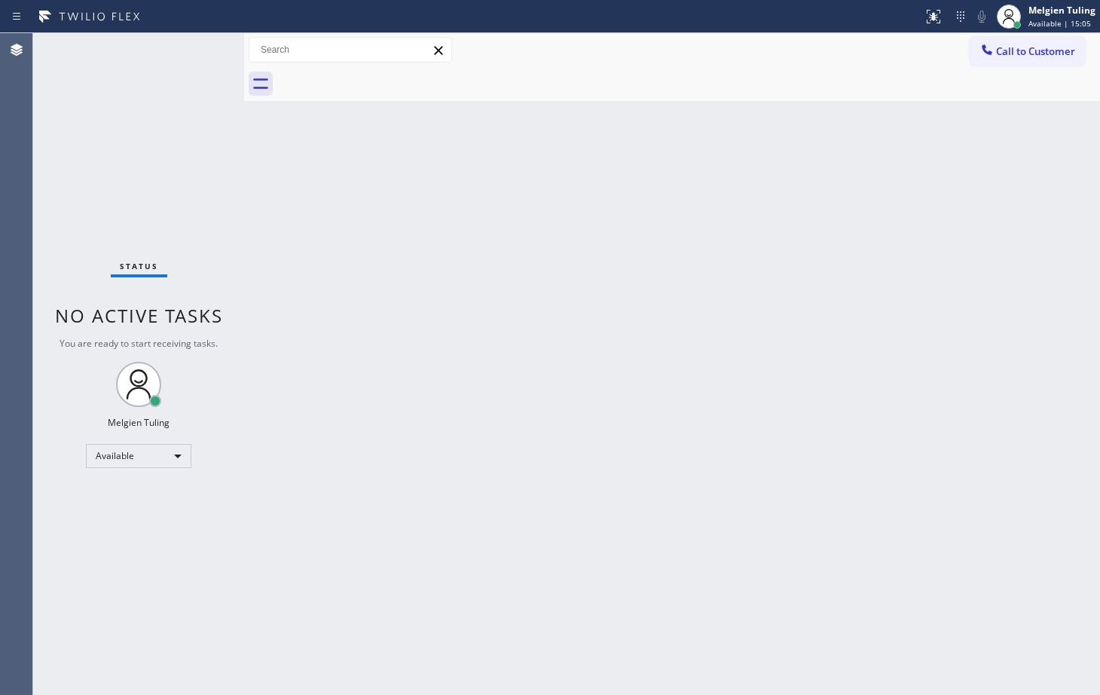
click at [442, 373] on div "Back to Dashboard Change Sender ID Customers Technicians Select a contact Outbo…" at bounding box center [672, 363] width 856 height 661
click at [236, 486] on div "Status No active tasks You are ready to start receiving tasks. Melgien Tuling A…" at bounding box center [138, 363] width 211 height 661
click at [285, 380] on div "Back to Dashboard Change Sender ID Customers Technicians Select a contact Outbo…" at bounding box center [672, 363] width 856 height 661
click at [201, 61] on div "Status No active tasks You are ready to start receiving tasks. Melgien Tuling A…" at bounding box center [138, 363] width 211 height 661
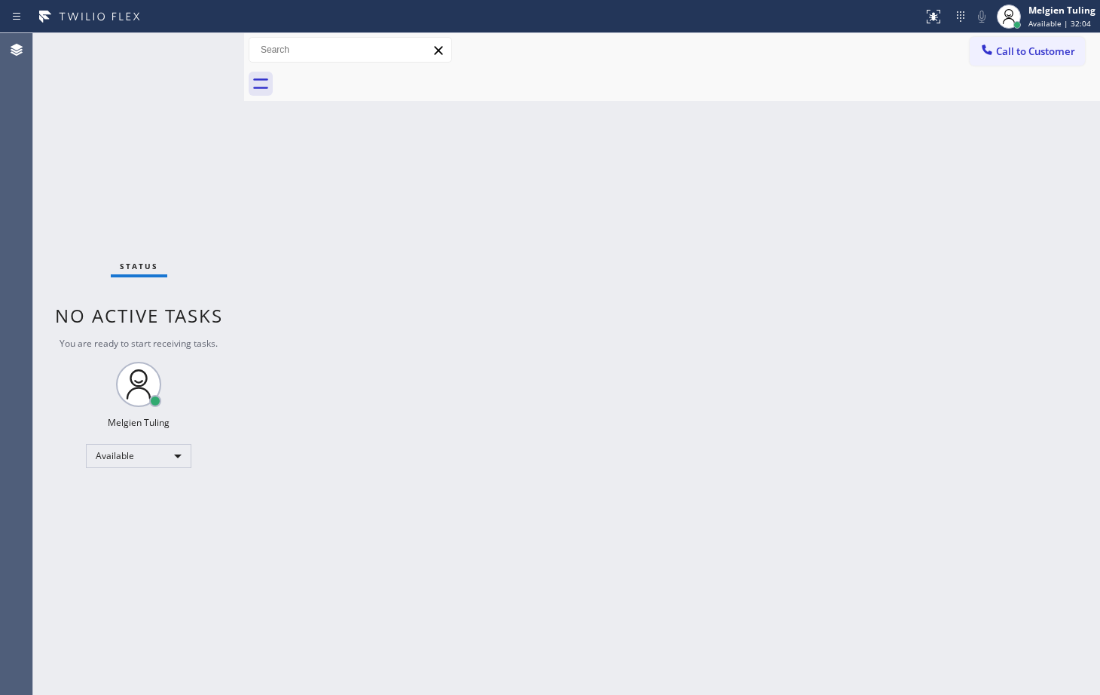
click at [201, 60] on div "Status No active tasks You are ready to start receiving tasks. Melgien Tuling A…" at bounding box center [138, 363] width 211 height 661
click at [200, 61] on div "Status No active tasks You are ready to start receiving tasks. Melgien Tuling A…" at bounding box center [138, 363] width 211 height 661
click at [200, 62] on div "Status No active tasks You are ready to start receiving tasks. Melgien Tuling A…" at bounding box center [138, 363] width 211 height 661
click at [201, 62] on div "Status No active tasks You are ready to start receiving tasks. Melgien Tuling A…" at bounding box center [138, 363] width 211 height 661
click at [585, 318] on div "Back to Dashboard Change Sender ID Customers Technicians Select a contact Outbo…" at bounding box center [672, 363] width 856 height 661
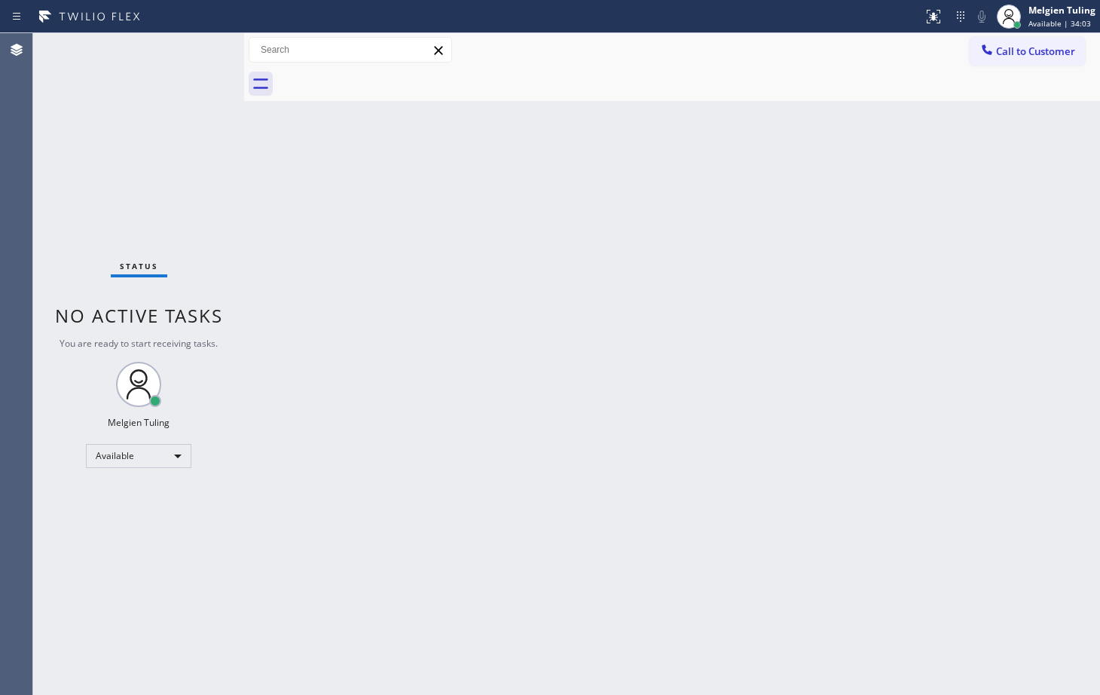
click at [84, 93] on div "Status No active tasks You are ready to start receiving tasks. Melgien Tuling A…" at bounding box center [138, 363] width 211 height 661
drag, startPoint x: 259, startPoint y: 363, endPoint x: 264, endPoint y: 356, distance: 8.8
click at [259, 363] on div "Back to Dashboard Change Sender ID Customers Technicians Select a contact Outbo…" at bounding box center [672, 363] width 856 height 661
click at [460, 352] on div "Back to Dashboard Change Sender ID Customers Technicians Select a contact Outbo…" at bounding box center [672, 363] width 856 height 661
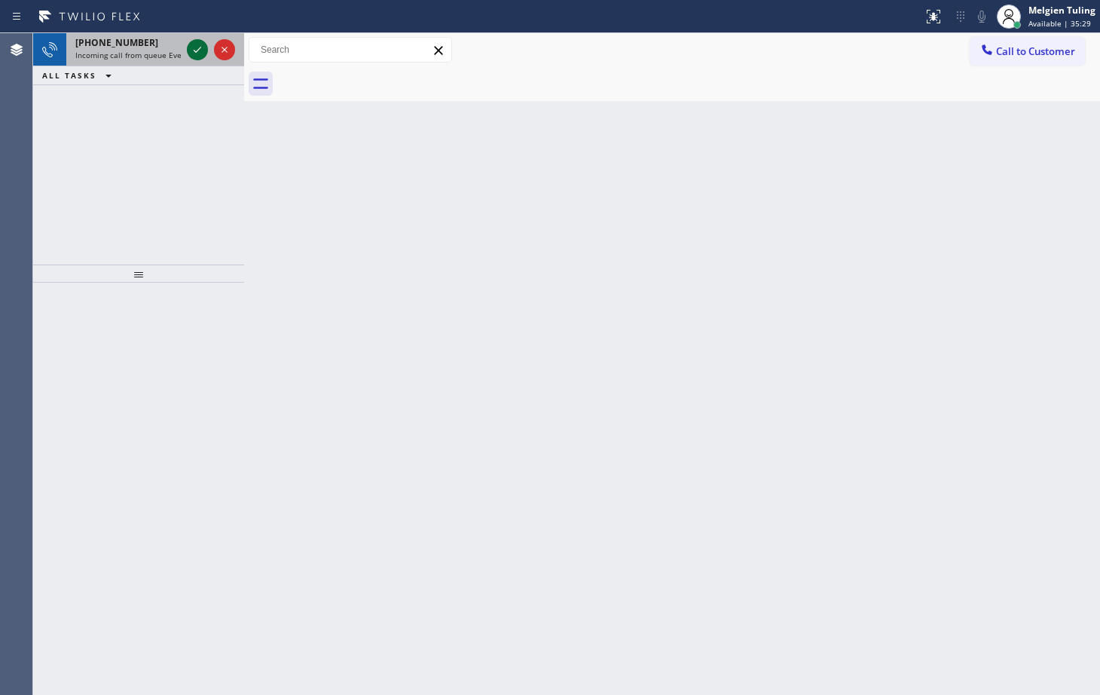
click at [197, 41] on icon at bounding box center [197, 50] width 18 height 18
click at [196, 41] on icon at bounding box center [197, 50] width 18 height 18
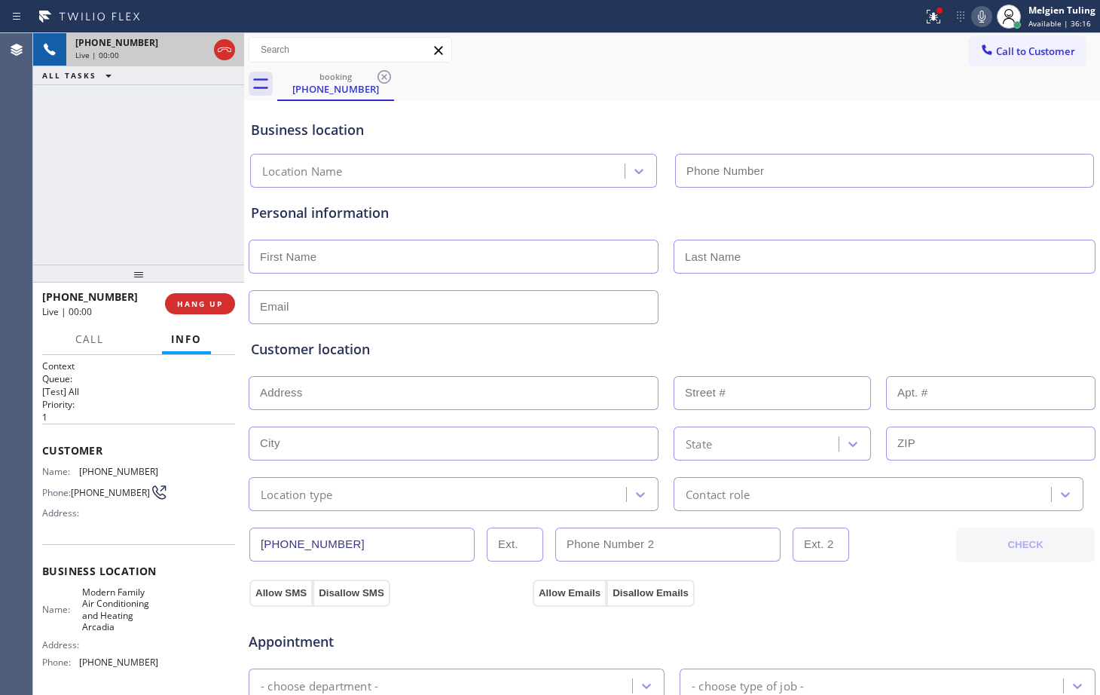
type input "[PHONE_NUMBER]"
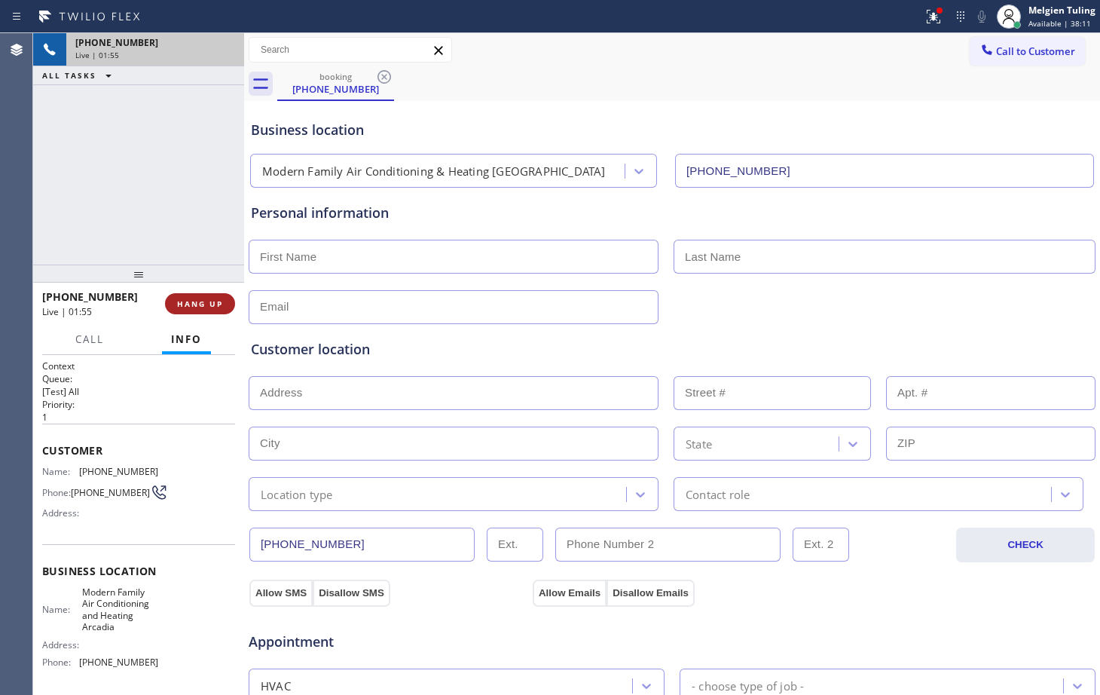
click at [178, 311] on button "HANG UP" at bounding box center [200, 303] width 70 height 21
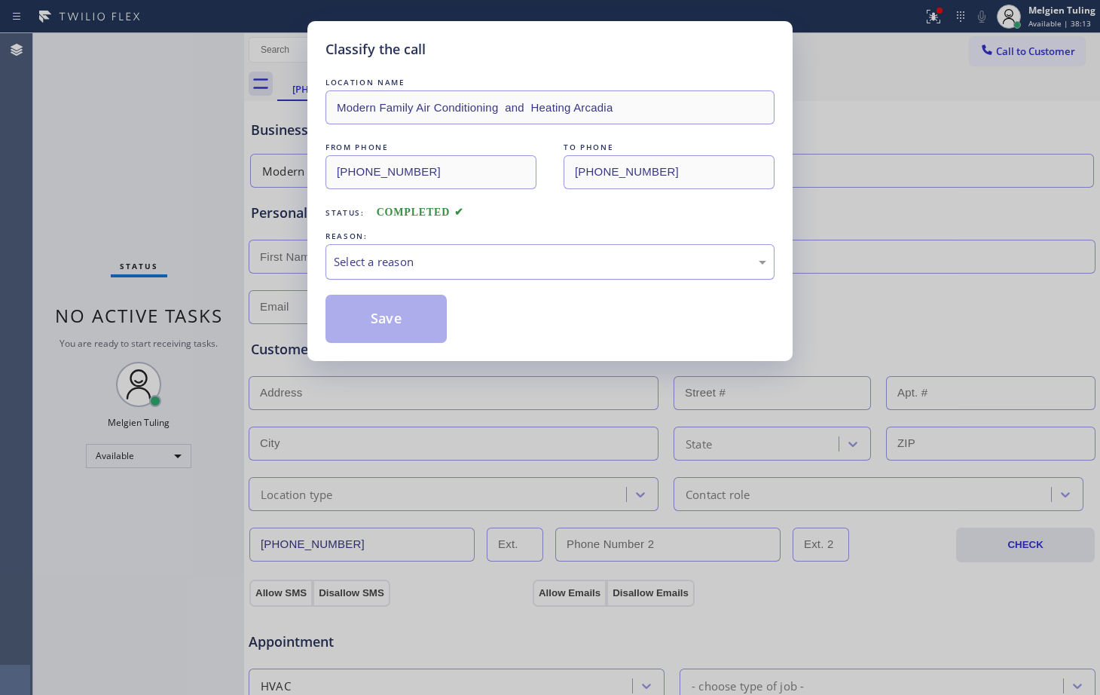
click at [399, 265] on div "Select a reason" at bounding box center [550, 261] width 432 height 17
click at [383, 425] on div "Classify the call LOCATION NAME Modern Family Air Conditioning and Heating Arca…" at bounding box center [550, 347] width 1100 height 695
click at [429, 312] on button "Save" at bounding box center [385, 319] width 121 height 48
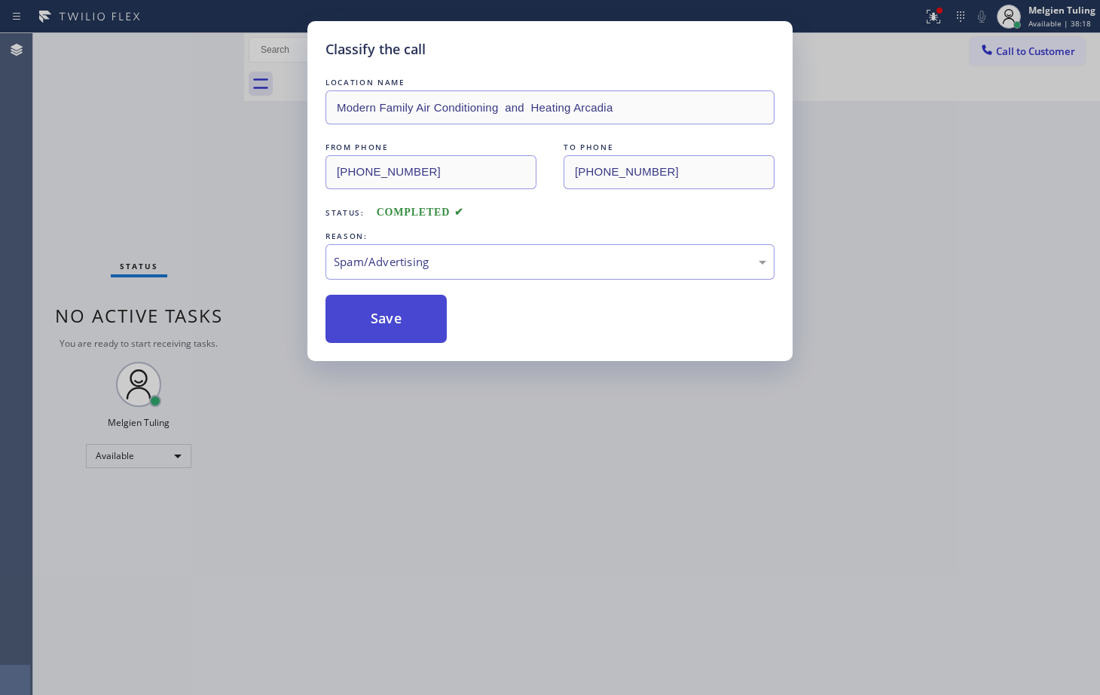
click at [429, 312] on button "Save" at bounding box center [385, 319] width 121 height 48
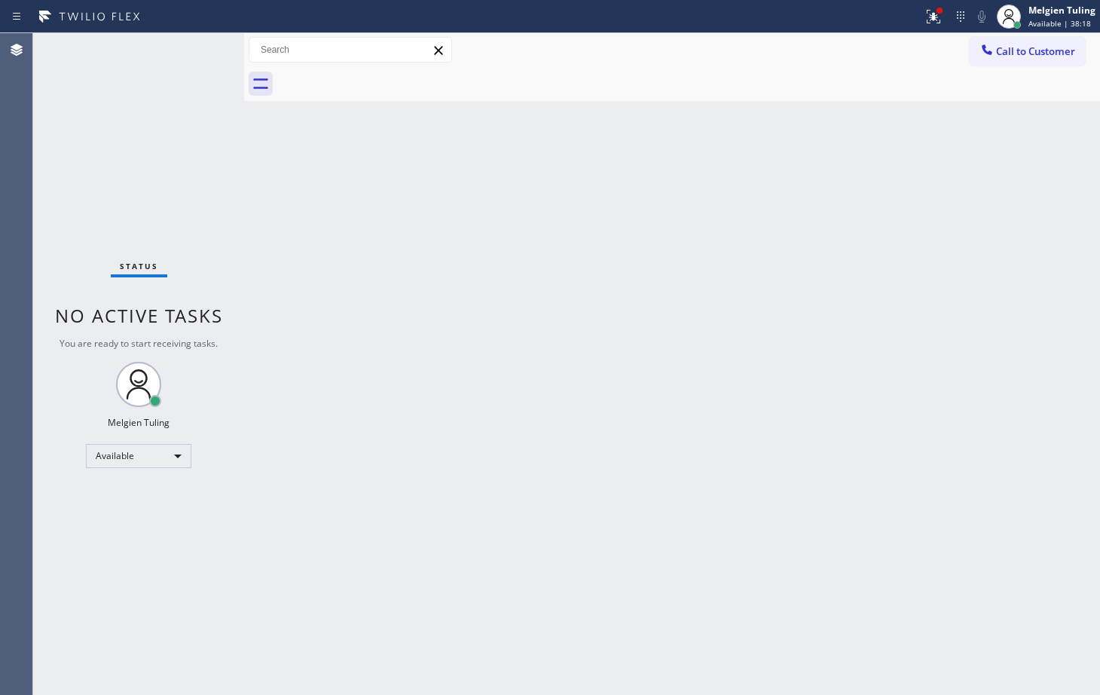
click at [581, 318] on div "Back to Dashboard Change Sender ID Customers Technicians Select a contact Outbo…" at bounding box center [672, 363] width 856 height 661
click at [942, 22] on icon at bounding box center [933, 17] width 18 height 18
click at [935, 13] on icon at bounding box center [933, 14] width 9 height 5
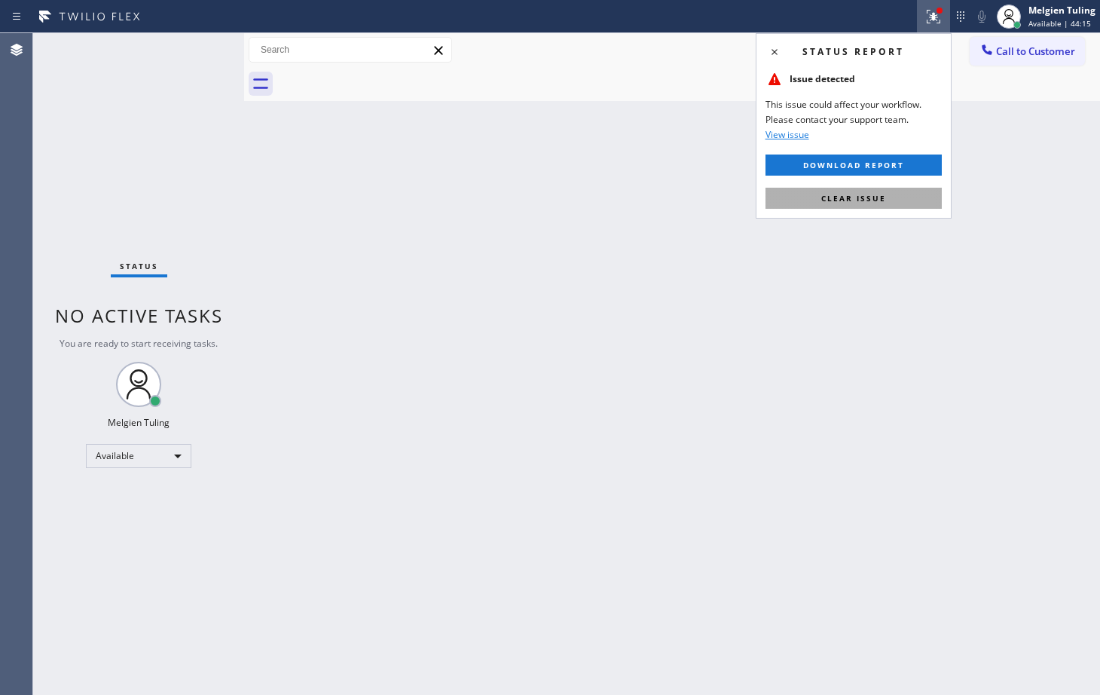
click at [838, 198] on span "Clear issue" at bounding box center [853, 198] width 65 height 11
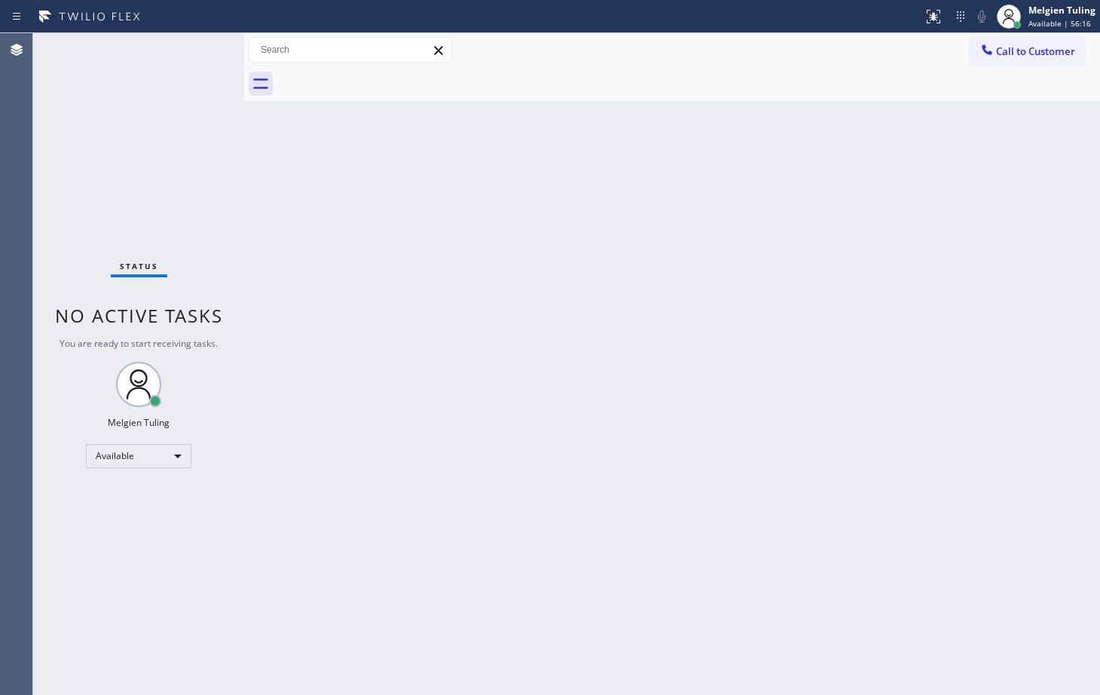
drag, startPoint x: 461, startPoint y: 164, endPoint x: 597, endPoint y: 127, distance: 141.3
click at [597, 127] on div "Back to Dashboard Change Sender ID Customers Technicians Select a contact Outbo…" at bounding box center [672, 363] width 856 height 661
click at [271, 214] on div "Back to Dashboard Change Sender ID Customers Technicians Select a contact Outbo…" at bounding box center [672, 363] width 856 height 661
click at [305, 212] on div "Back to Dashboard Change Sender ID Customers Technicians Select a contact Outbo…" at bounding box center [672, 363] width 856 height 661
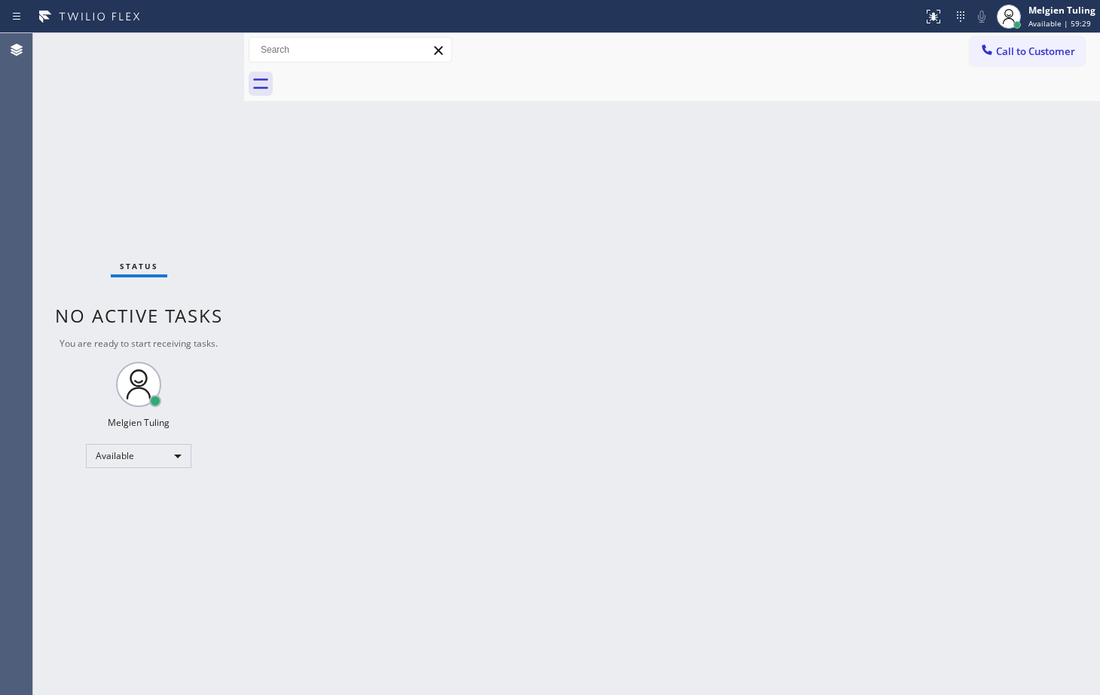
click at [193, 57] on div "Status No active tasks You are ready to start receiving tasks. Melgien Tuling A…" at bounding box center [138, 363] width 211 height 661
click at [192, 57] on div "Status No active tasks You are ready to start receiving tasks. Melgien Tuling A…" at bounding box center [138, 363] width 211 height 661
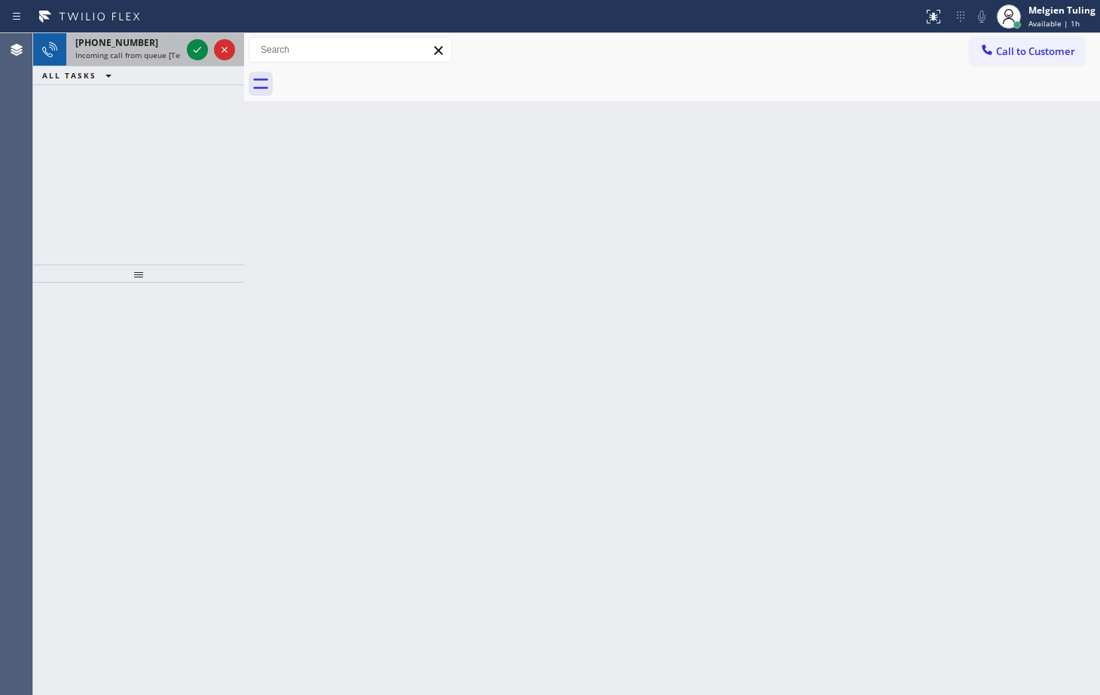
click at [149, 36] on div "[PHONE_NUMBER]" at bounding box center [127, 42] width 105 height 13
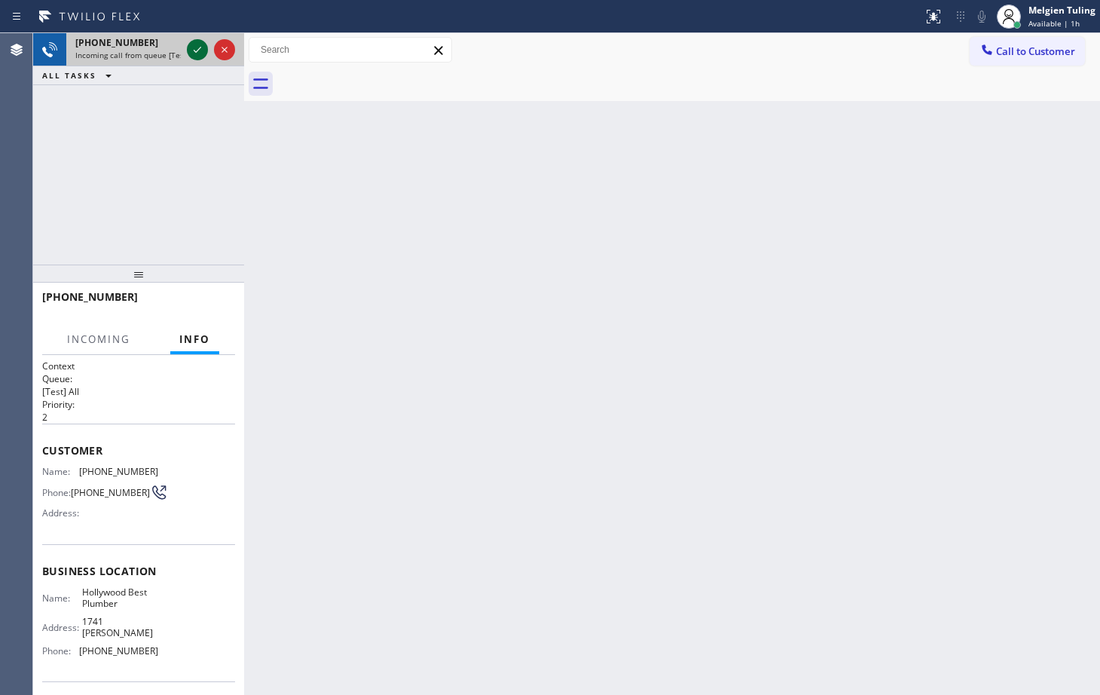
drag, startPoint x: 173, startPoint y: 43, endPoint x: 192, endPoint y: 44, distance: 19.6
click at [177, 43] on div "[PHONE_NUMBER]" at bounding box center [127, 42] width 105 height 13
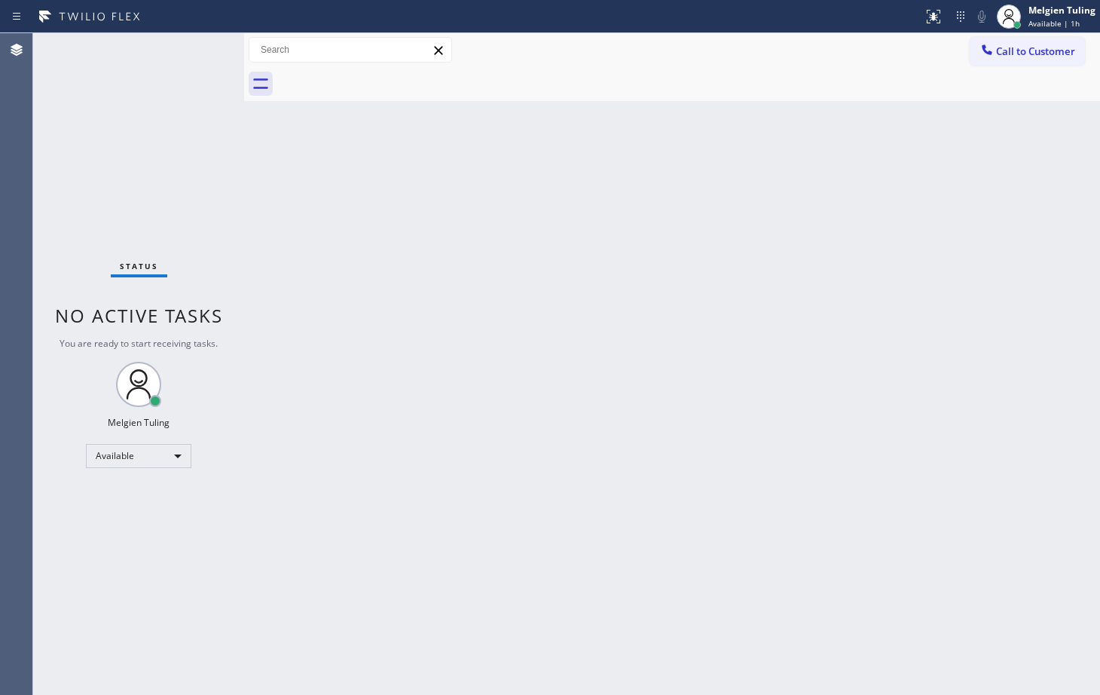
click at [193, 44] on div "Status No active tasks You are ready to start receiving tasks. Melgien Tuling A…" at bounding box center [138, 363] width 211 height 661
click at [193, 45] on div "Status No active tasks You are ready to start receiving tasks. Melgien Tuling A…" at bounding box center [138, 363] width 211 height 661
click at [194, 45] on div "Status No active tasks You are ready to start receiving tasks. Melgien Tuling A…" at bounding box center [138, 363] width 211 height 661
click at [204, 63] on div "Status No active tasks You are ready to start receiving tasks. Melgien Tuling A…" at bounding box center [138, 363] width 211 height 661
click at [194, 53] on div "Status No active tasks You are ready to start receiving tasks. Melgien Tuling A…" at bounding box center [138, 363] width 211 height 661
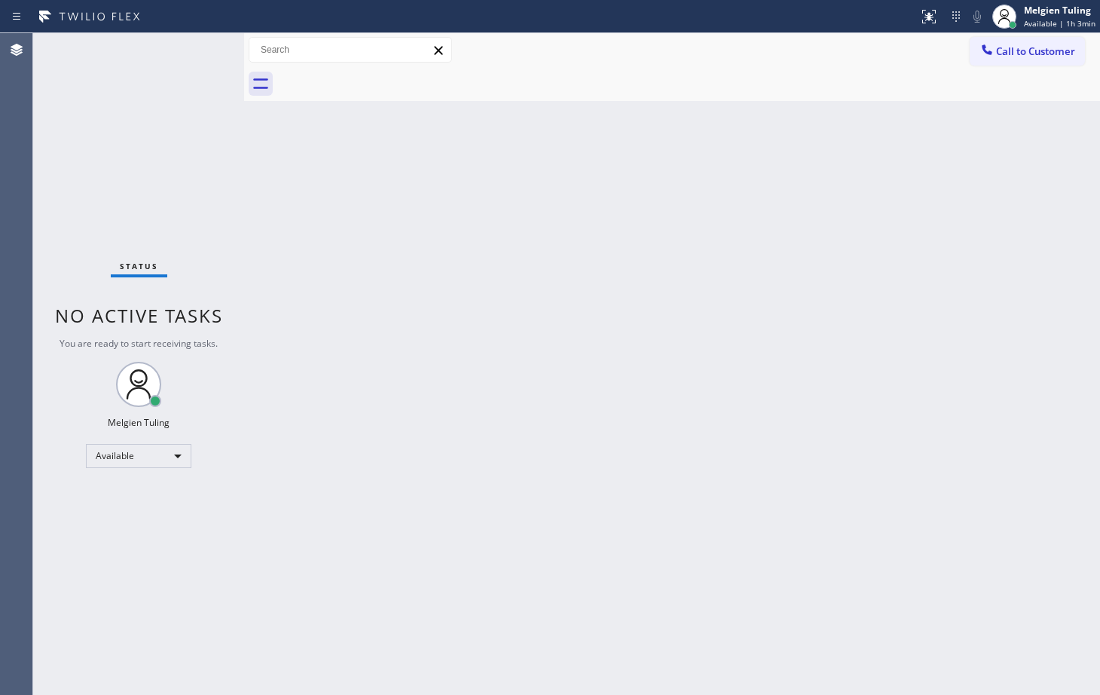
click at [194, 53] on div "Status No active tasks You are ready to start receiving tasks. Melgien Tuling A…" at bounding box center [138, 363] width 211 height 661
click at [194, 50] on div "Status No active tasks You are ready to start receiving tasks. Melgien Tuling A…" at bounding box center [138, 363] width 211 height 661
click at [194, 52] on div "Status No active tasks You are ready to start receiving tasks. Melgien Tuling A…" at bounding box center [138, 363] width 211 height 661
click at [197, 41] on div "Status No active tasks You are ready to start receiving tasks. Melgien Tuling A…" at bounding box center [138, 363] width 211 height 661
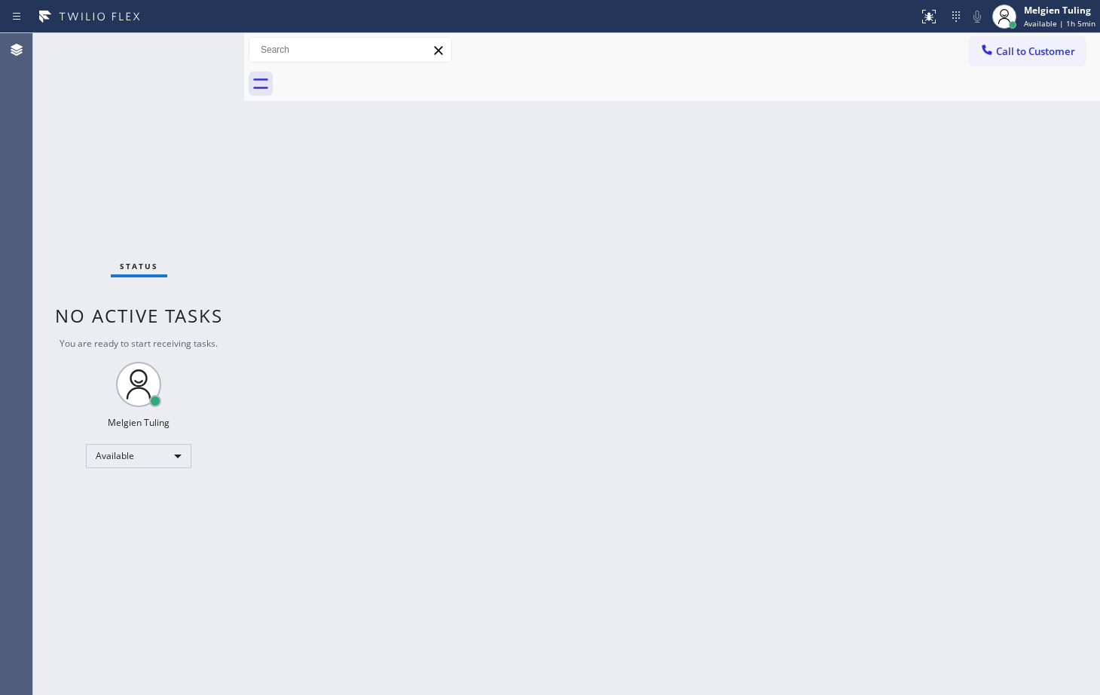
click at [312, 264] on div "Back to Dashboard Change Sender ID Customers Technicians Select a contact Outbo…" at bounding box center [672, 363] width 856 height 661
click at [197, 61] on div "Status No active tasks You are ready to start receiving tasks. Melgien Tuling A…" at bounding box center [138, 363] width 211 height 661
click at [156, 453] on div "Available" at bounding box center [138, 456] width 105 height 24
click at [173, 451] on div "Available" at bounding box center [138, 456] width 105 height 24
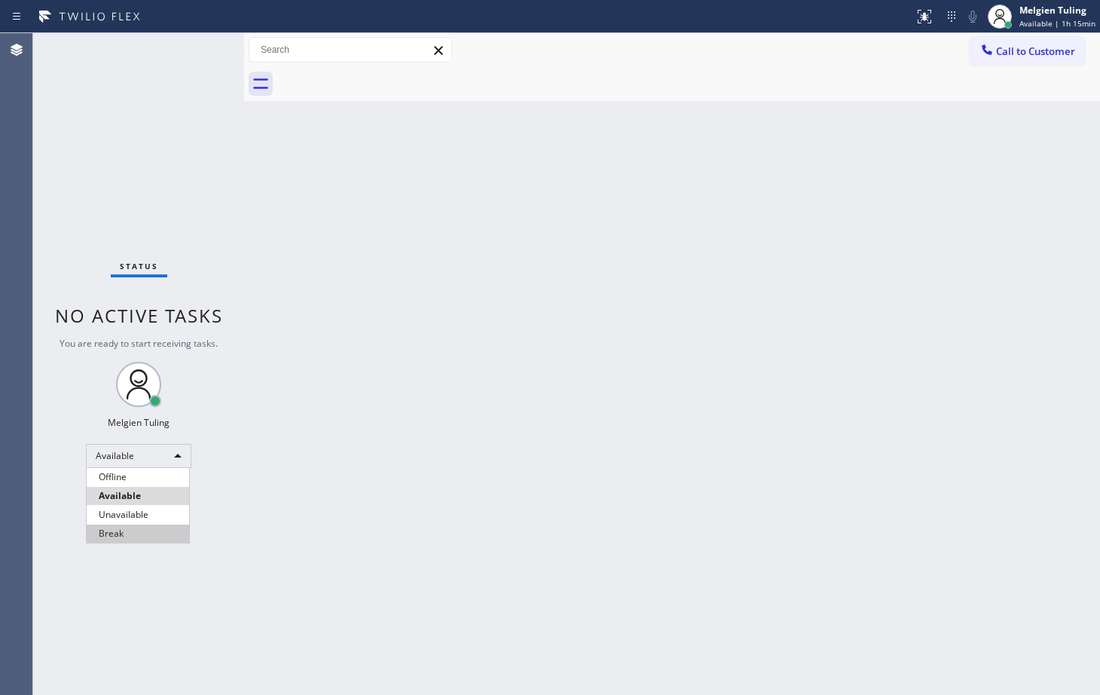
click at [114, 536] on li "Break" at bounding box center [138, 533] width 102 height 18
click at [114, 536] on div "Status No active tasks You are ready to start receiving tasks. Melgien Tuling A…" at bounding box center [138, 363] width 211 height 661
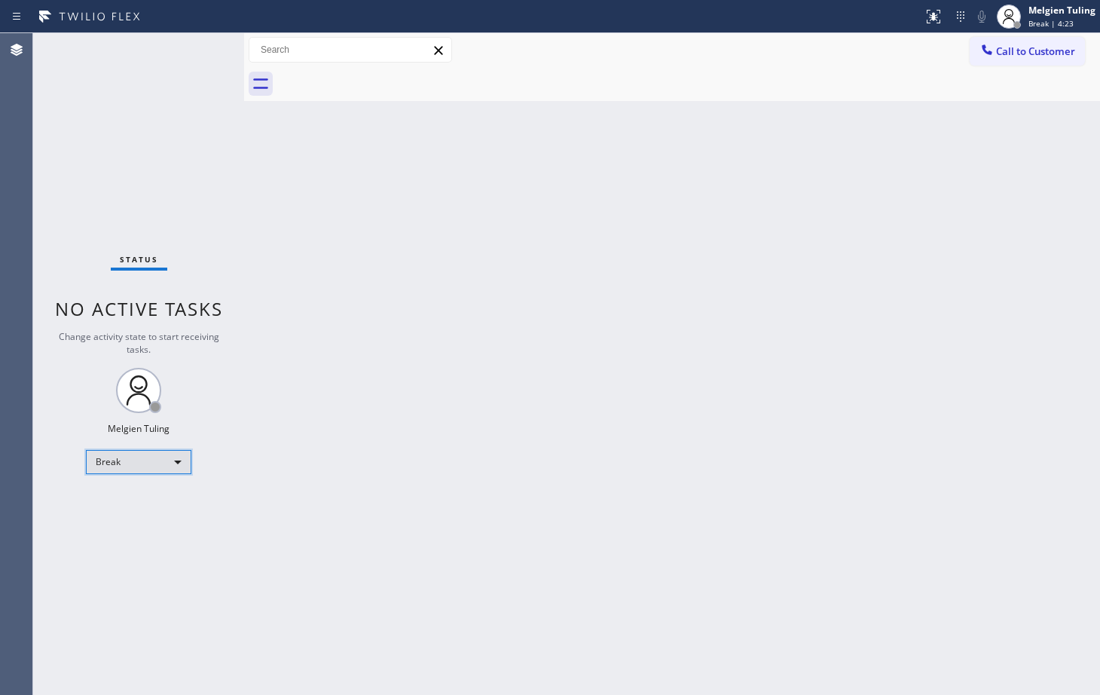
click at [141, 456] on div "Break" at bounding box center [138, 462] width 105 height 24
click at [120, 502] on li "Available" at bounding box center [138, 502] width 102 height 18
click at [374, 483] on div "Back to Dashboard Change Sender ID Customers Technicians Select a contact Outbo…" at bounding box center [672, 363] width 856 height 661
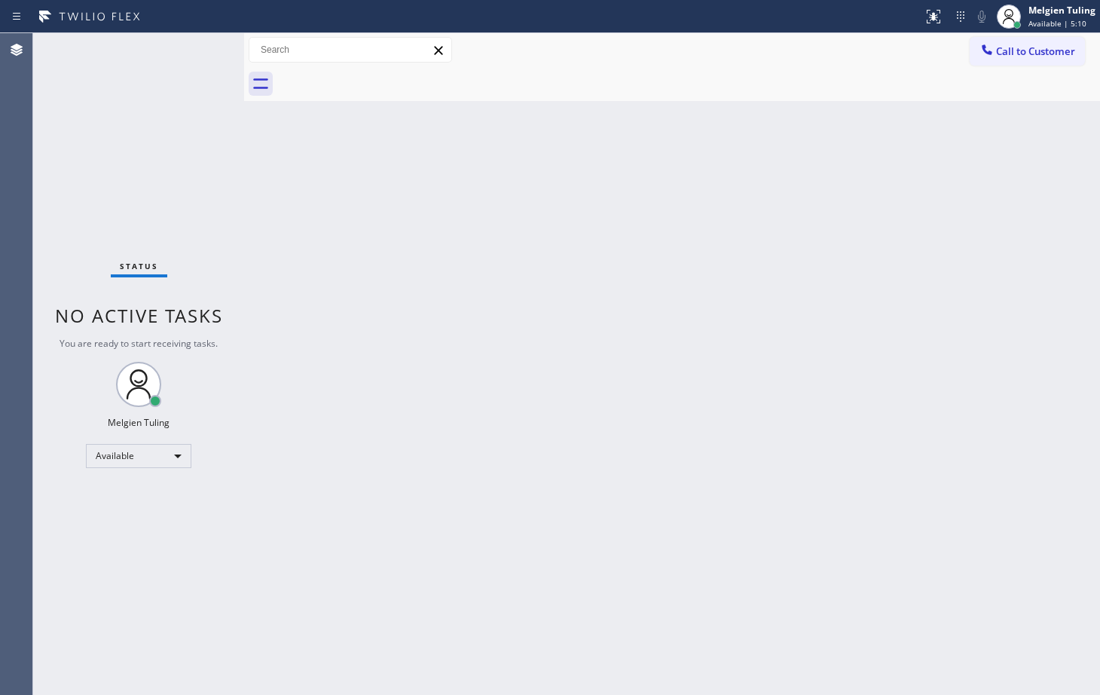
click at [191, 50] on div "Status No active tasks You are ready to start receiving tasks. Melgien Tuling A…" at bounding box center [138, 363] width 211 height 661
drag, startPoint x: 191, startPoint y: 50, endPoint x: 194, endPoint y: 63, distance: 13.2
click at [192, 52] on div "Status No active tasks You are ready to start receiving tasks. Melgien Tuling A…" at bounding box center [138, 363] width 211 height 661
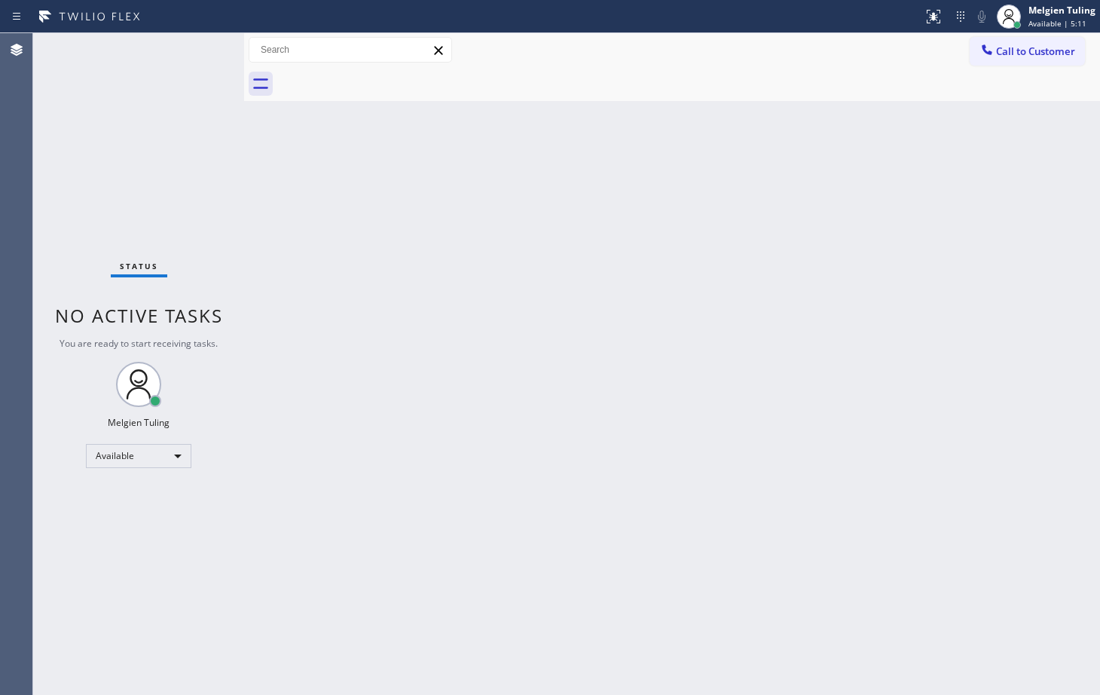
drag, startPoint x: 404, startPoint y: 333, endPoint x: 628, endPoint y: 358, distance: 225.9
click at [438, 345] on div "Back to Dashboard Change Sender ID Customers Technicians Select a contact Outbo…" at bounding box center [672, 363] width 856 height 661
click at [658, 363] on div "Back to Dashboard Change Sender ID Customers Technicians Select a contact Outbo…" at bounding box center [672, 363] width 856 height 661
click at [684, 357] on div "Back to Dashboard Change Sender ID Customers Technicians Select a contact Outbo…" at bounding box center [672, 363] width 856 height 661
click at [312, 248] on div "Back to Dashboard Change Sender ID Customers Technicians Select a contact Outbo…" at bounding box center [672, 363] width 856 height 661
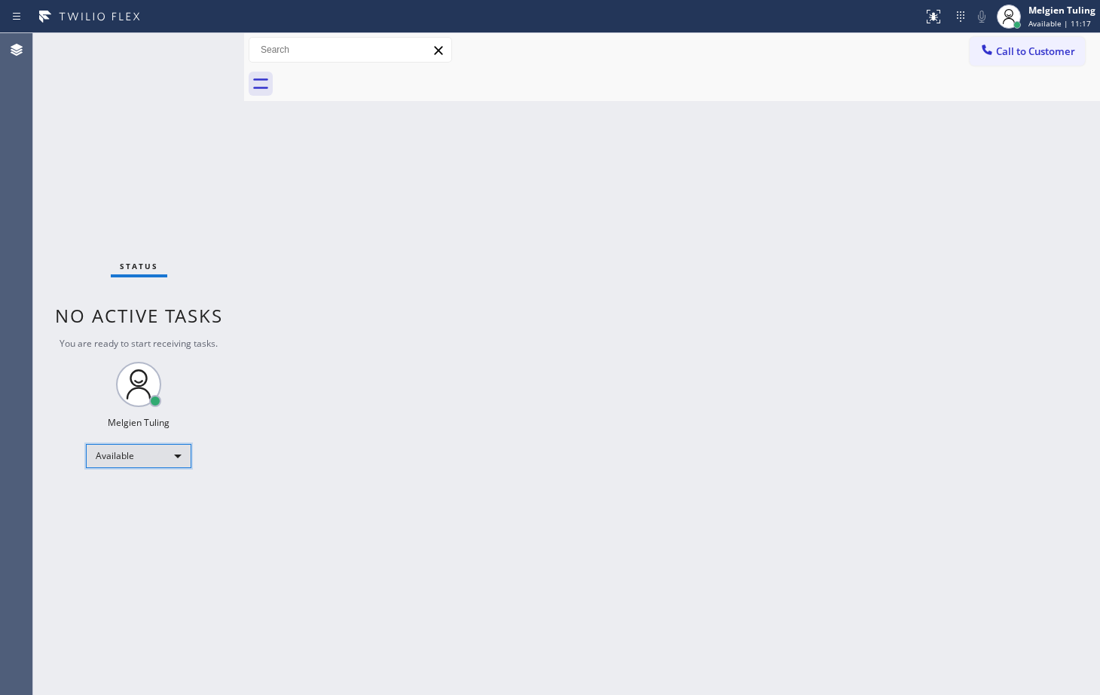
click at [180, 454] on div "Available" at bounding box center [138, 456] width 105 height 24
drag, startPoint x: 138, startPoint y: 480, endPoint x: 113, endPoint y: 480, distance: 24.9
click at [113, 480] on li "Offline" at bounding box center [138, 477] width 102 height 18
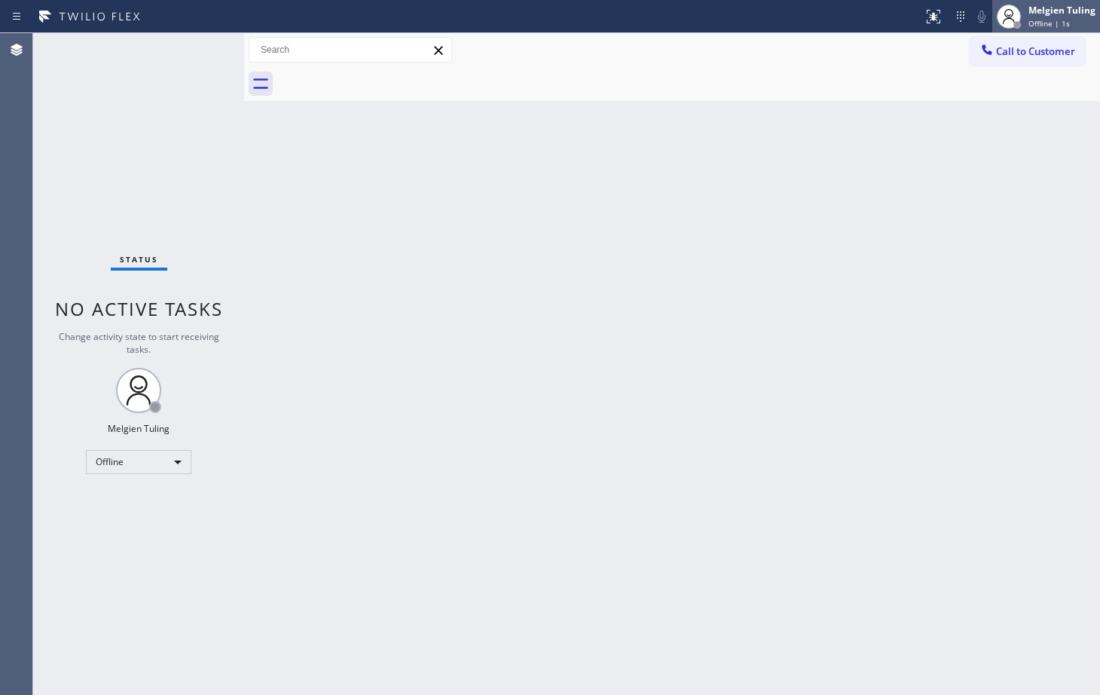
click at [1046, 11] on div "Melgien Tuling" at bounding box center [1061, 10] width 67 height 13
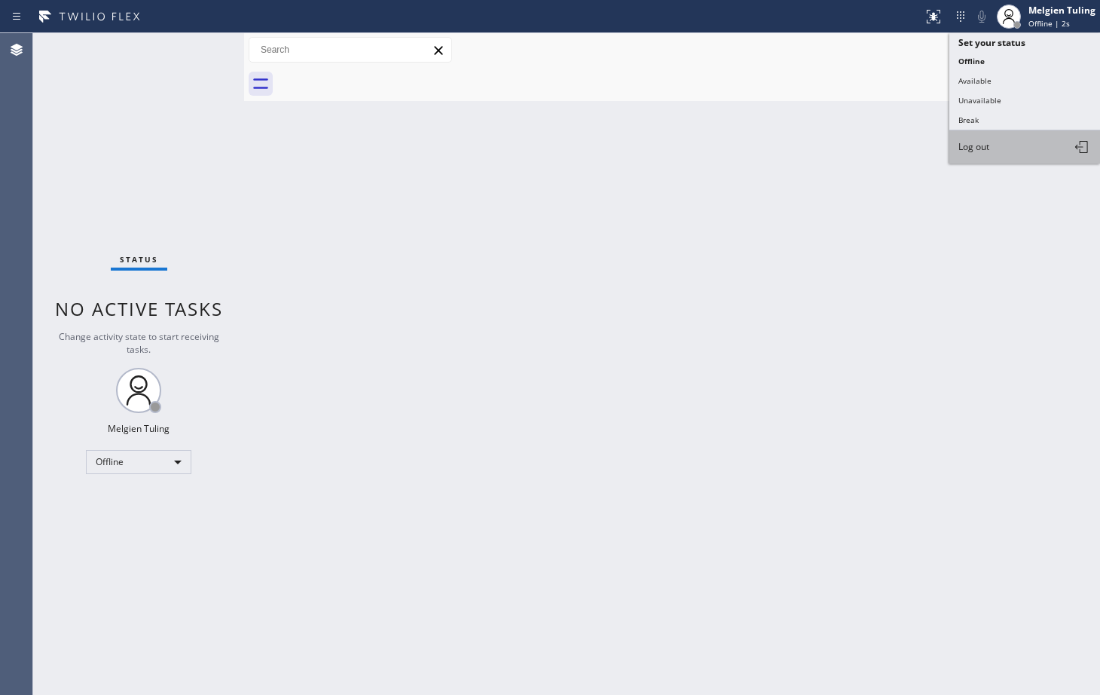
click at [974, 143] on span "Log out" at bounding box center [973, 146] width 31 height 13
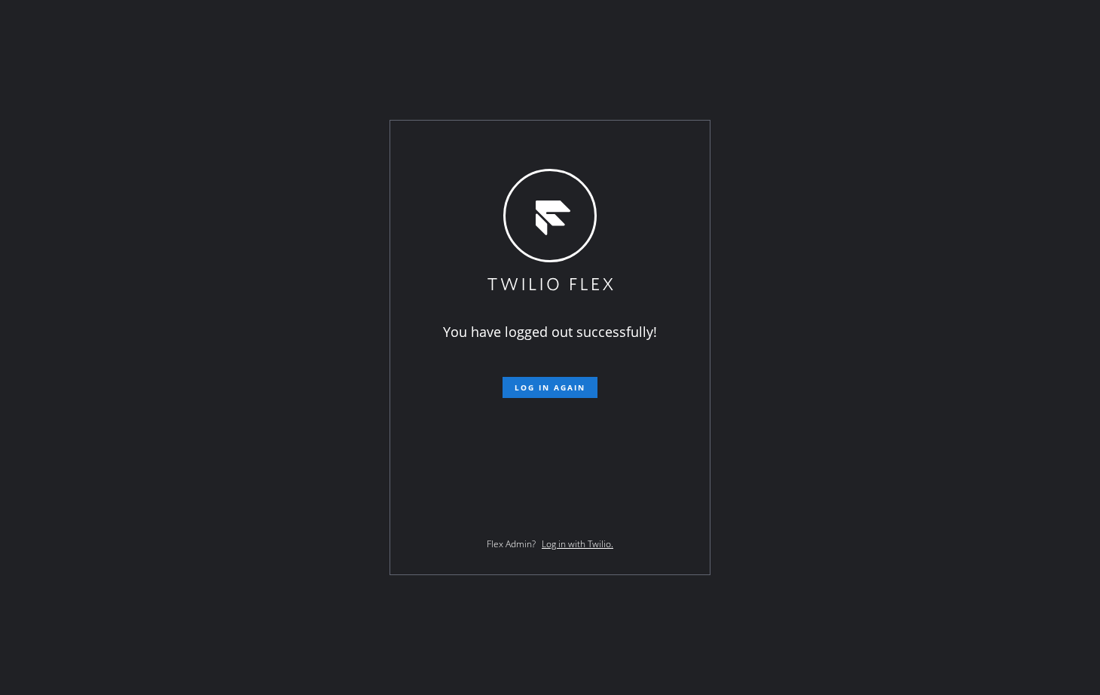
click at [978, 133] on div "You have logged out successfully! Log in again Flex Admin? Log in with Twilio." at bounding box center [550, 347] width 1100 height 695
